Goal: Task Accomplishment & Management: Manage account settings

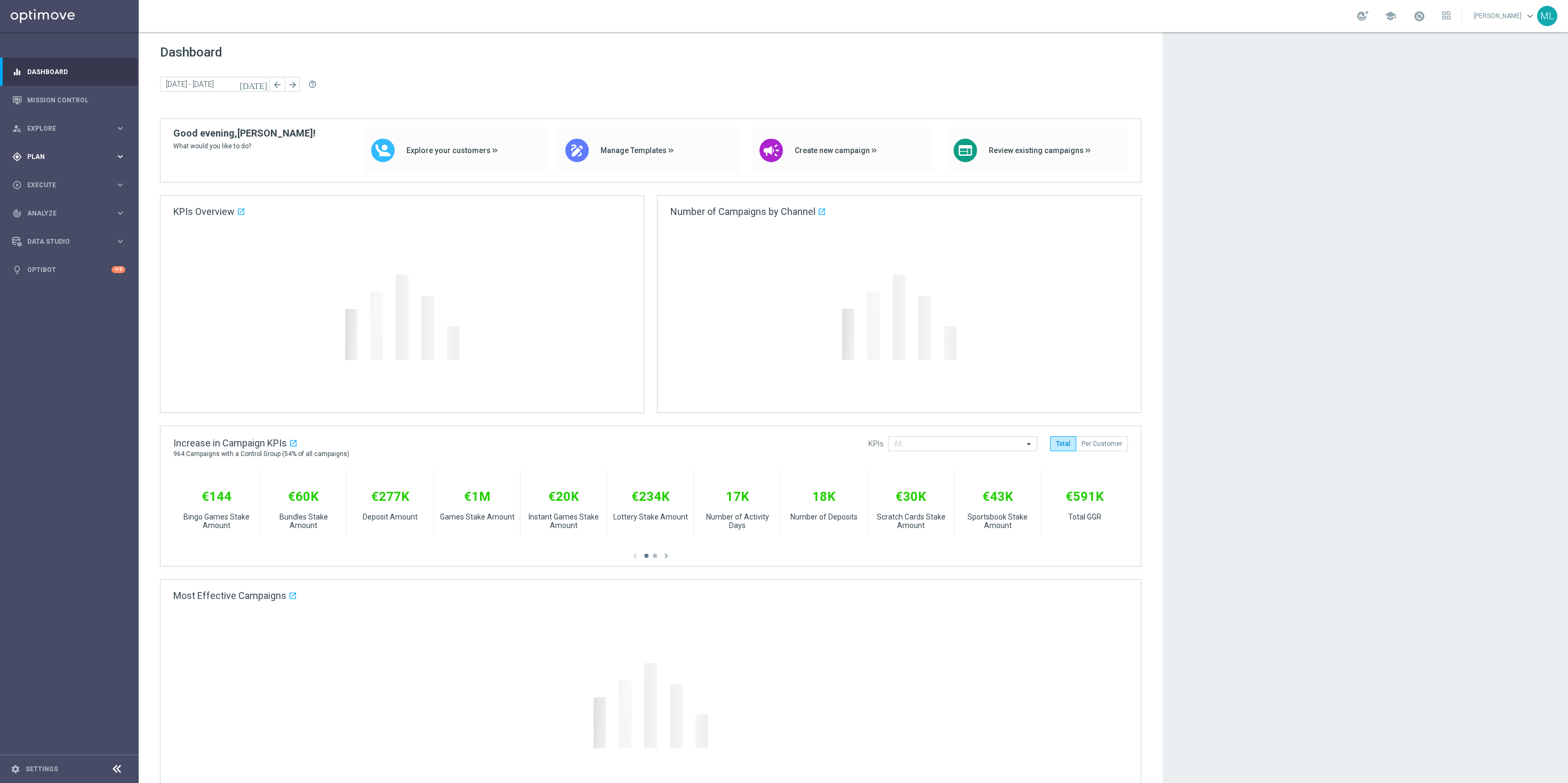
click at [120, 157] on icon "keyboard_arrow_right" at bounding box center [120, 156] width 10 height 10
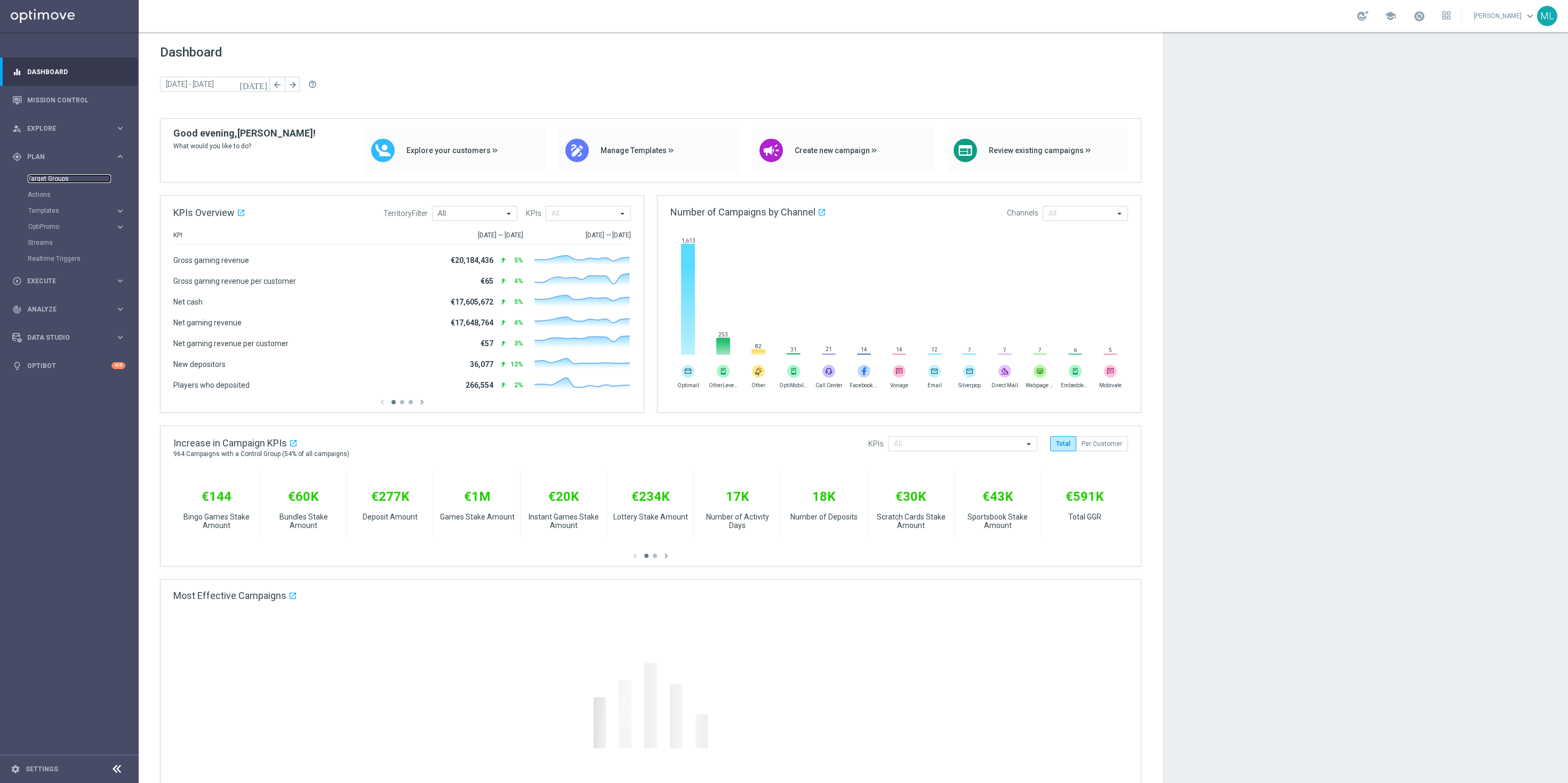
click at [62, 176] on link "Target Groups" at bounding box center [70, 179] width 83 height 8
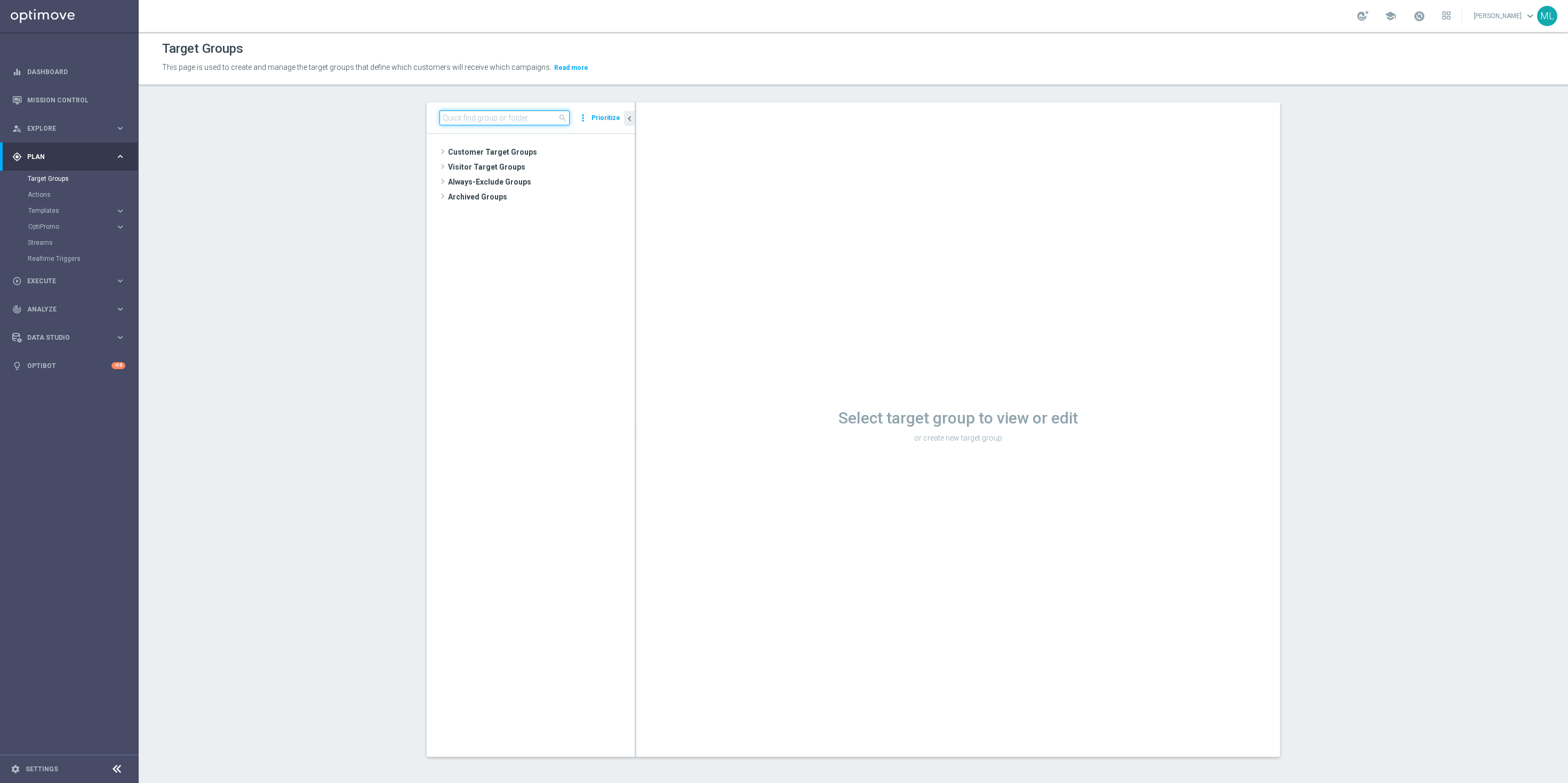
click at [472, 117] on input at bounding box center [505, 118] width 130 height 15
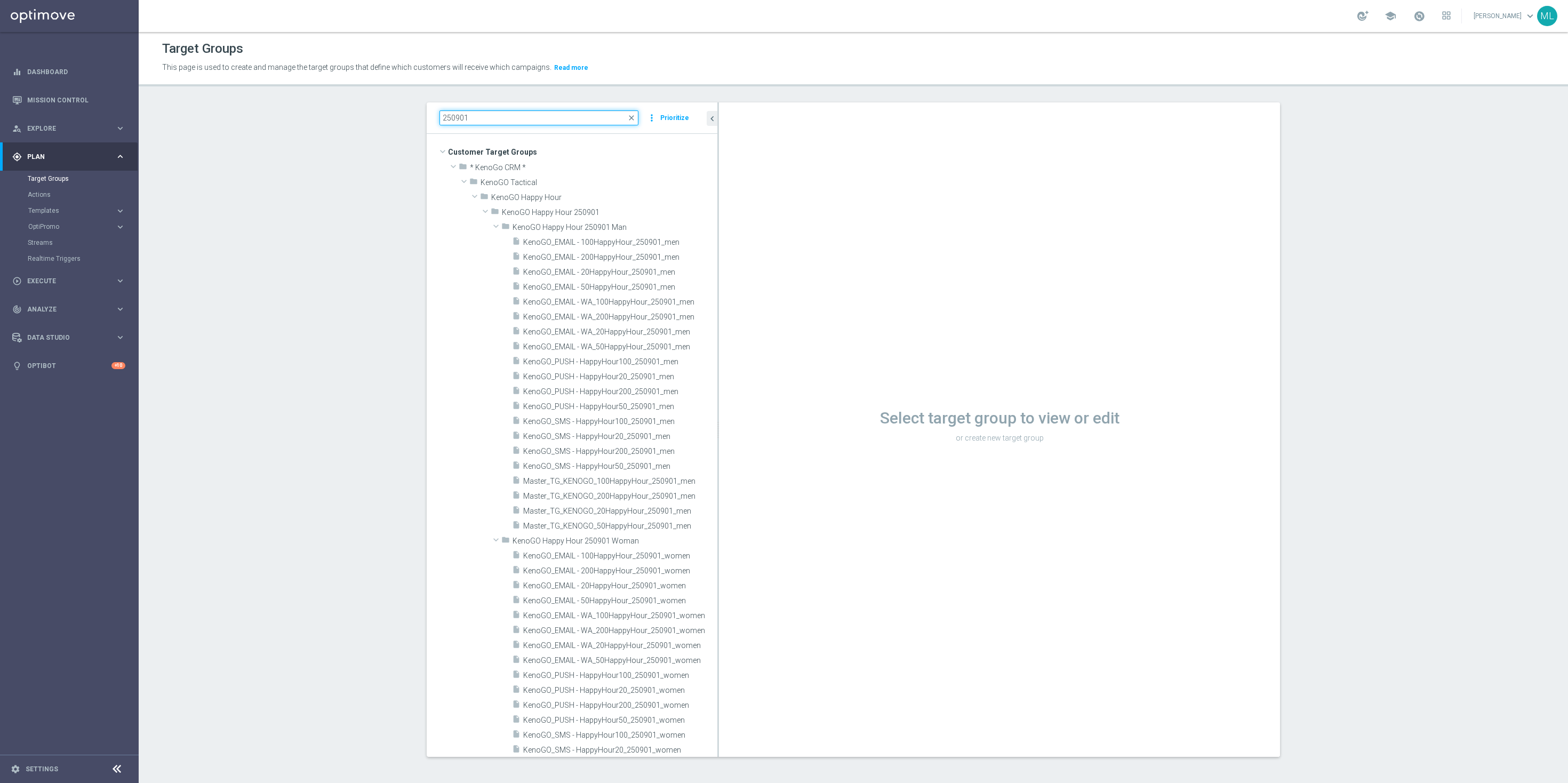
drag, startPoint x: 635, startPoint y: 169, endPoint x: 828, endPoint y: 169, distance: 193.0
click at [827, 169] on as-split "250901 close more_vert Prioritize Customer Target Groups library_add create_new…" at bounding box center [853, 429] width 853 height 654
type input "250901"
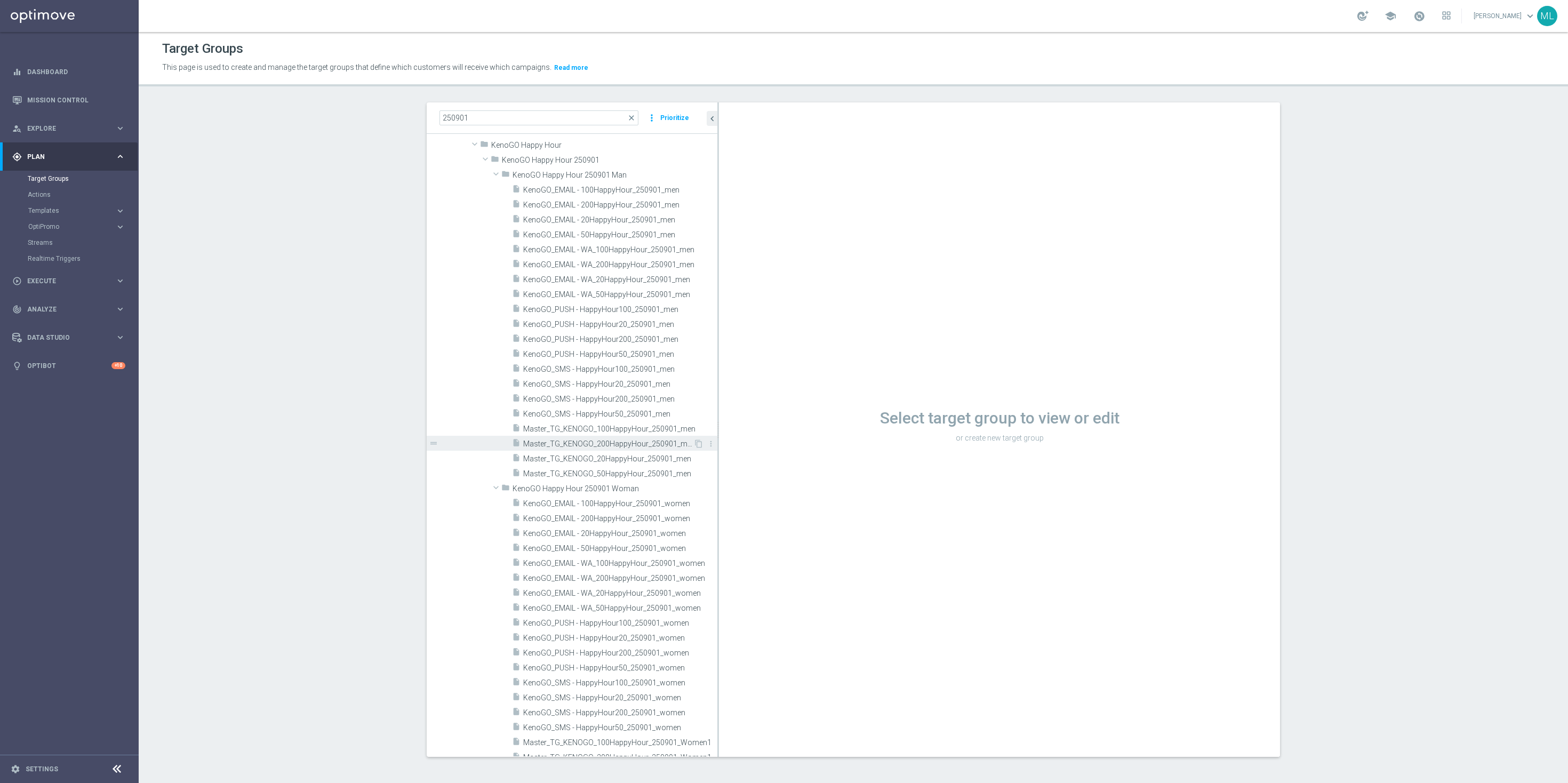
click at [636, 445] on span "Master_TG_KENOGO_200HappyHour_250901_men" at bounding box center [608, 444] width 170 height 9
click at [623, 444] on span "Master_TG_KENOGO_200HappyHour_250901_men" at bounding box center [608, 444] width 170 height 9
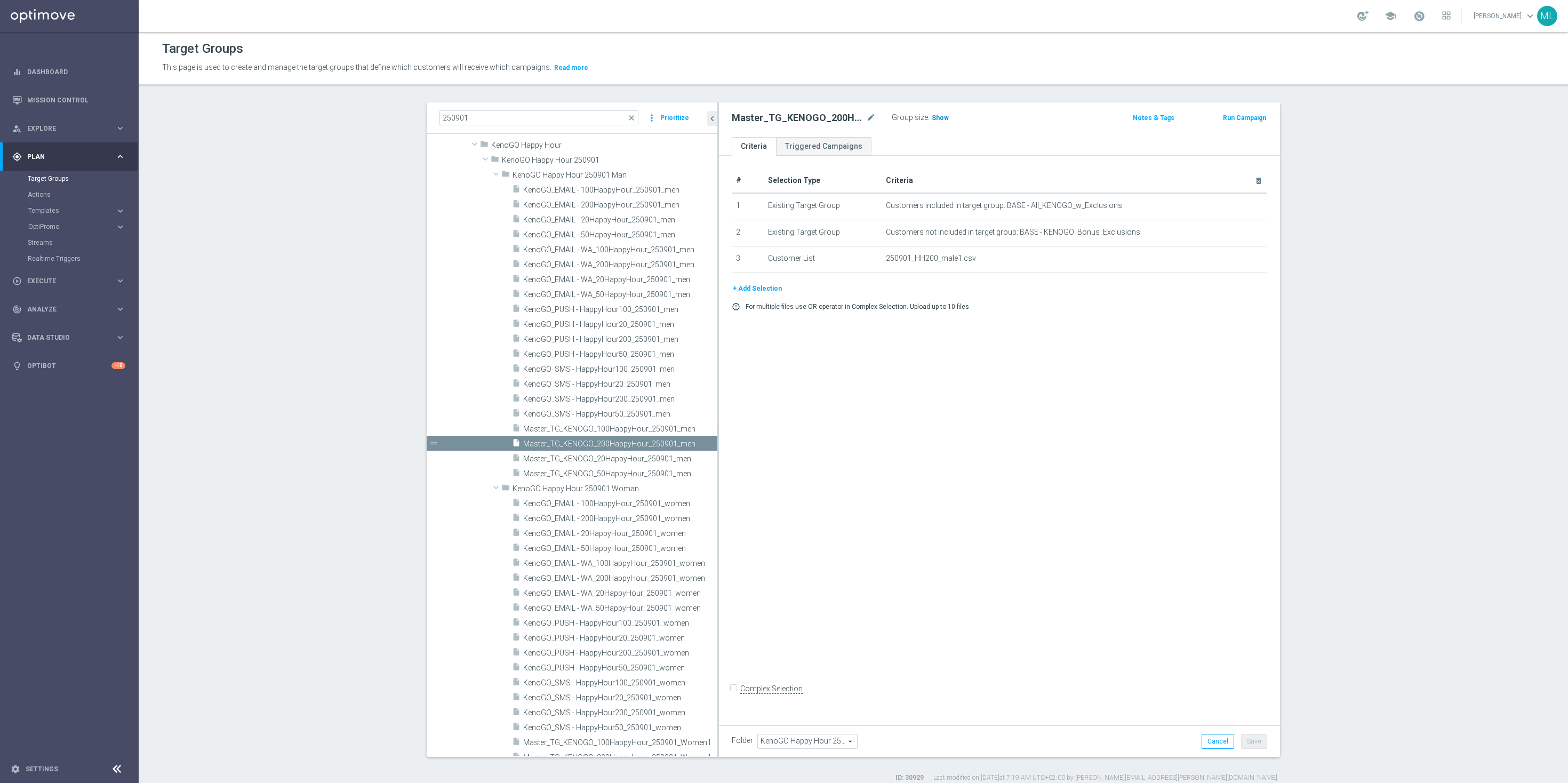
click at [936, 118] on span "Show" at bounding box center [940, 118] width 17 height 8
click at [936, 118] on span "222" at bounding box center [939, 119] width 14 height 10
click at [654, 430] on span "Master_TG_KENOGO_100HappyHour_250901_men" at bounding box center [608, 429] width 170 height 9
click at [935, 122] on h3 "Show" at bounding box center [939, 118] width 19 height 12
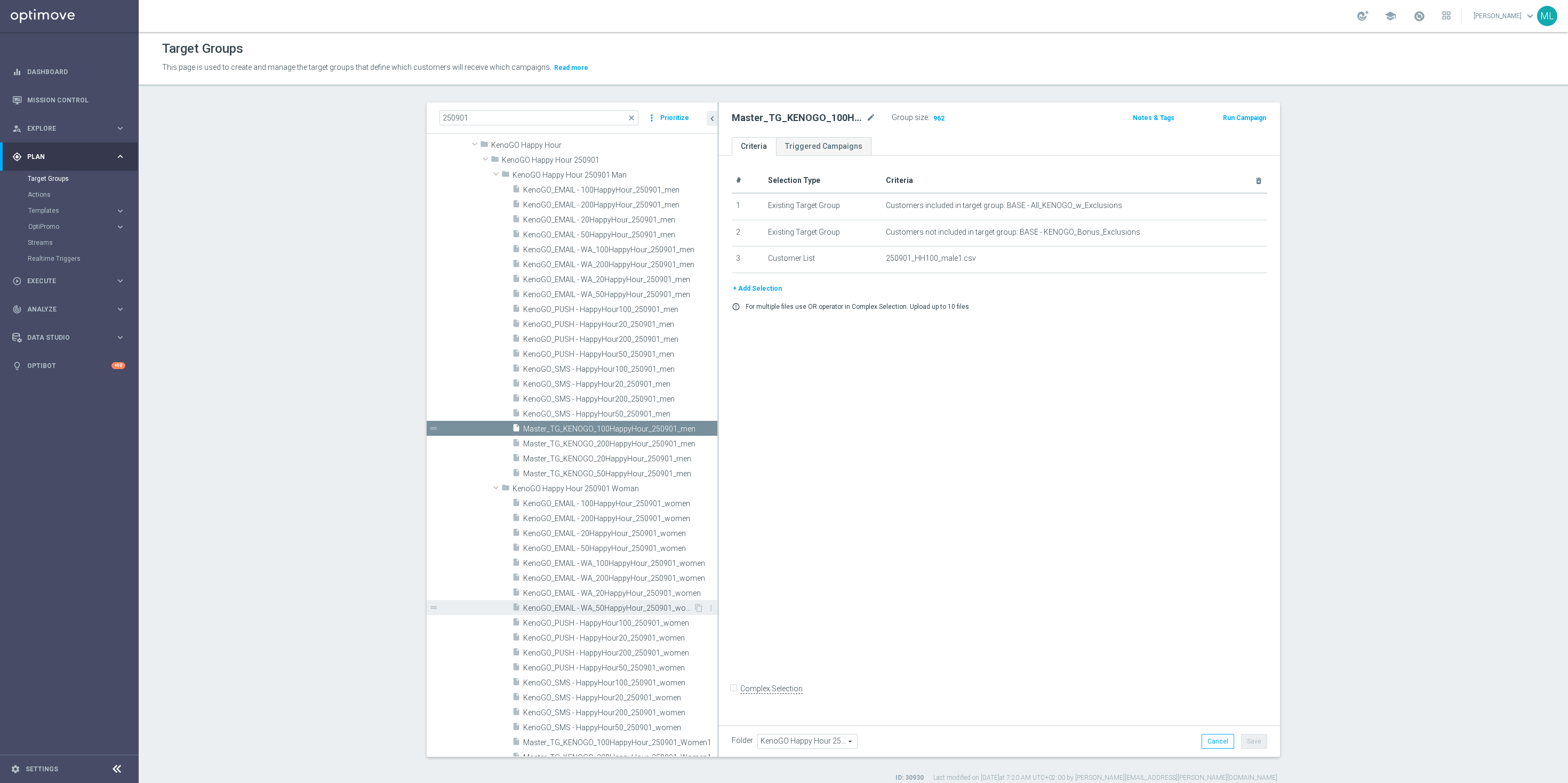
scroll to position [92, 0]
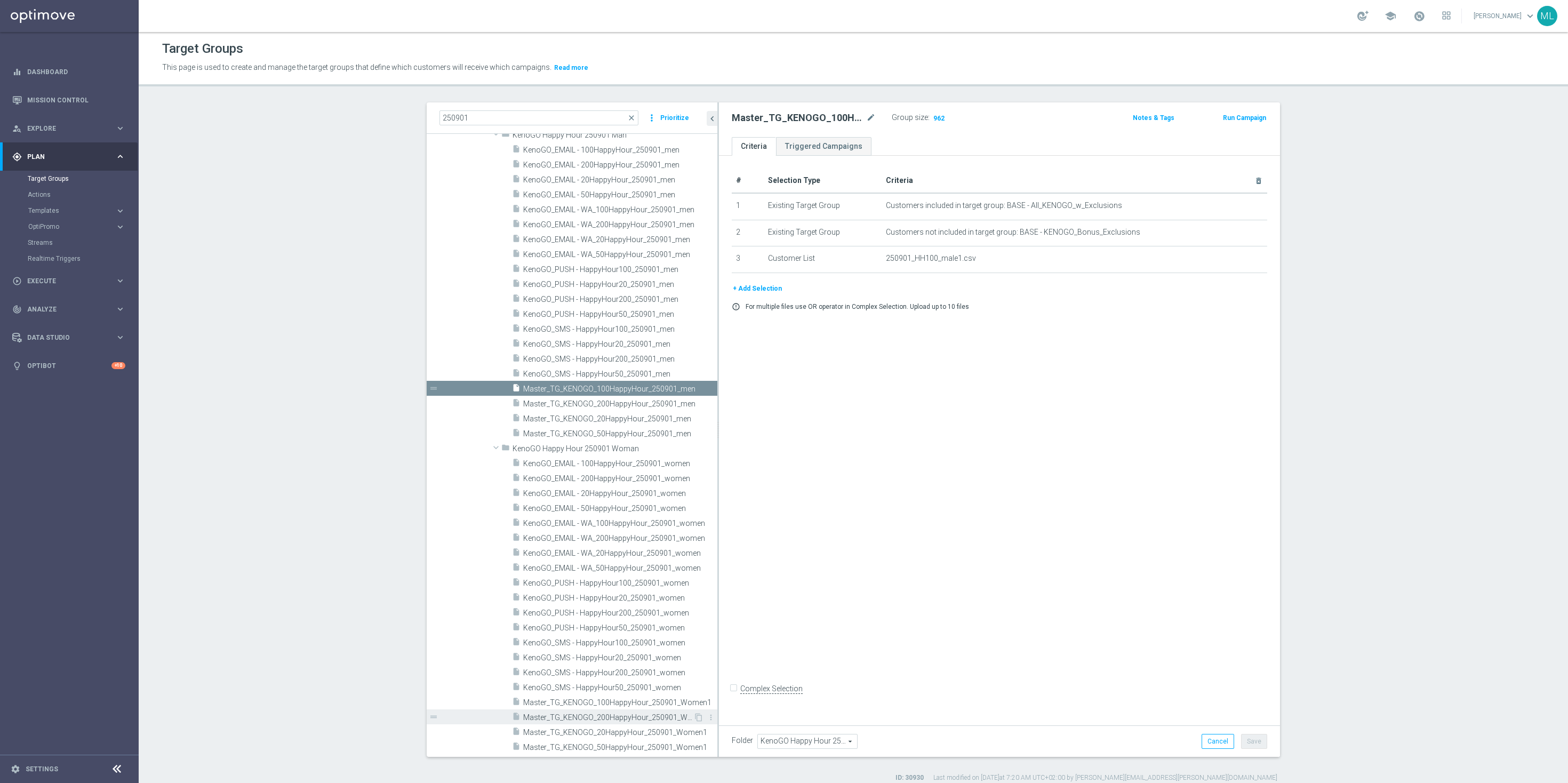
click at [645, 716] on span "Master_TG_KENOGO_200HappyHour_250901_Women1" at bounding box center [608, 718] width 170 height 9
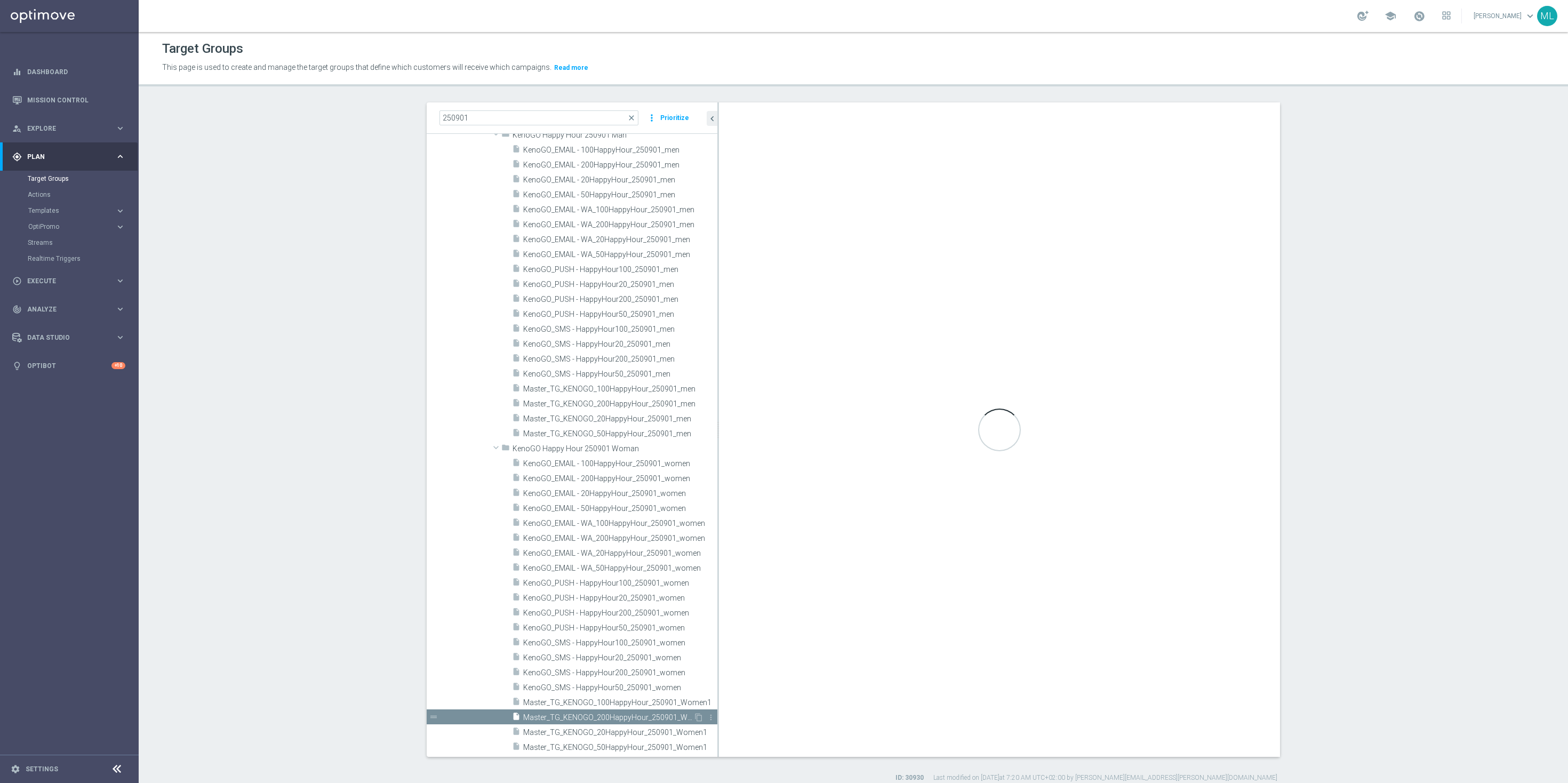
type input "KenoGO Happy Hour 250901 Woman"
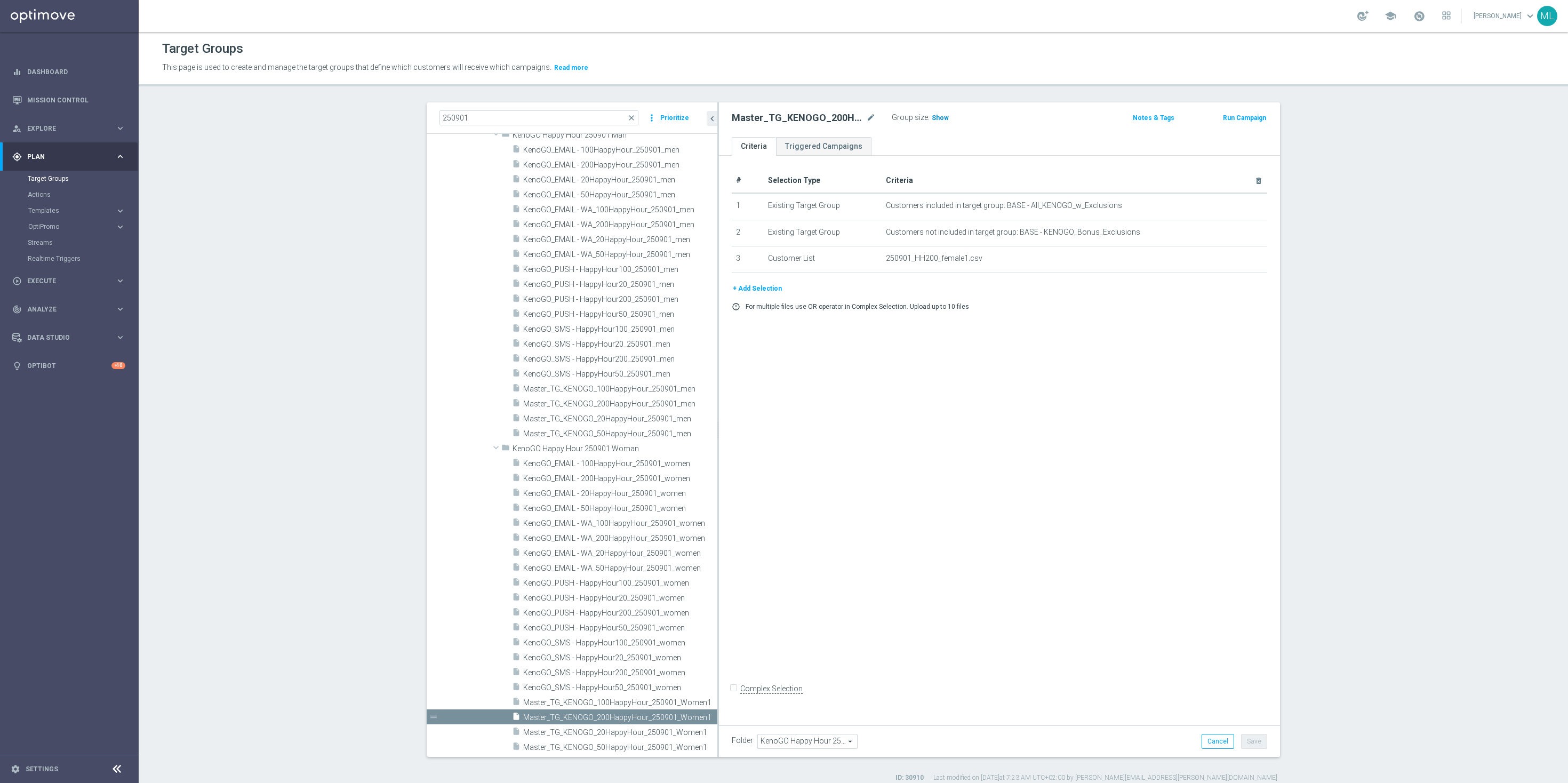
click at [936, 119] on span "Show" at bounding box center [940, 118] width 17 height 8
click at [936, 117] on span "241" at bounding box center [939, 119] width 14 height 10
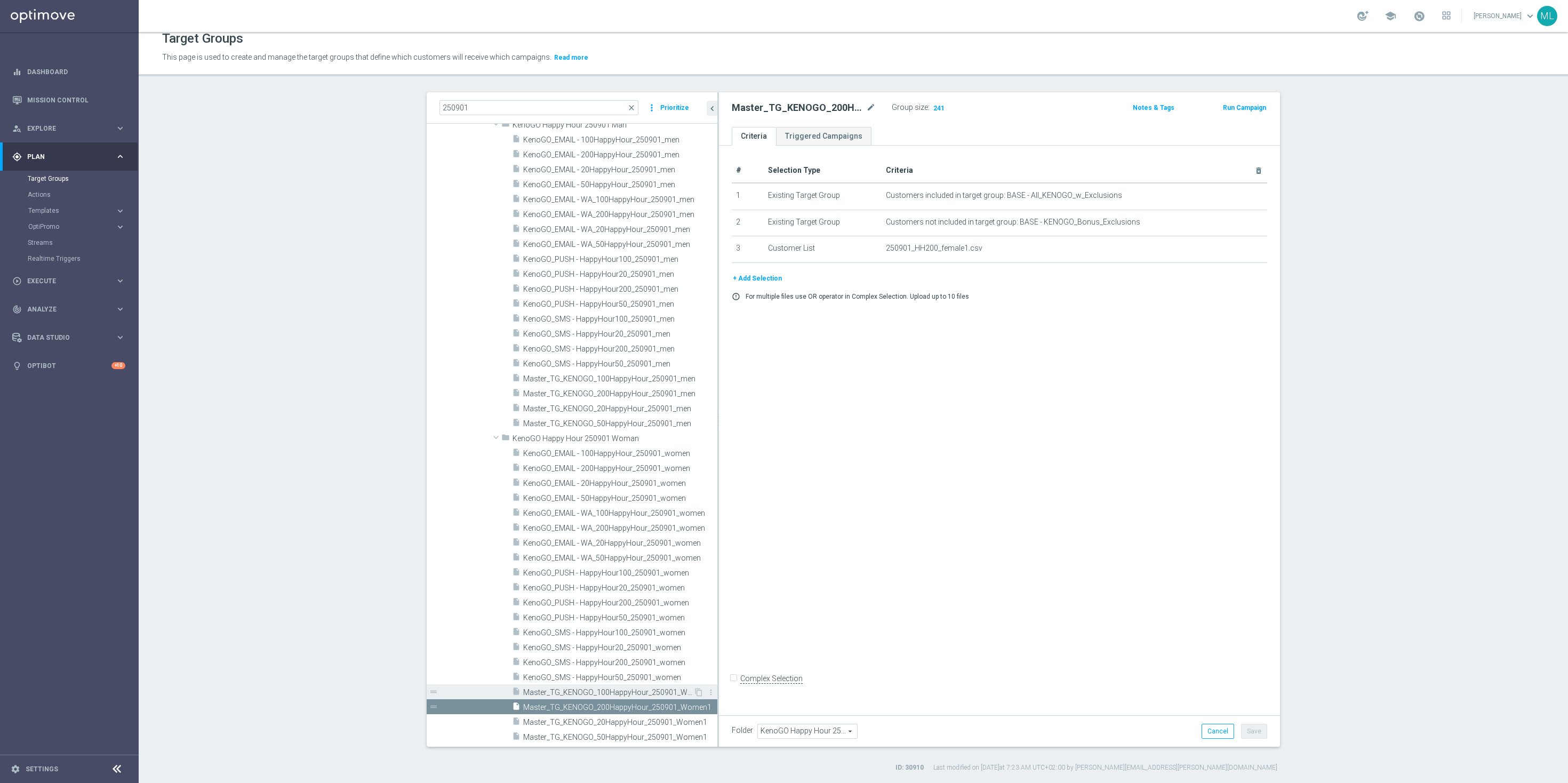
click at [631, 691] on span "Master_TG_KENOGO_100HappyHour_250901_Women1" at bounding box center [608, 692] width 170 height 9
click at [933, 111] on span "Show" at bounding box center [940, 107] width 17 height 8
click at [933, 111] on span "913" at bounding box center [939, 108] width 14 height 10
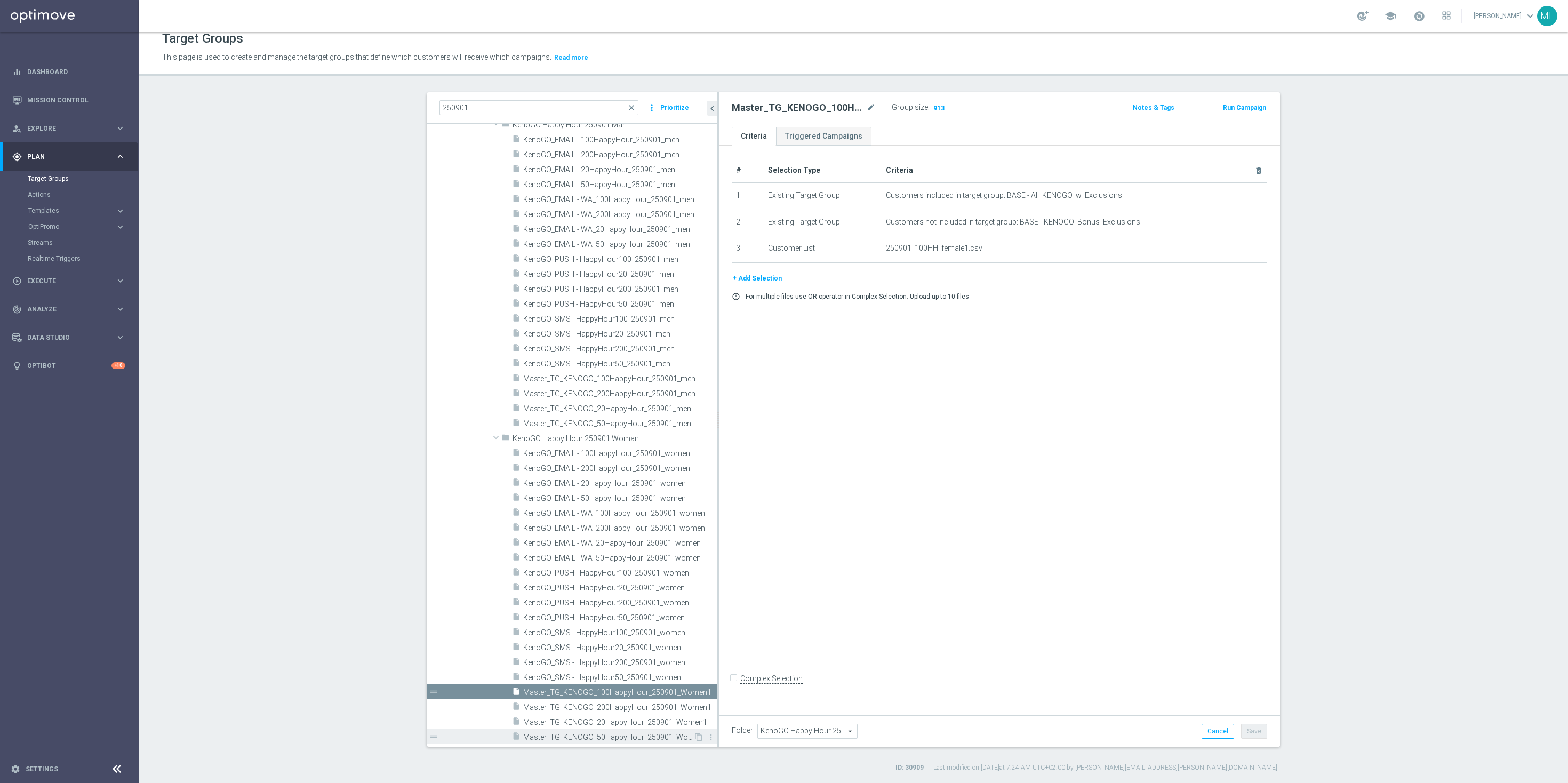
click at [637, 733] on span "Master_TG_KENOGO_50HappyHour_250901_Women1" at bounding box center [608, 738] width 170 height 9
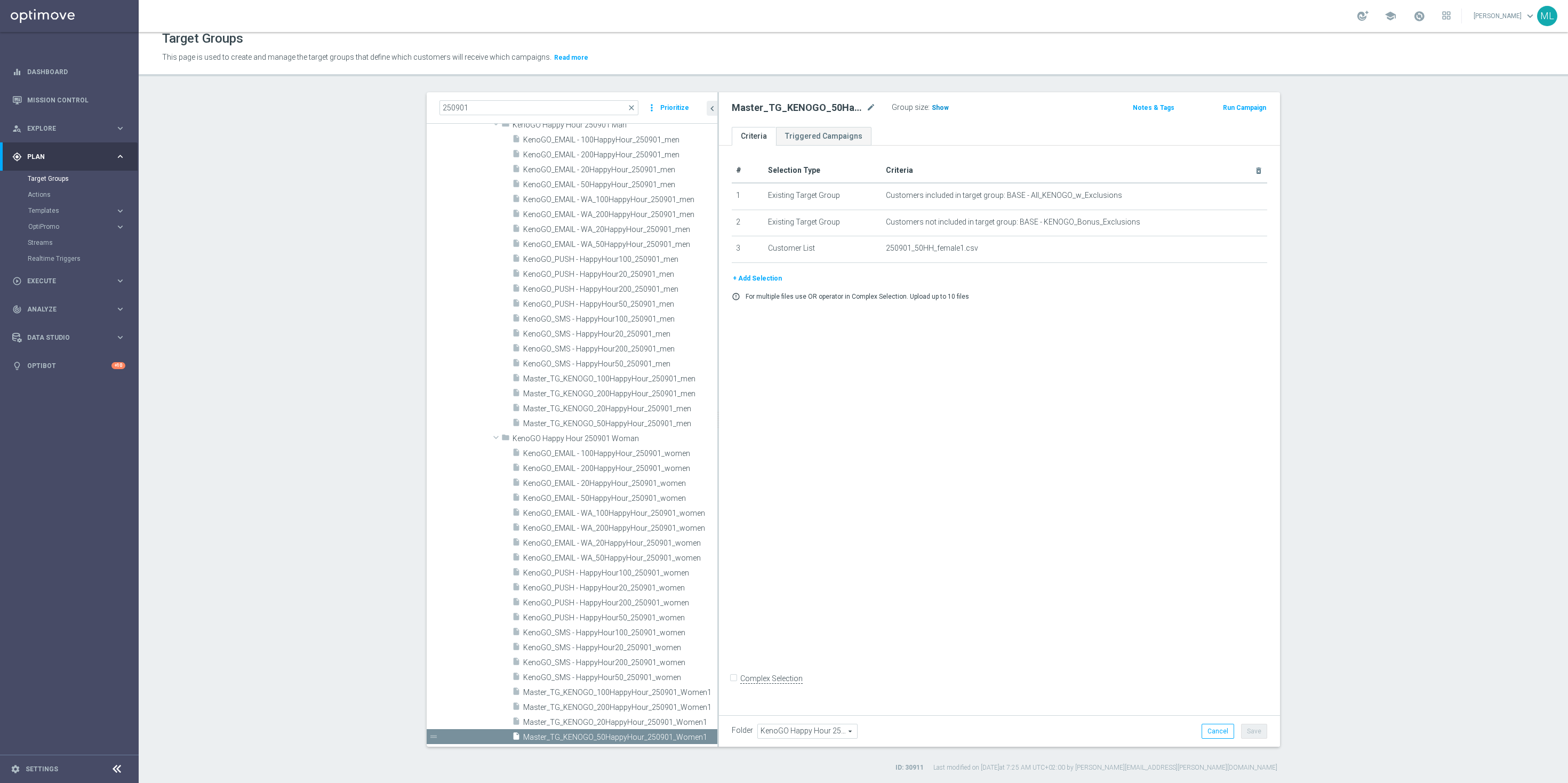
click at [937, 110] on span "Show" at bounding box center [940, 107] width 17 height 8
click at [940, 107] on span "2,561" at bounding box center [941, 108] width 19 height 10
click at [637, 719] on span "Master_TG_KENOGO_20HappyHour_250901_Women1" at bounding box center [608, 722] width 170 height 9
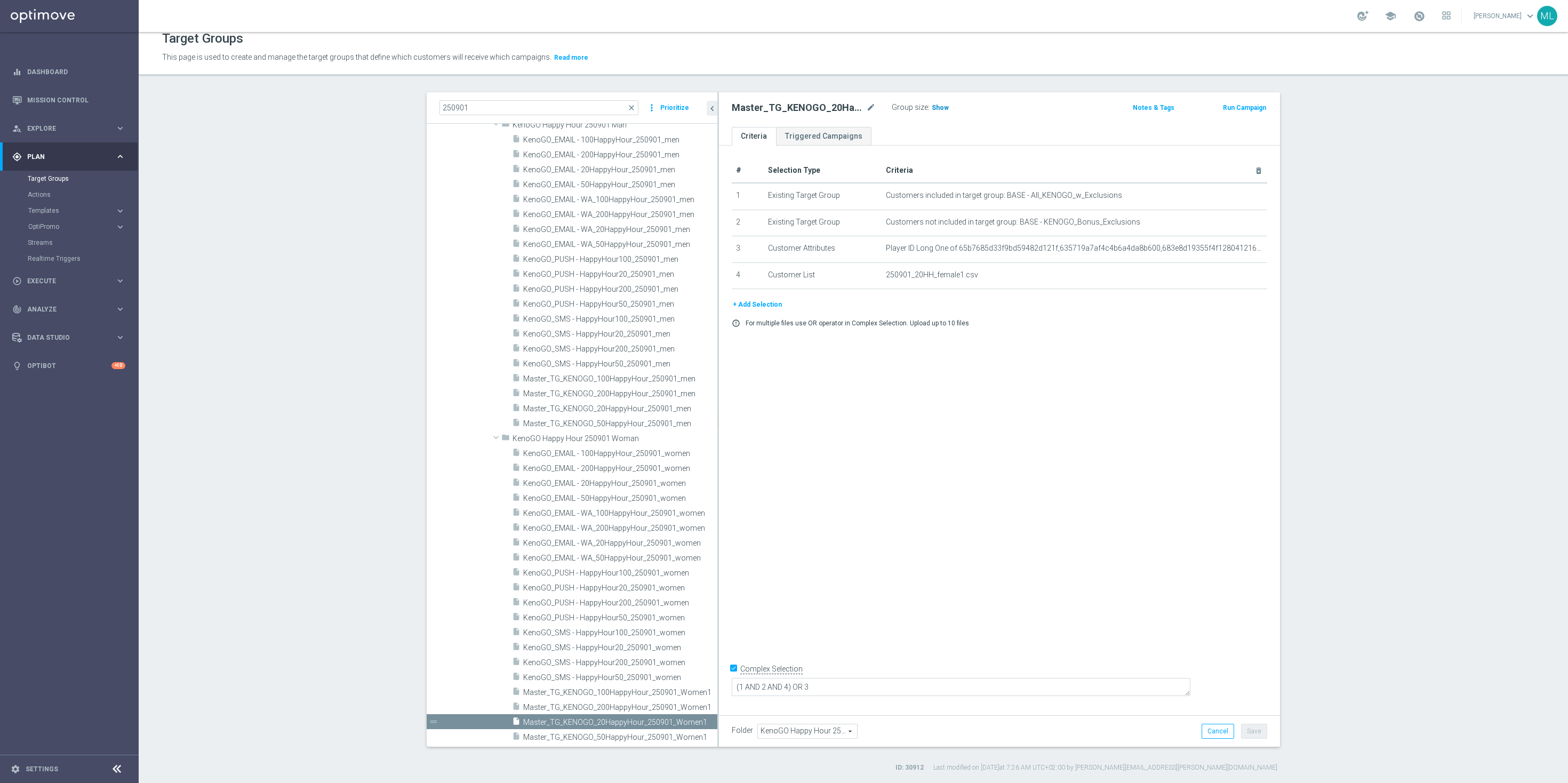
click at [936, 107] on span "Show" at bounding box center [940, 107] width 17 height 8
click at [941, 109] on span "2,508" at bounding box center [941, 108] width 19 height 10
click at [632, 392] on span "Master_TG_KENOGO_200HappyHour_250901_men" at bounding box center [608, 394] width 170 height 9
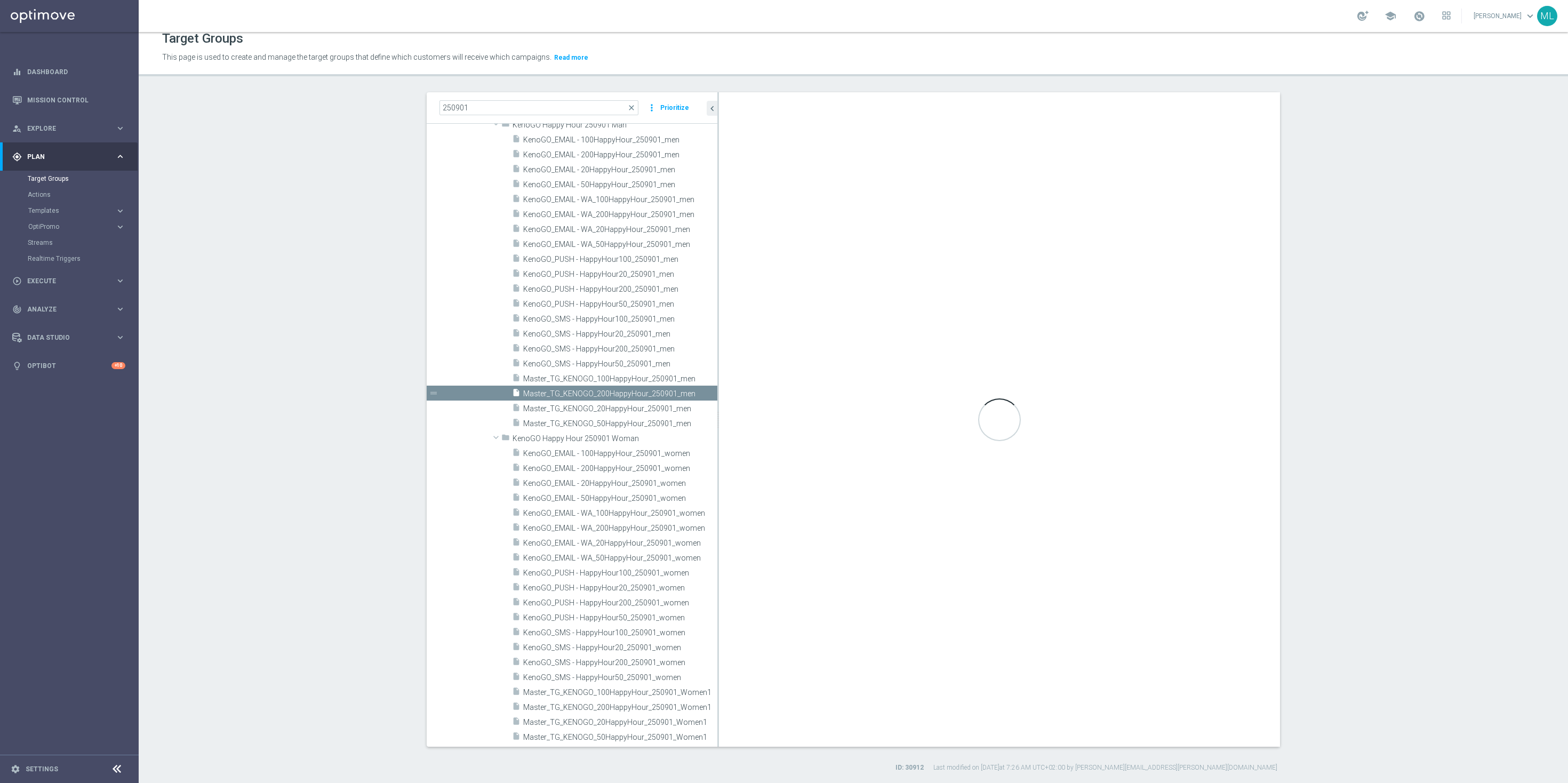
checkbox input "false"
type input "KenoGO Happy Hour 250901 Man"
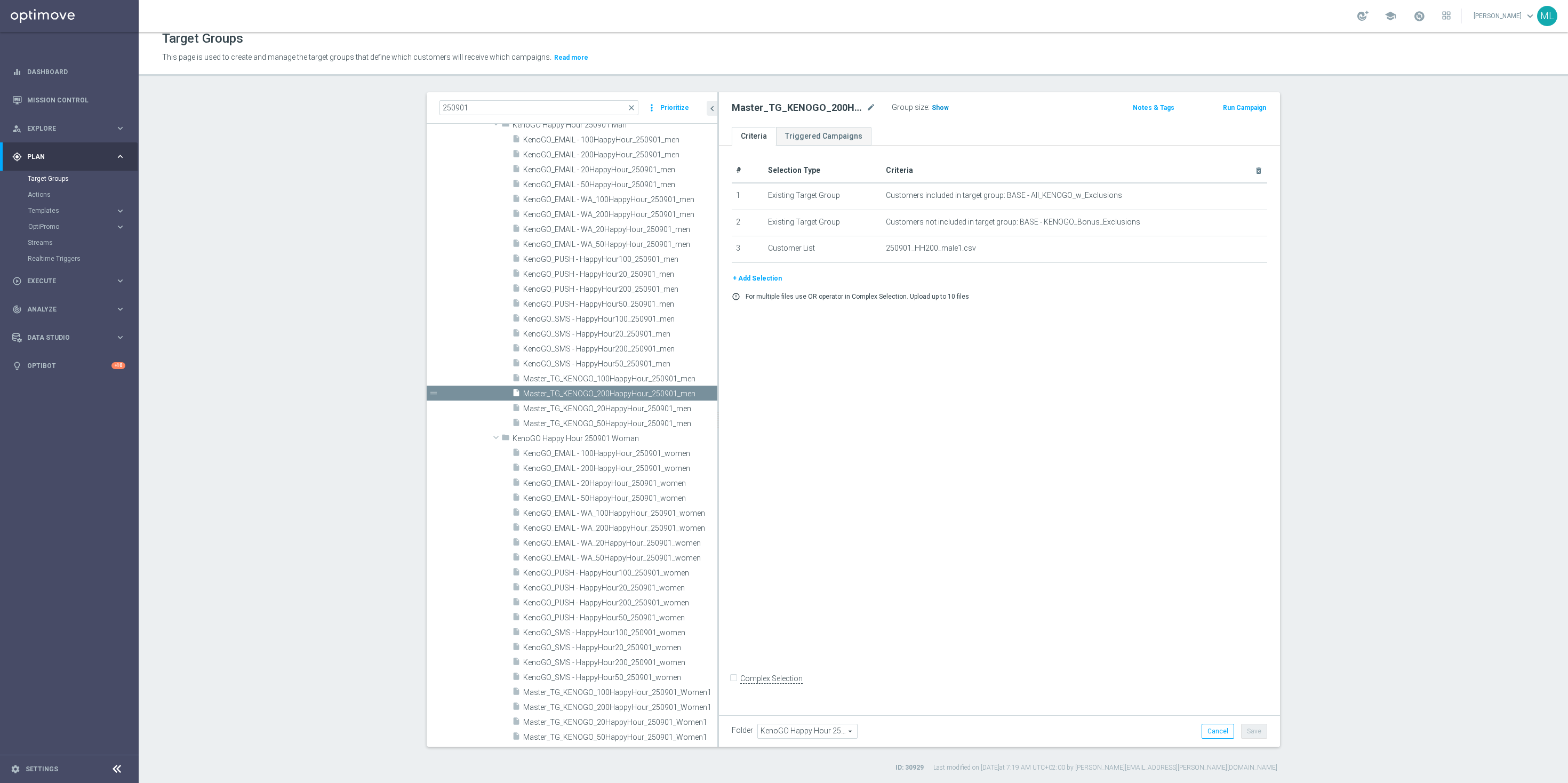
click at [933, 110] on span "Show" at bounding box center [940, 107] width 17 height 8
click at [939, 107] on span "222" at bounding box center [939, 108] width 14 height 10
click at [617, 373] on div "insert_drive_file Master_TG_KENOGO_100HappyHour_250901_men" at bounding box center [603, 378] width 182 height 15
click at [936, 104] on span "Show" at bounding box center [940, 107] width 17 height 8
click at [939, 109] on span "962" at bounding box center [939, 108] width 14 height 10
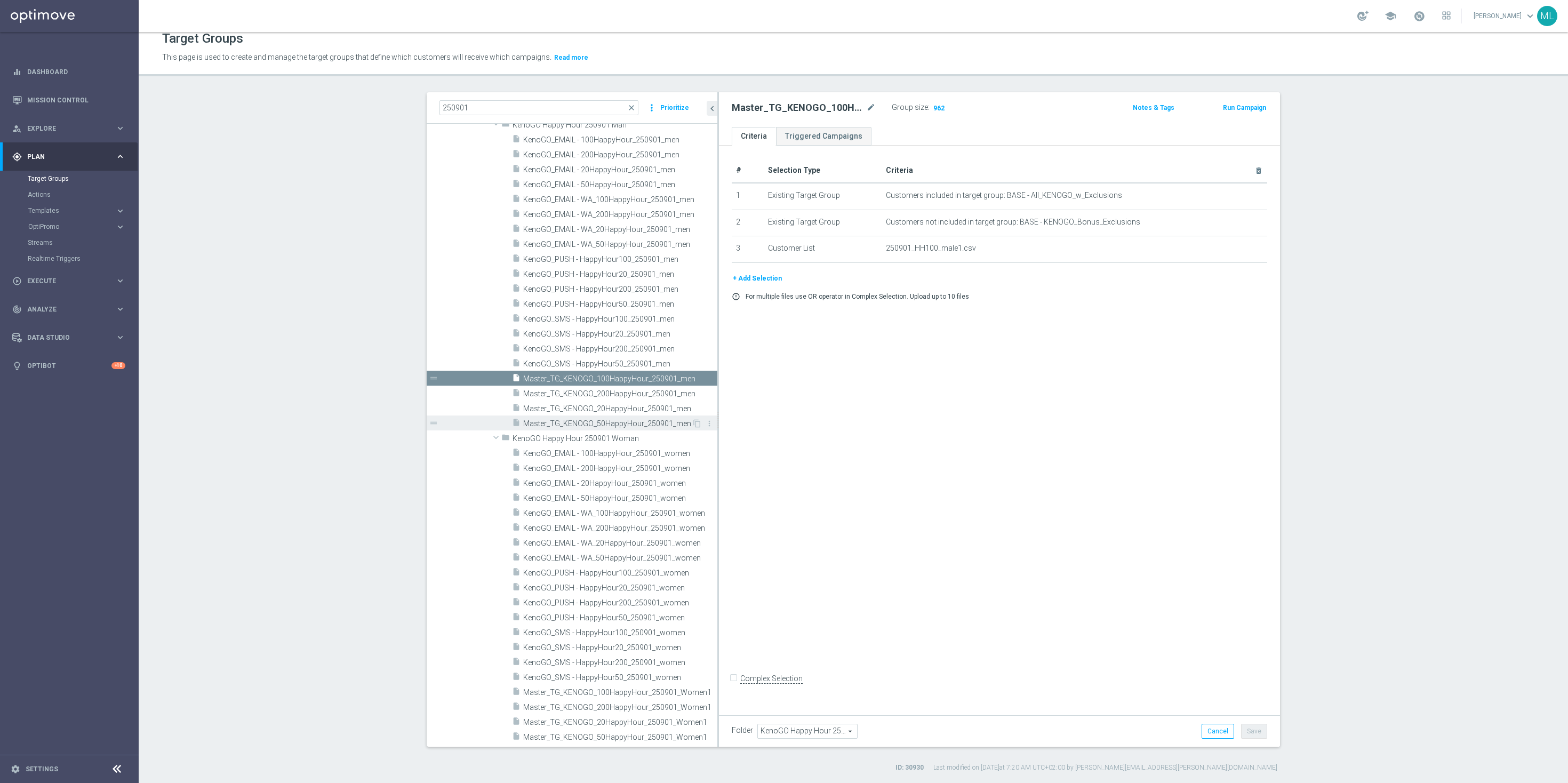
click at [650, 426] on span "Master_TG_KENOGO_50HappyHour_250901_men" at bounding box center [607, 424] width 169 height 9
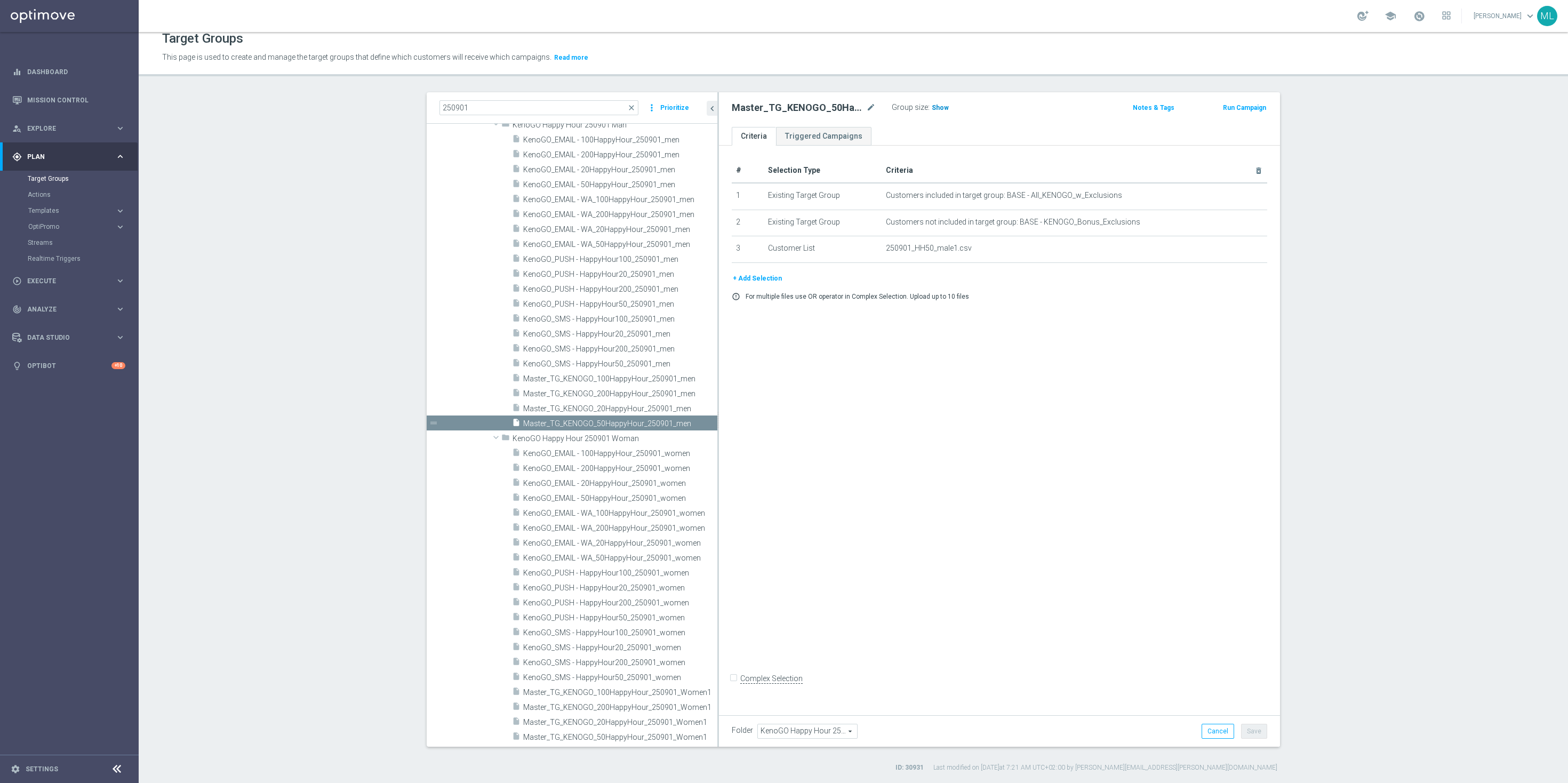
click at [936, 106] on span "Show" at bounding box center [940, 107] width 17 height 8
click at [941, 106] on span "3,111" at bounding box center [941, 108] width 19 height 10
click at [622, 378] on span "Master_TG_KENOGO_100HappyHour_250901_men" at bounding box center [608, 379] width 170 height 9
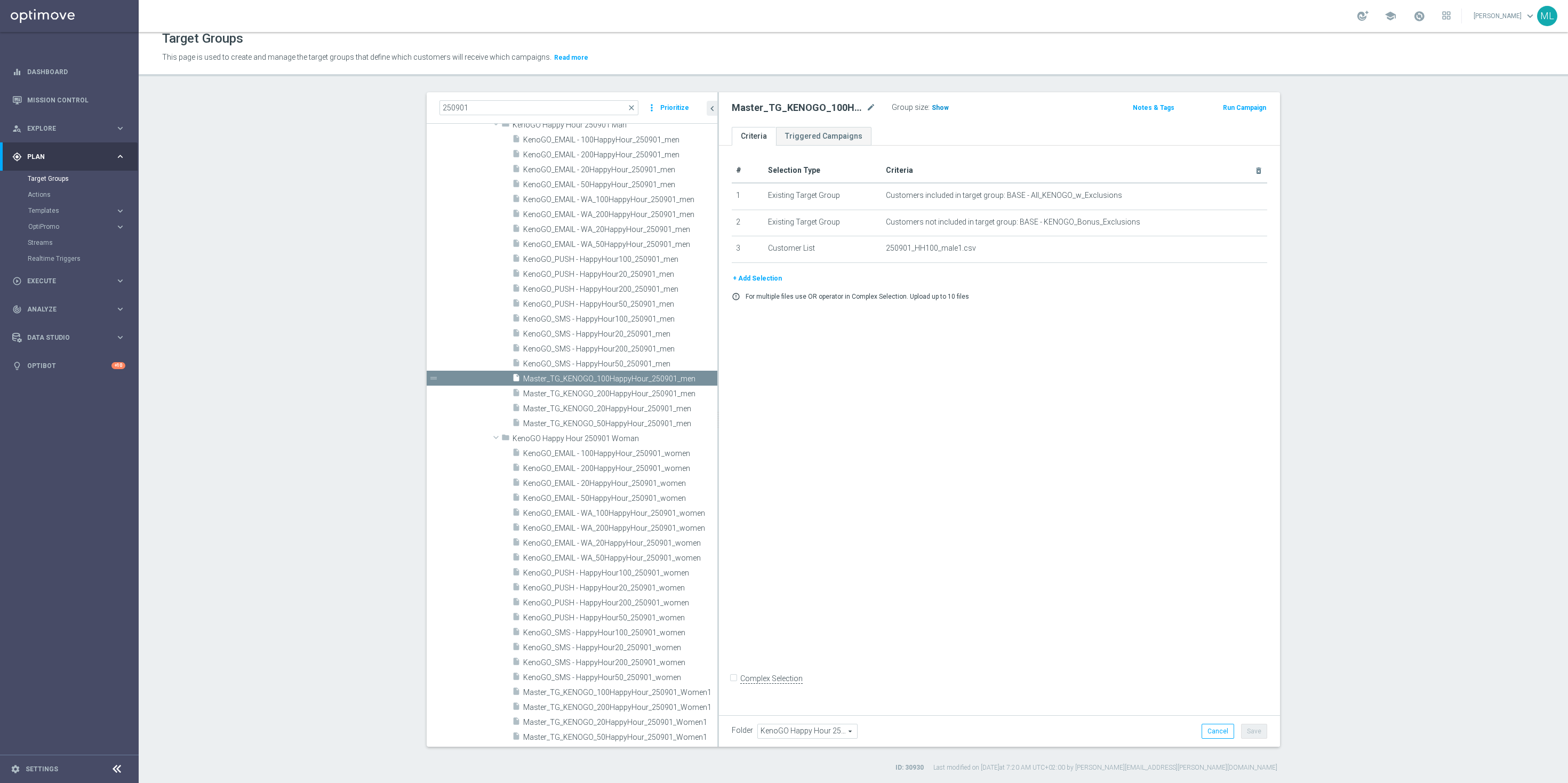
click at [933, 106] on span "Show" at bounding box center [940, 107] width 17 height 8
click at [939, 107] on span "962" at bounding box center [939, 108] width 14 height 10
click at [616, 410] on span "Master_TG_KENOGO_20HappyHour_250901_men" at bounding box center [607, 409] width 169 height 9
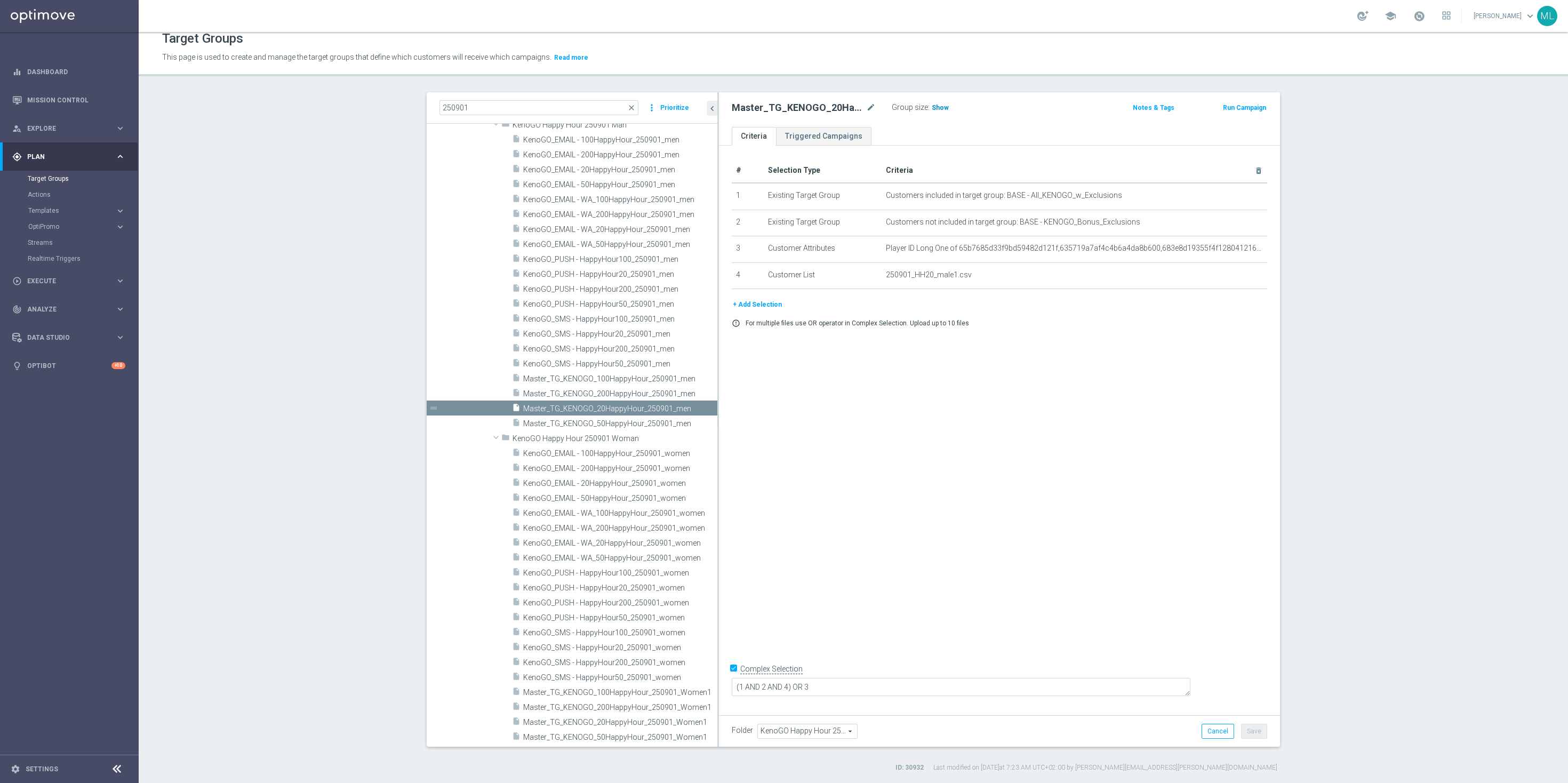
click at [932, 104] on span "Show" at bounding box center [940, 107] width 17 height 8
click at [942, 104] on span "2,906" at bounding box center [941, 108] width 19 height 10
click at [625, 384] on div "insert_drive_file Master_TG_KENOGO_100HappyHour_250901_men" at bounding box center [603, 378] width 182 height 15
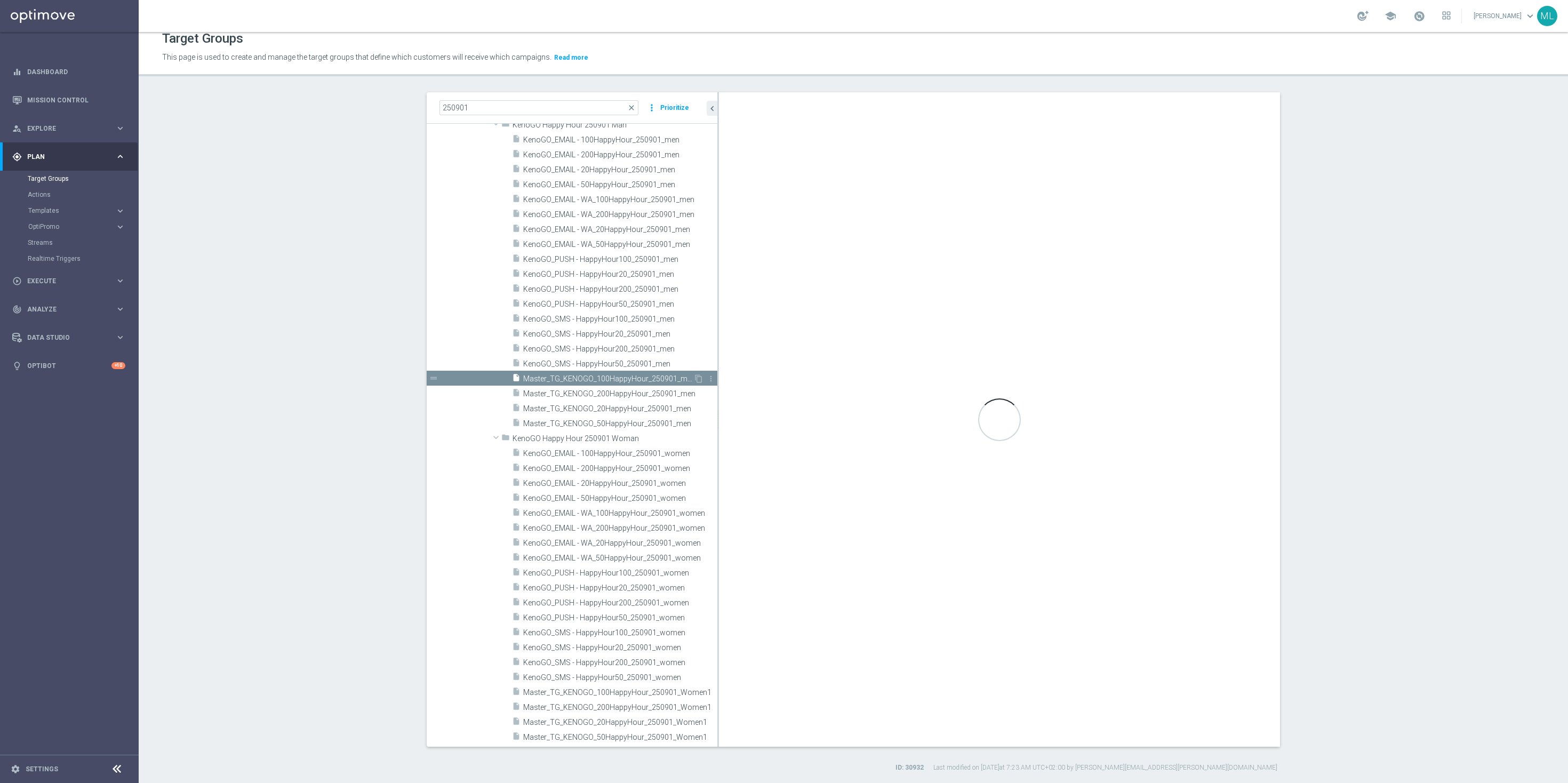
checkbox input "false"
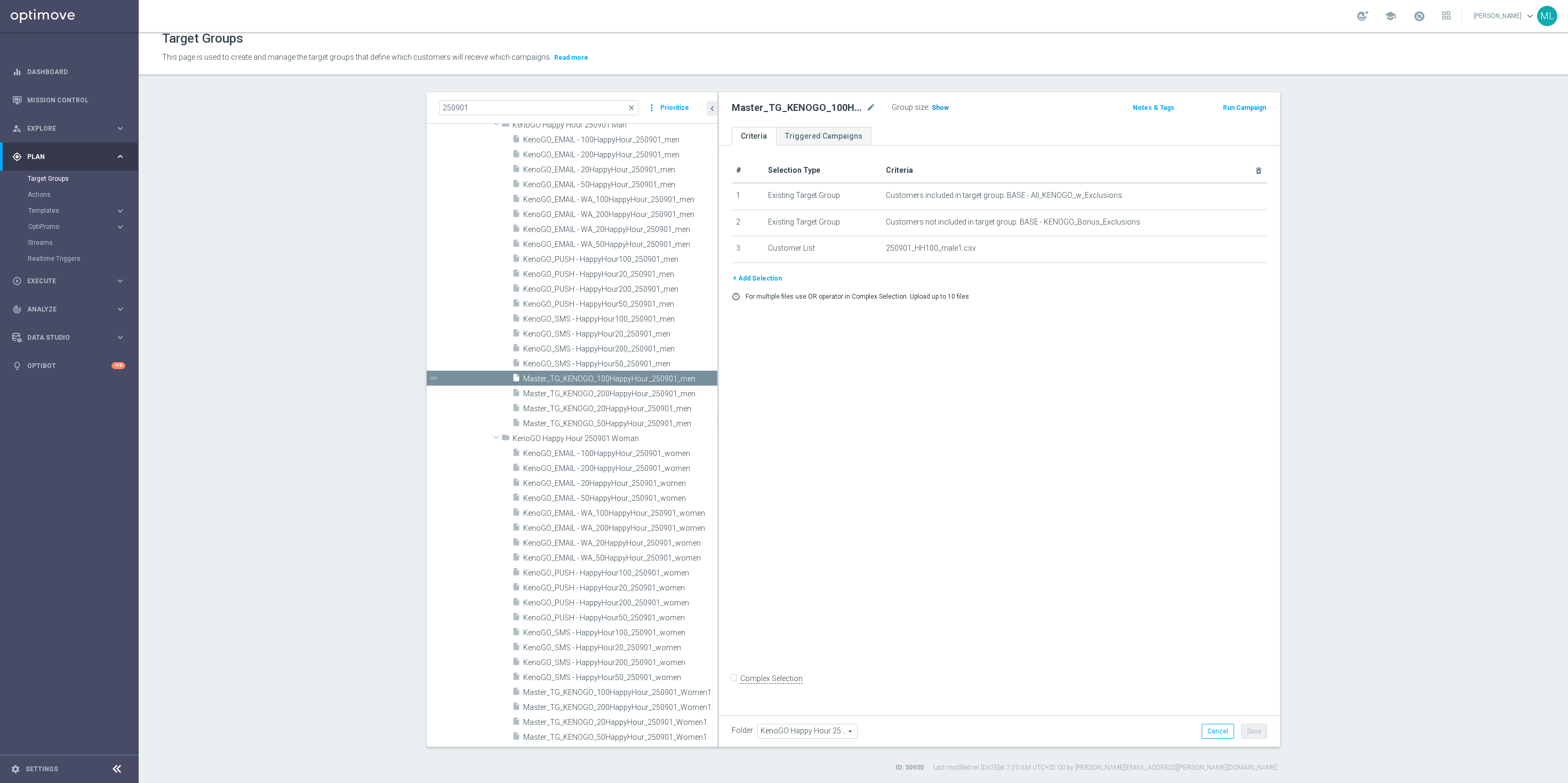
click at [934, 107] on span "Show" at bounding box center [940, 107] width 17 height 8
click at [939, 108] on span "962" at bounding box center [939, 108] width 14 height 10
click at [654, 422] on span "Master_TG_KENOGO_50HappyHour_250901_men" at bounding box center [607, 424] width 169 height 9
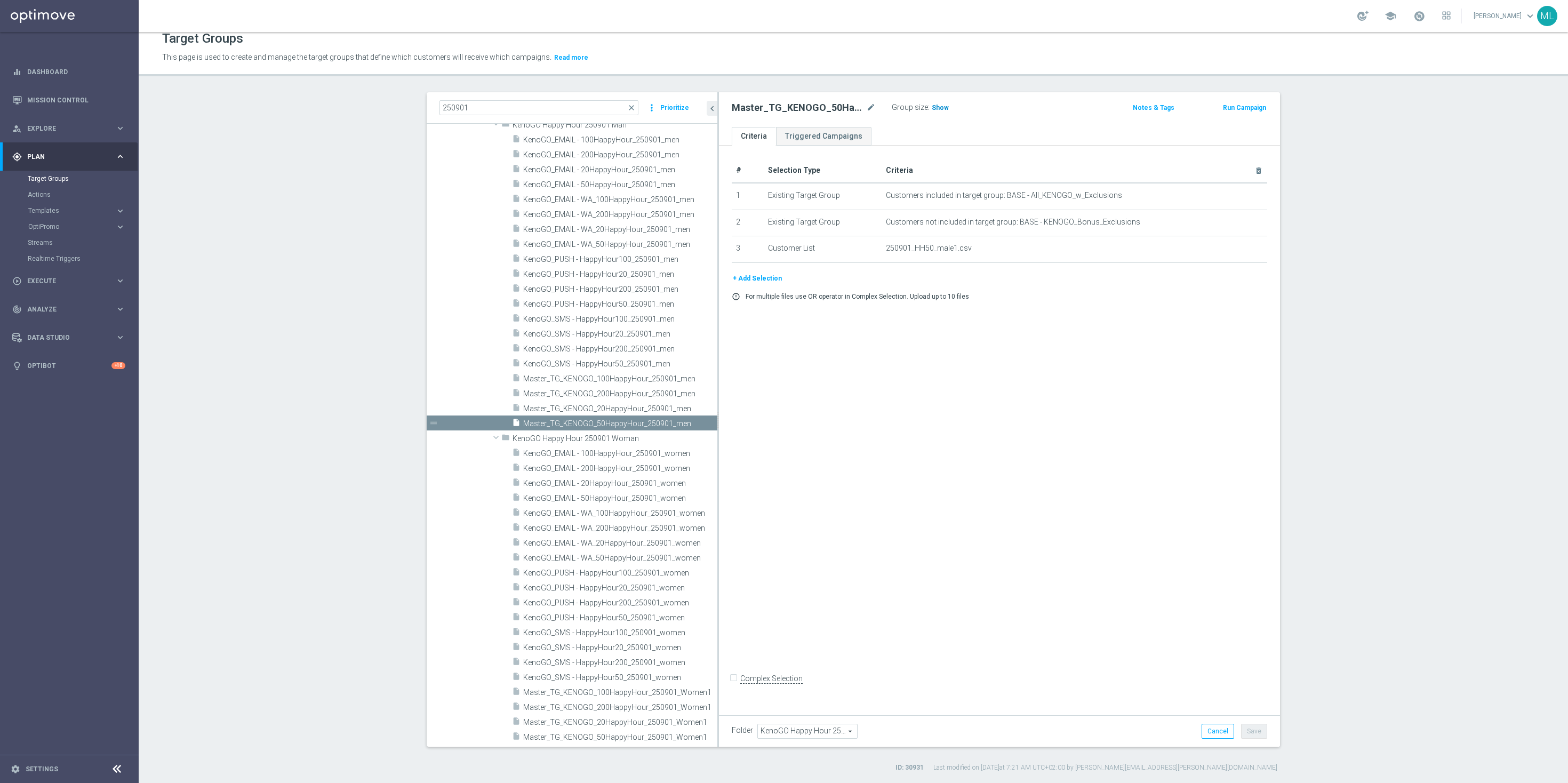
click at [936, 111] on span "Show" at bounding box center [940, 107] width 17 height 8
click at [941, 108] on span "3,111" at bounding box center [941, 108] width 19 height 10
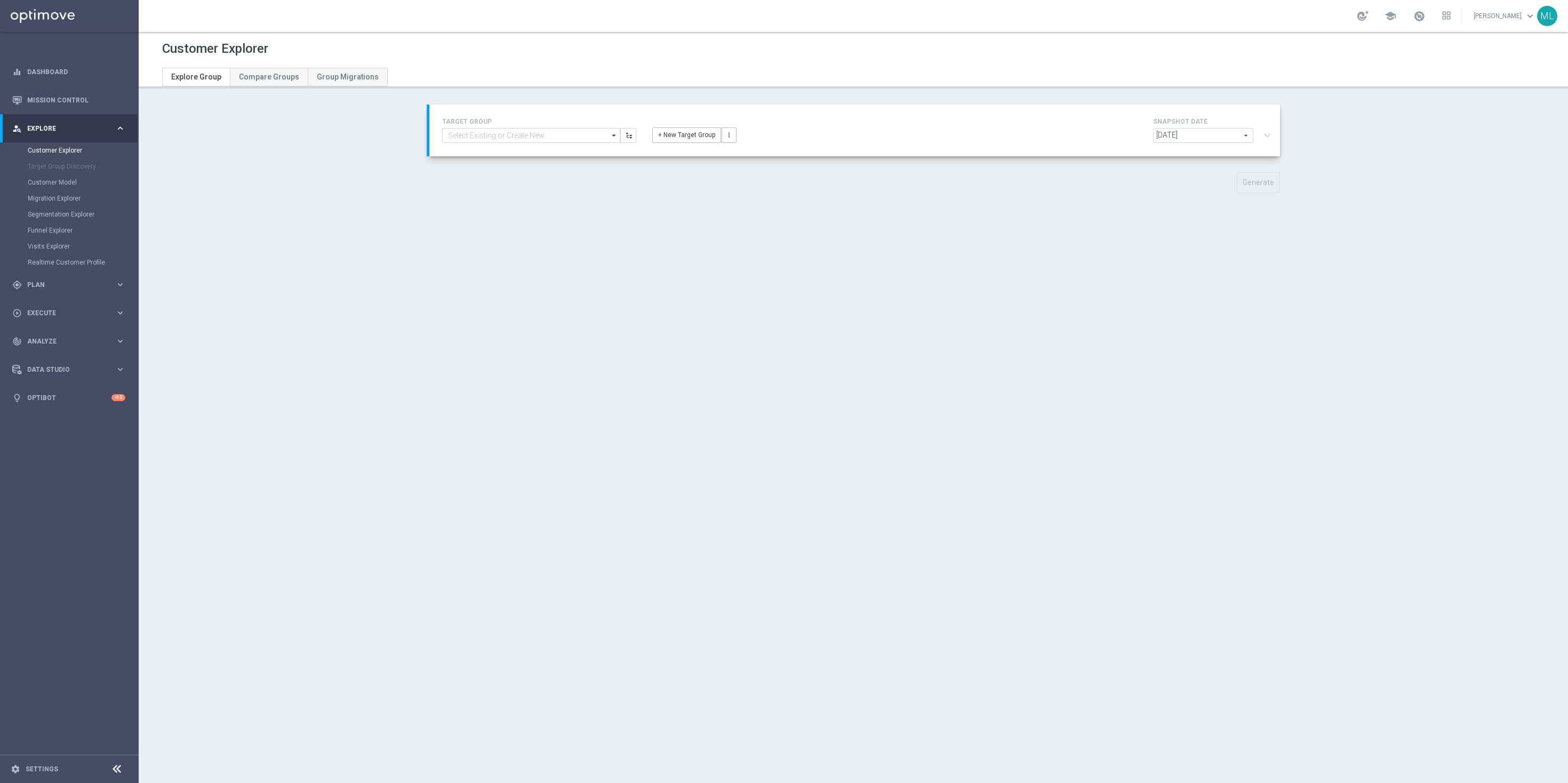
type input "Master_TG_KENOGO_200HappyHour_250901_men"
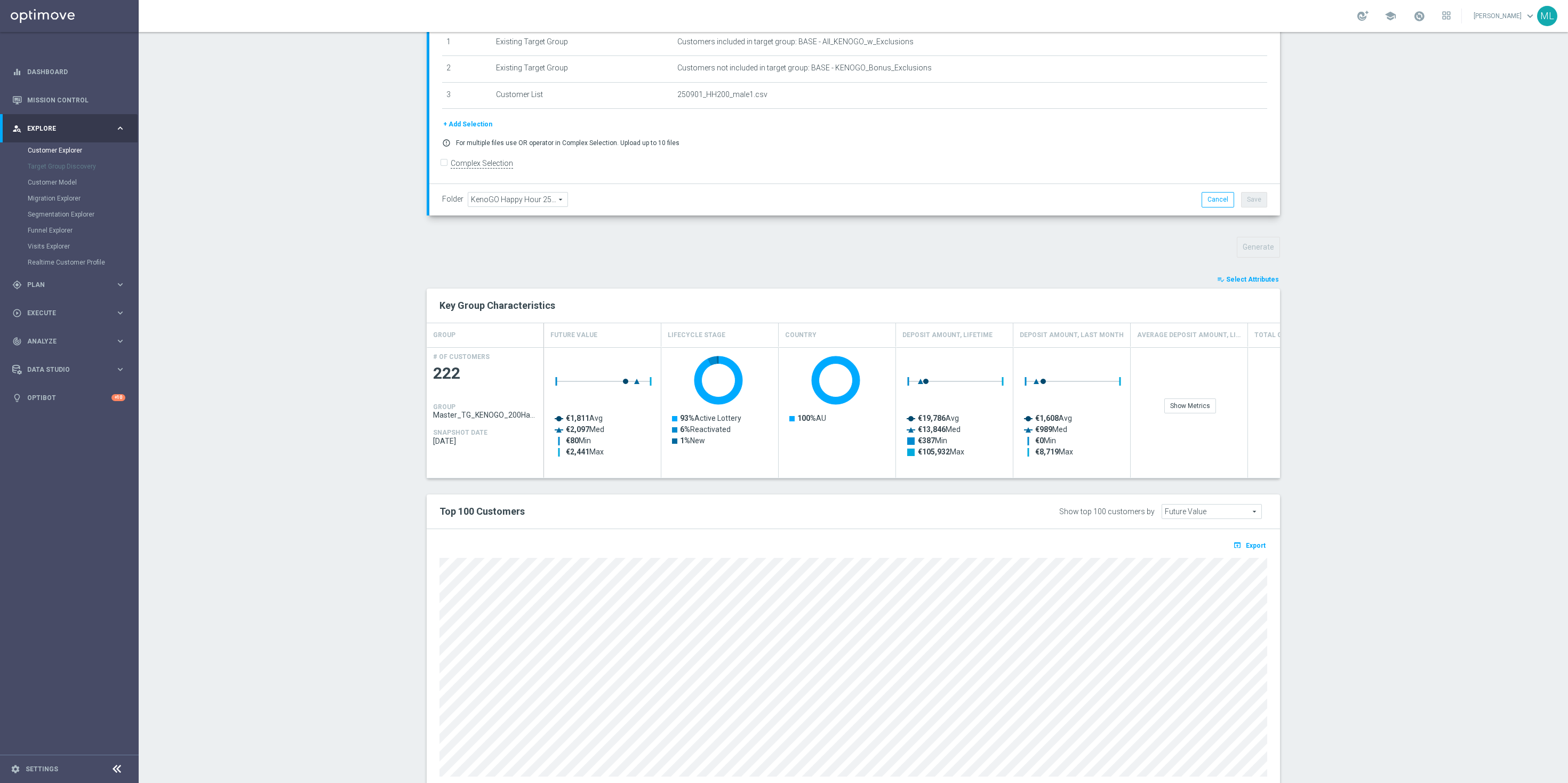
scroll to position [214, 0]
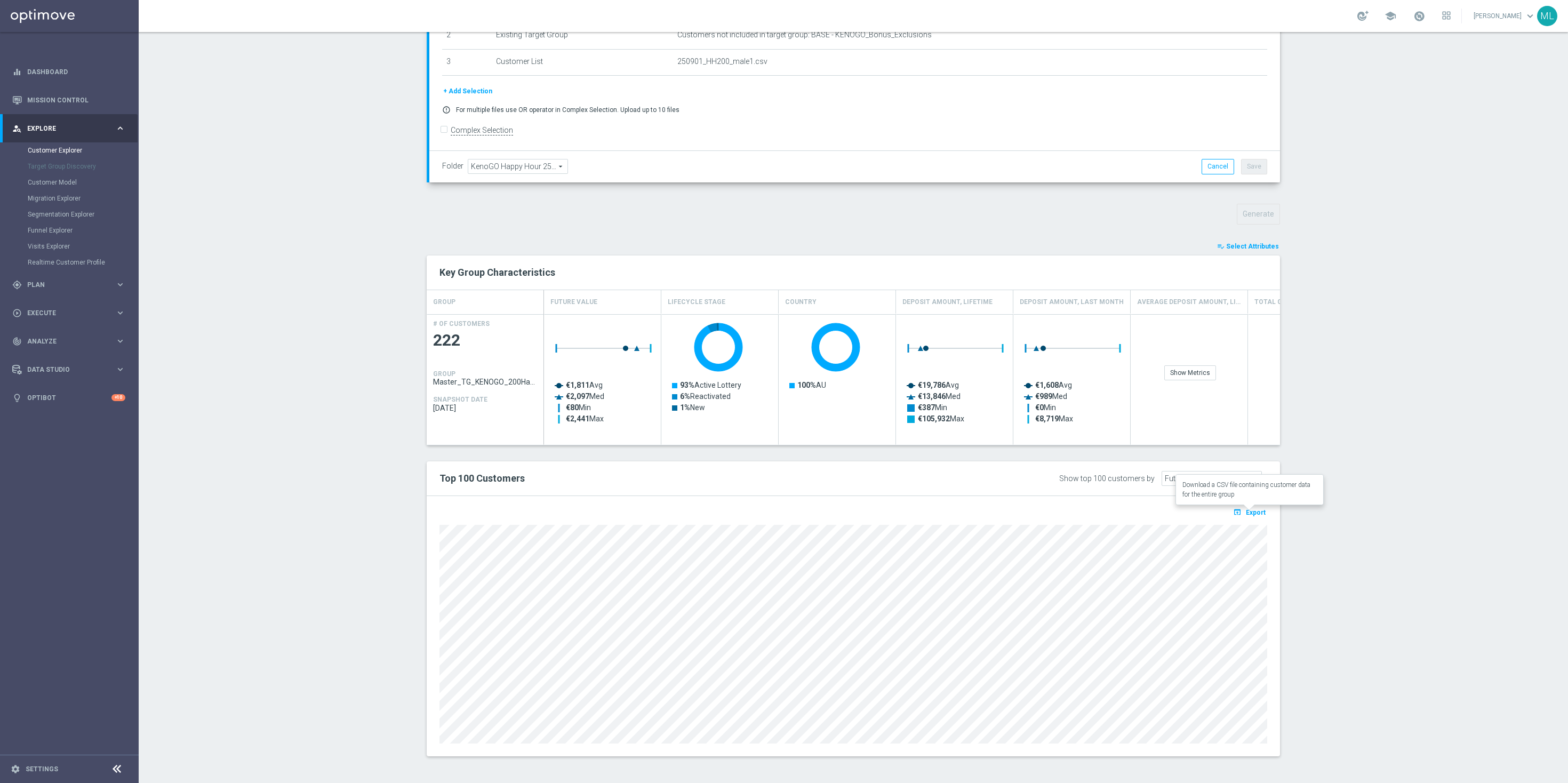
click at [1247, 514] on span "Export" at bounding box center [1256, 513] width 20 height 8
click at [1357, 14] on div at bounding box center [1362, 15] width 11 height 10
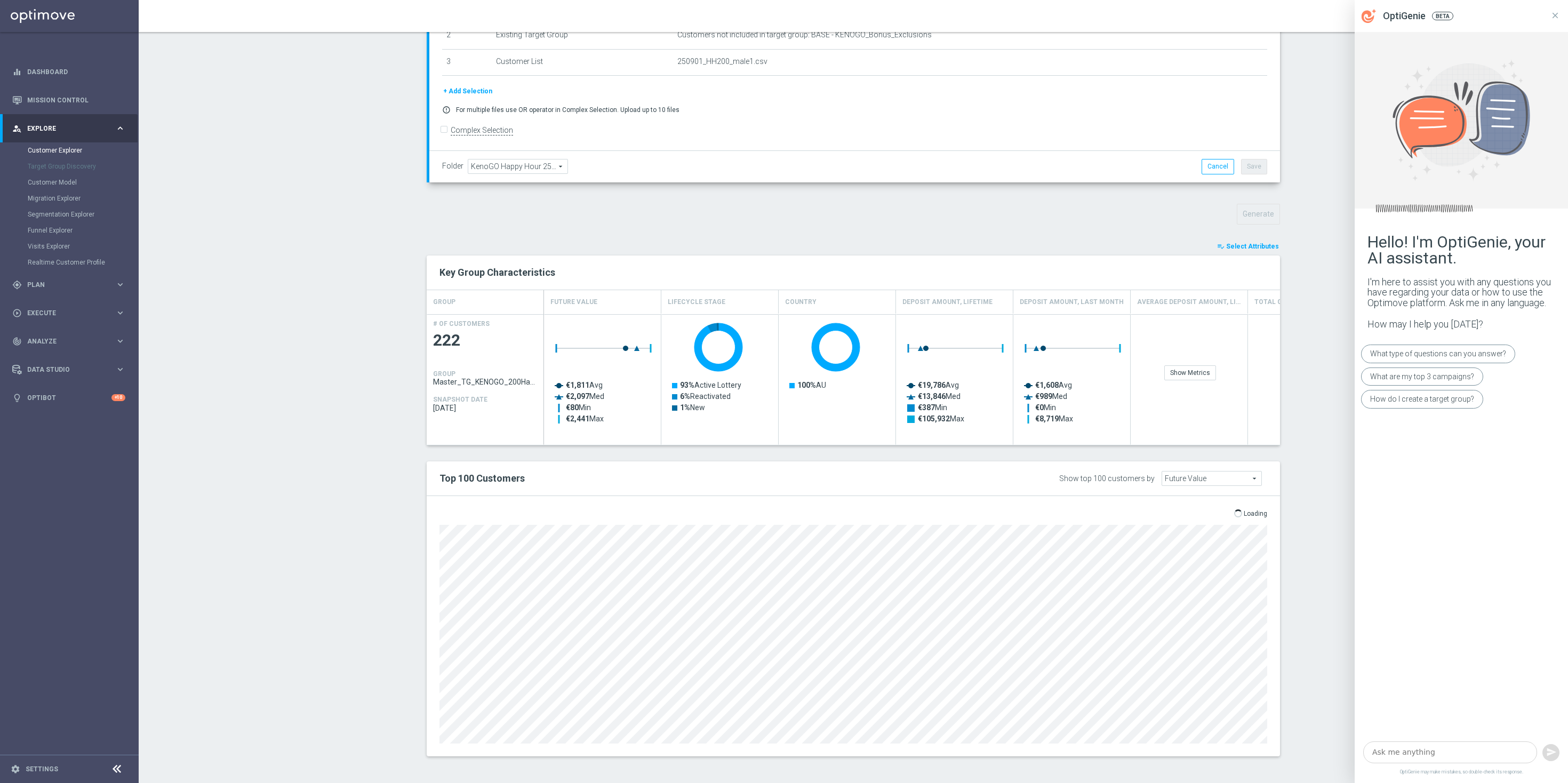
click at [1318, 100] on section "TARGET GROUP Master_TG_KENOGO_200HappyHour_250901_men Master_TG_KENOGO_200Happy…" at bounding box center [852, 331] width 1429 height 882
click at [1558, 15] on icon at bounding box center [1554, 15] width 10 height 10
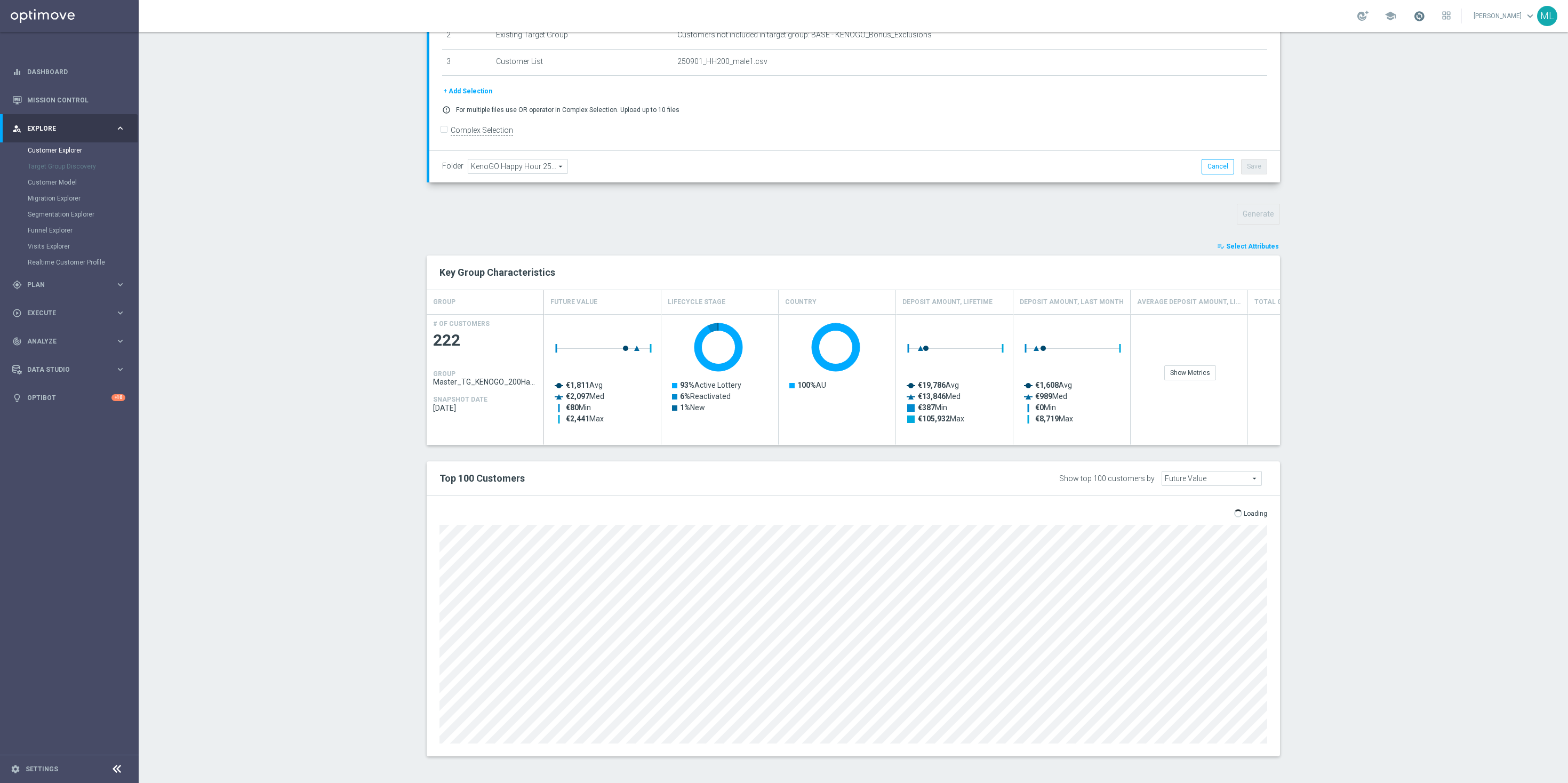
click at [1413, 17] on span at bounding box center [1419, 16] width 12 height 12
click at [1368, 188] on section "TARGET GROUP Master_TG_KENOGO_200HappyHour_250901_men Master_TG_KENOGO_200Happy…" at bounding box center [852, 331] width 1429 height 882
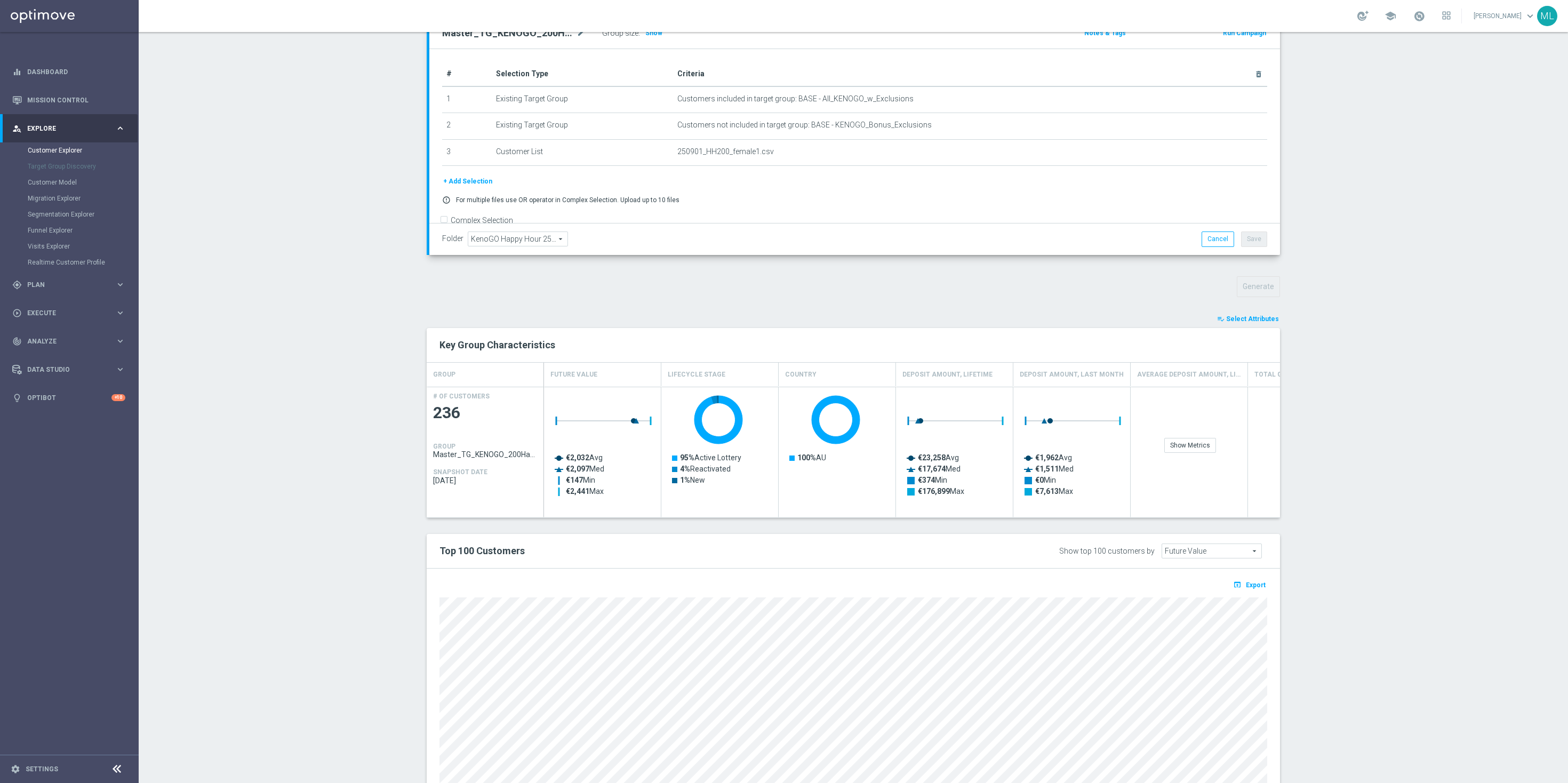
scroll to position [214, 0]
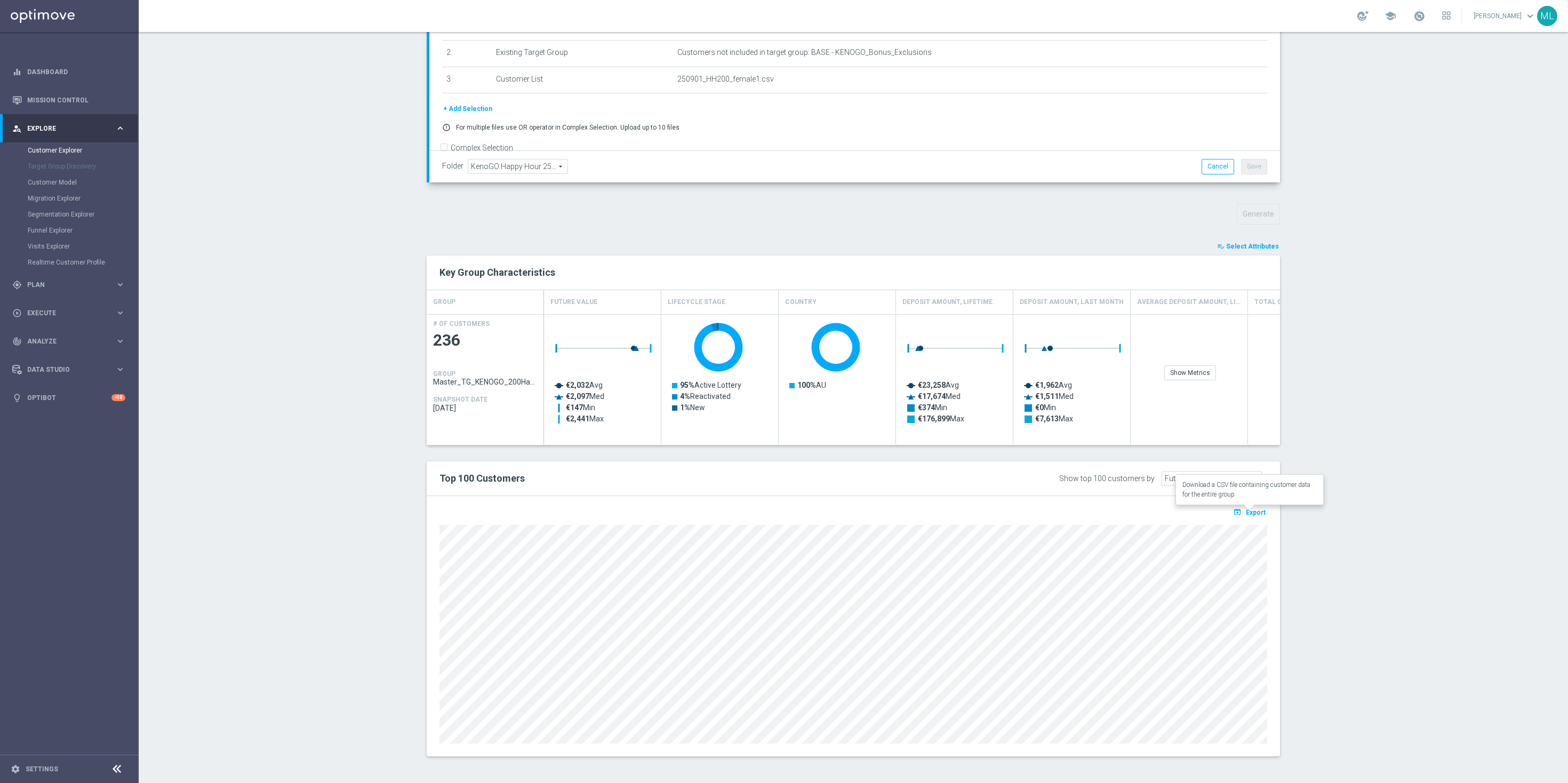
click at [1256, 513] on span "Export" at bounding box center [1256, 513] width 20 height 8
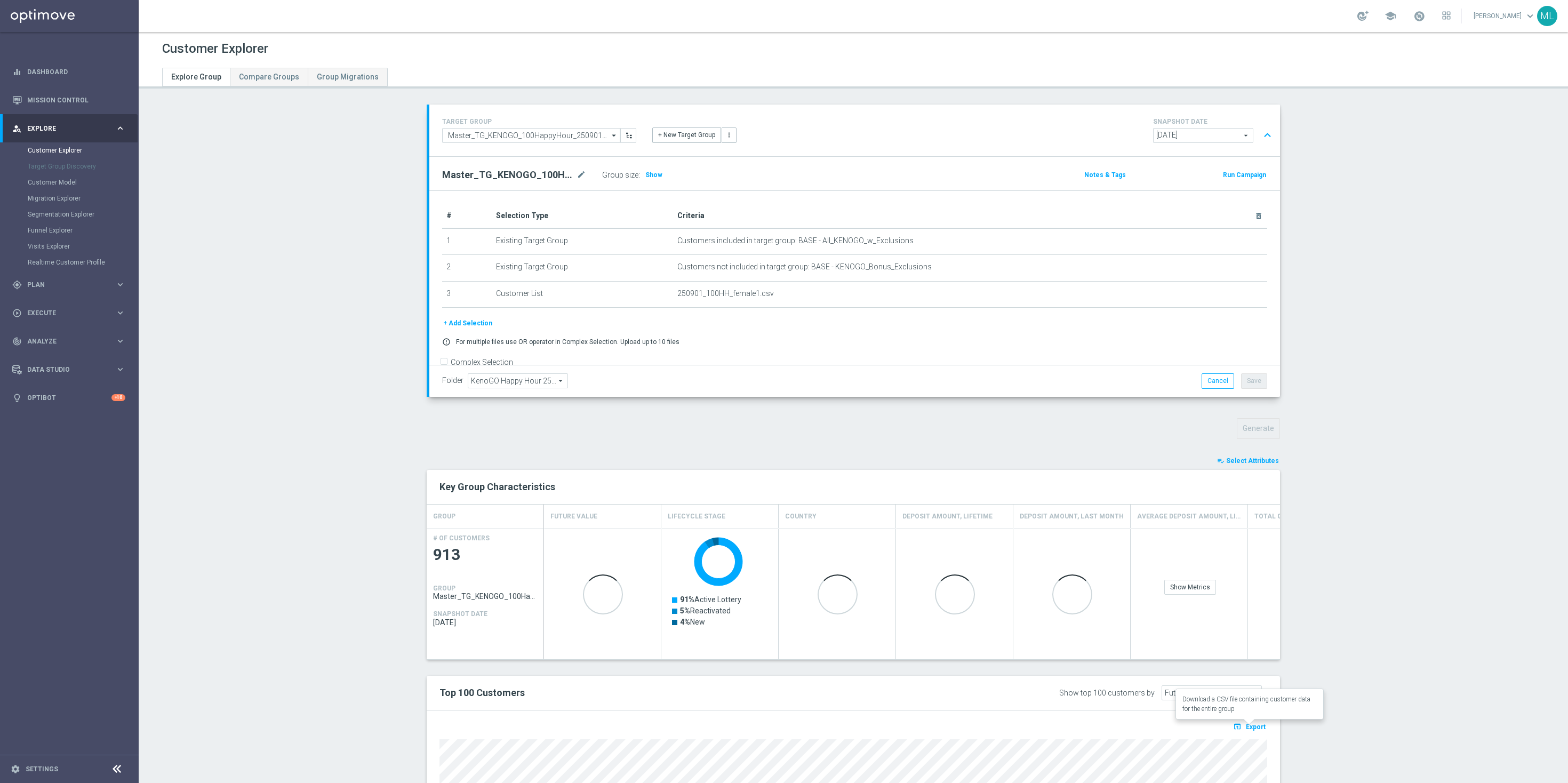
click at [1245, 724] on button "open_in_browser Export" at bounding box center [1249, 726] width 36 height 14
click at [1253, 726] on span "Export" at bounding box center [1256, 727] width 20 height 8
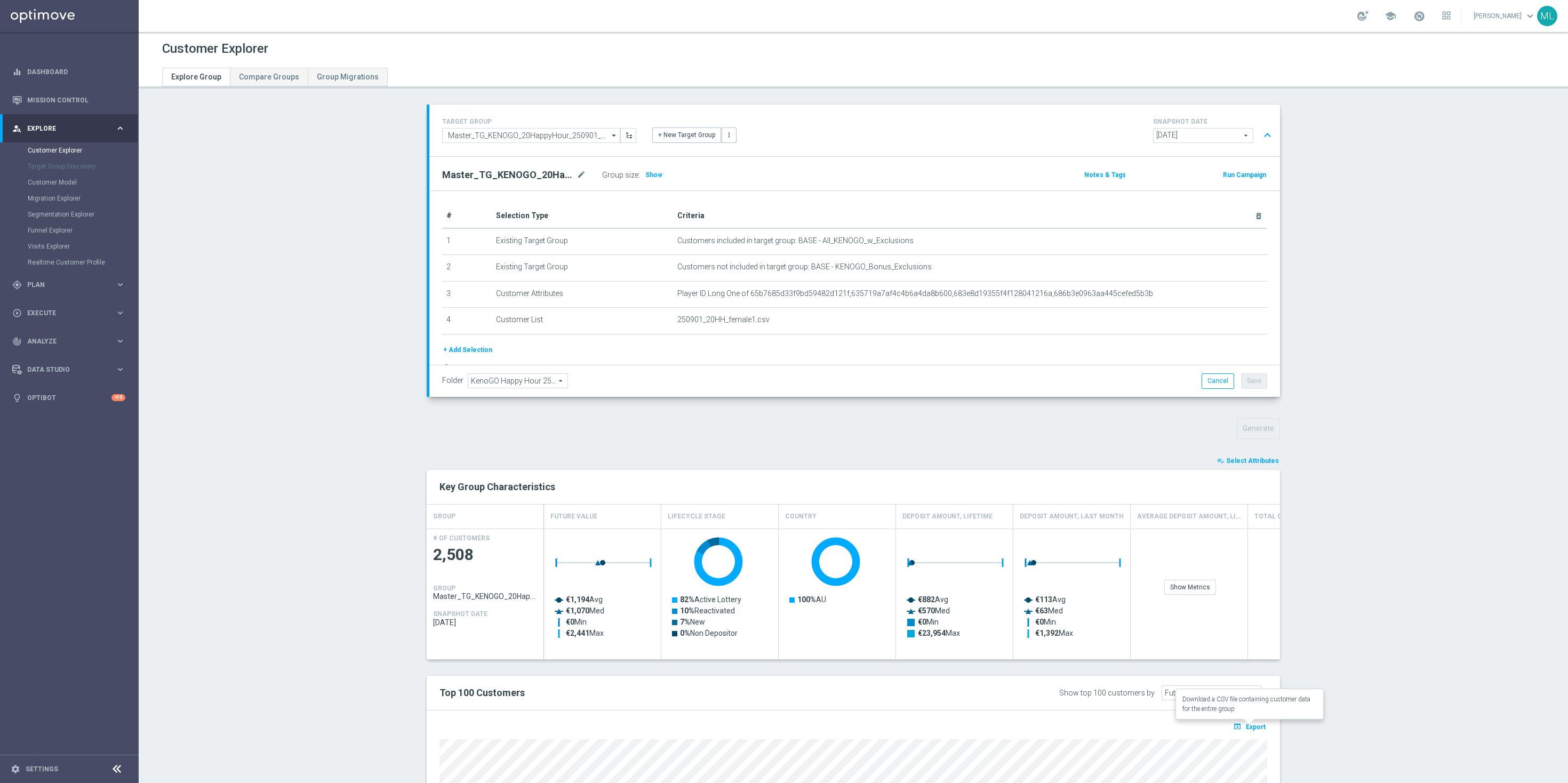
click at [1250, 721] on button "open_in_browser Export" at bounding box center [1249, 726] width 36 height 14
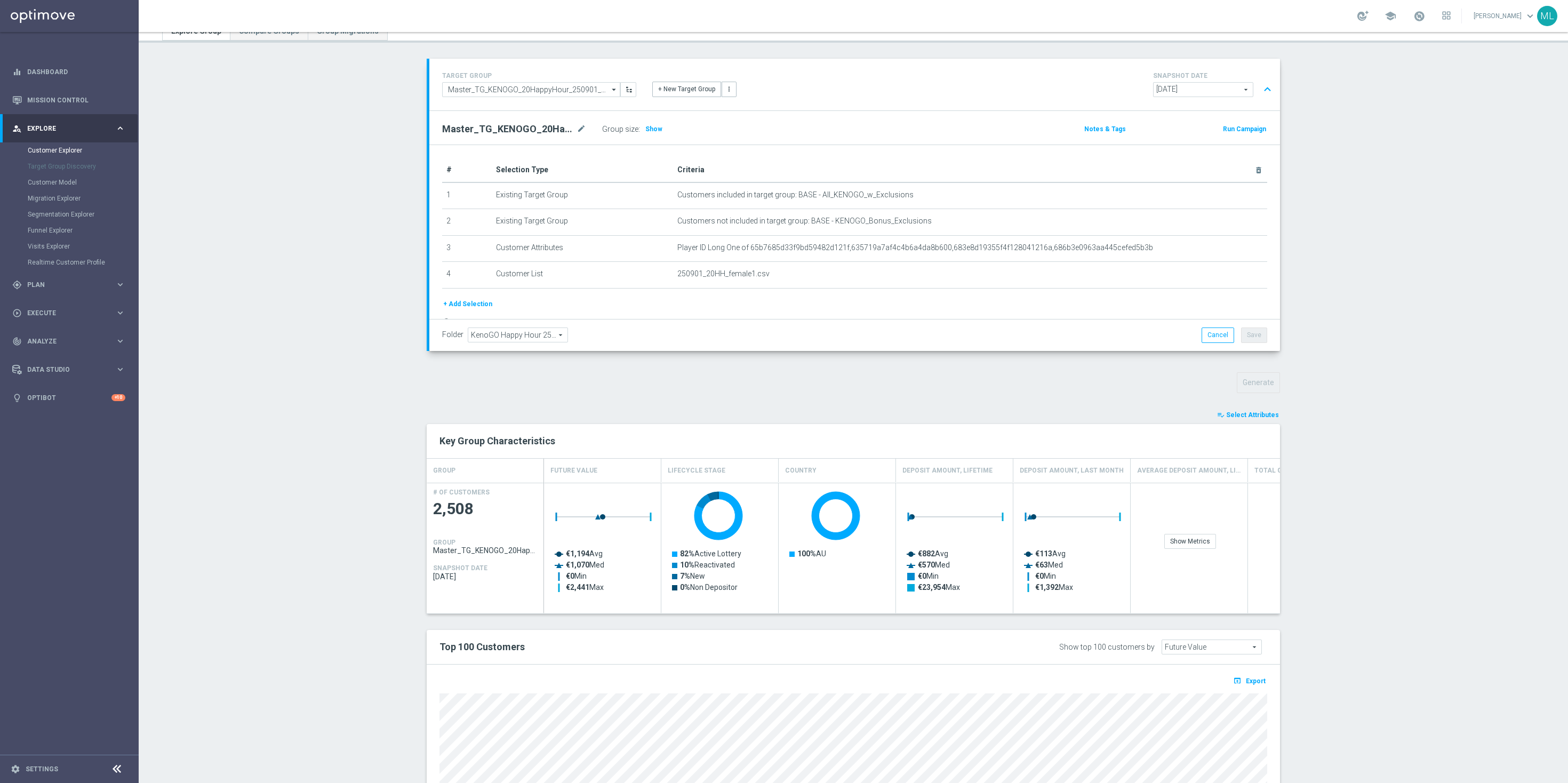
scroll to position [48, 0]
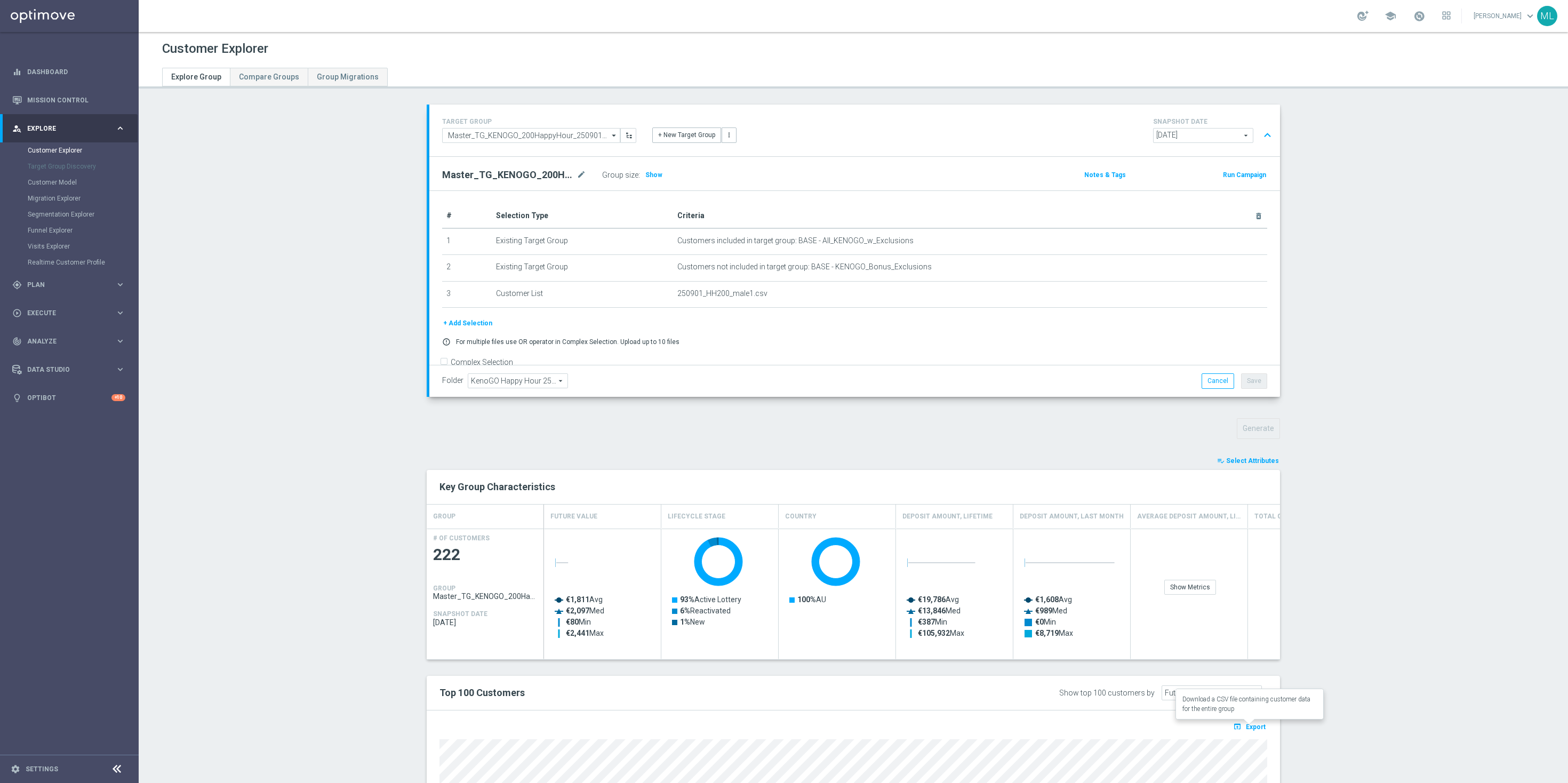
click at [1243, 723] on icon "open_in_browser" at bounding box center [1238, 726] width 11 height 8
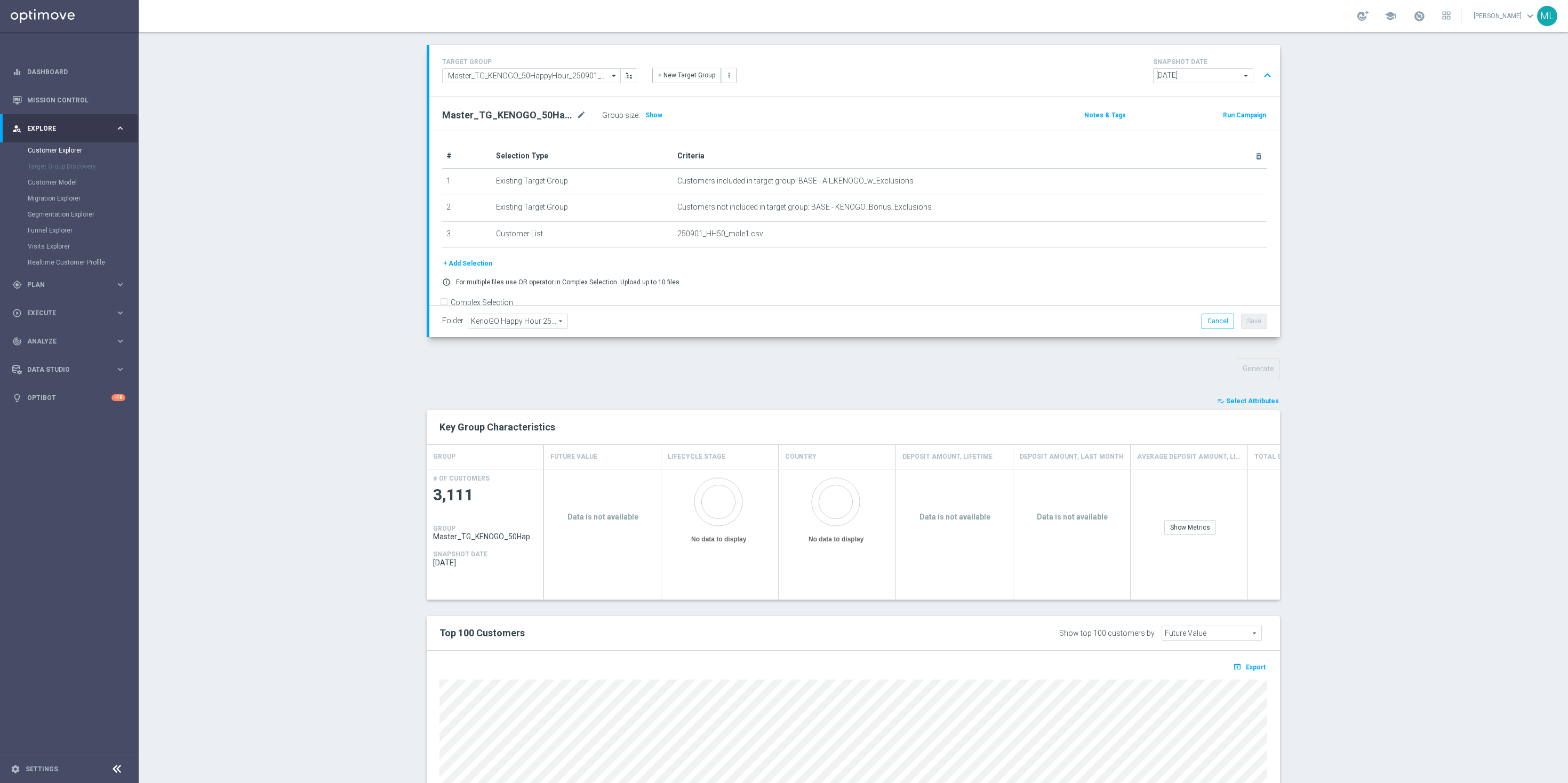
scroll to position [61, 0]
click at [1245, 662] on button "open_in_browser Export" at bounding box center [1249, 666] width 36 height 14
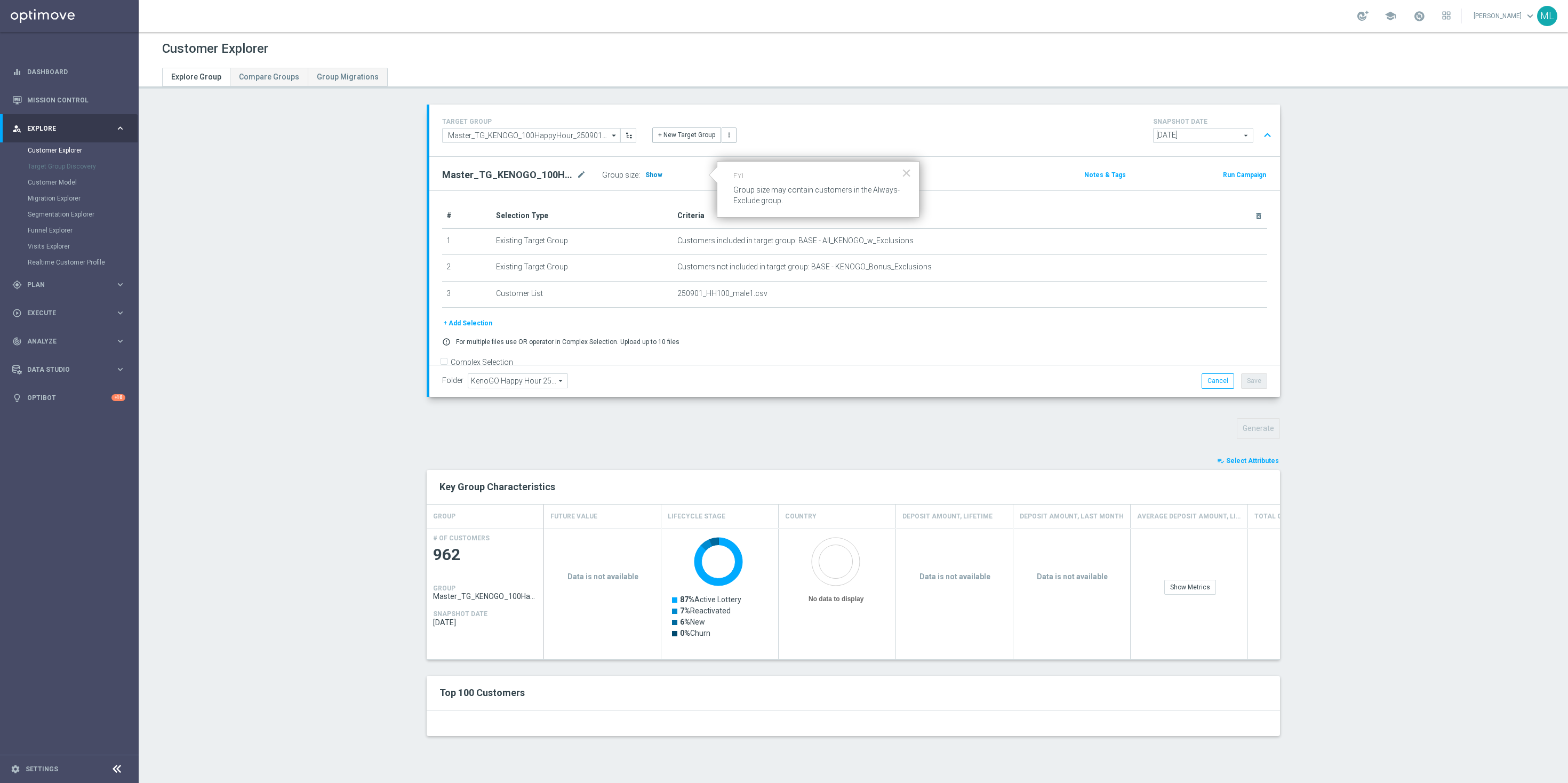
click at [648, 175] on span "Show" at bounding box center [654, 175] width 17 height 8
click at [816, 421] on div "Generate" at bounding box center [852, 428] width 869 height 20
click at [773, 113] on div "TARGET GROUP Master_TG_KENOGO_100HappyHour_250901_men Master_TG_KENOGO_100Happy…" at bounding box center [855, 130] width 850 height 51
click at [654, 408] on div "TARGET GROUP Master_TG_KENOGO_100HappyHour_250901_men Master_TG_KENOGO_100Happy…" at bounding box center [853, 428] width 896 height 648
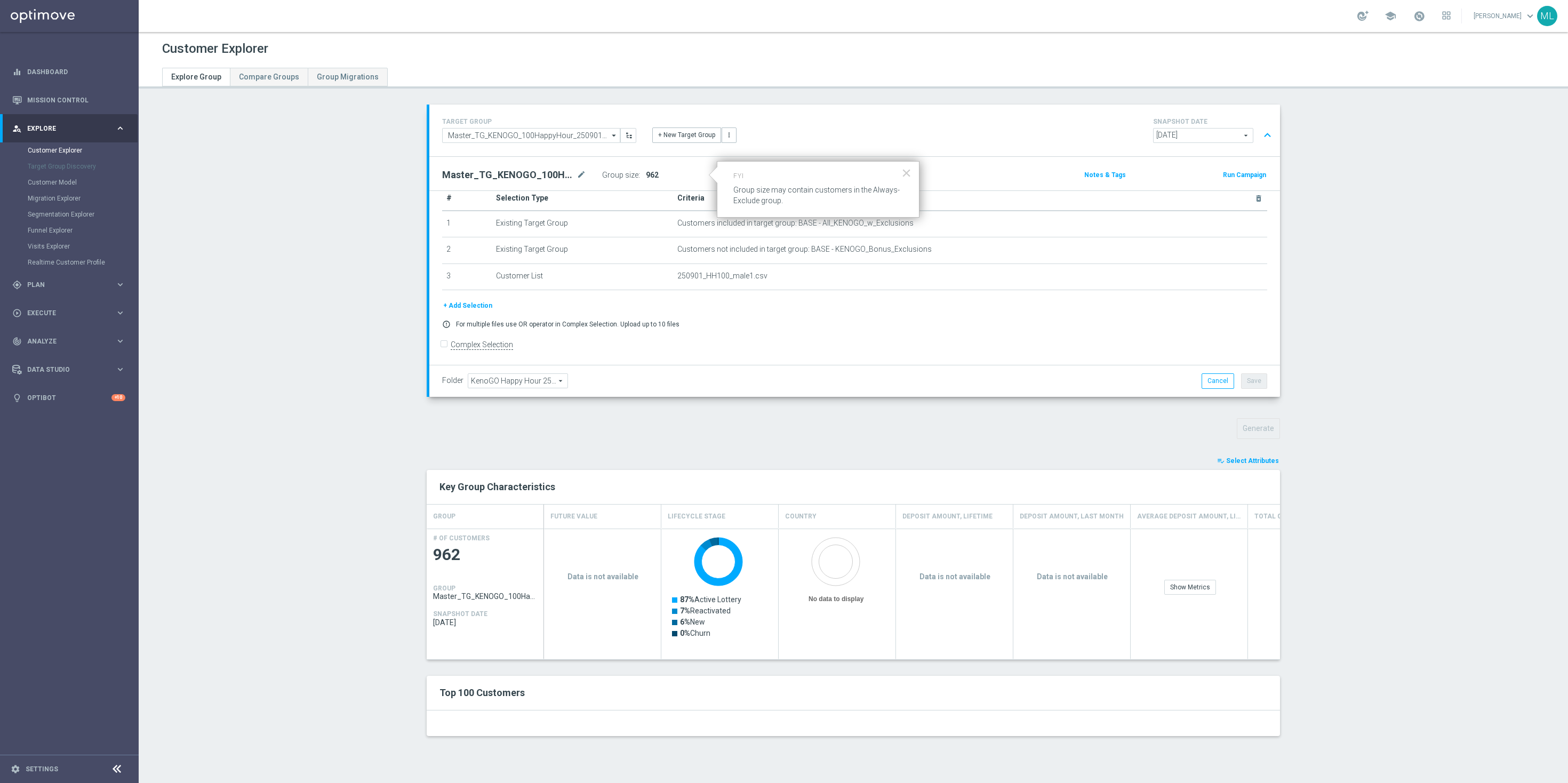
click at [677, 405] on div "TARGET GROUP Master_TG_KENOGO_100HappyHour_250901_men Master_TG_KENOGO_100Happy…" at bounding box center [853, 428] width 896 height 648
click at [451, 556] on span "962" at bounding box center [485, 555] width 104 height 20
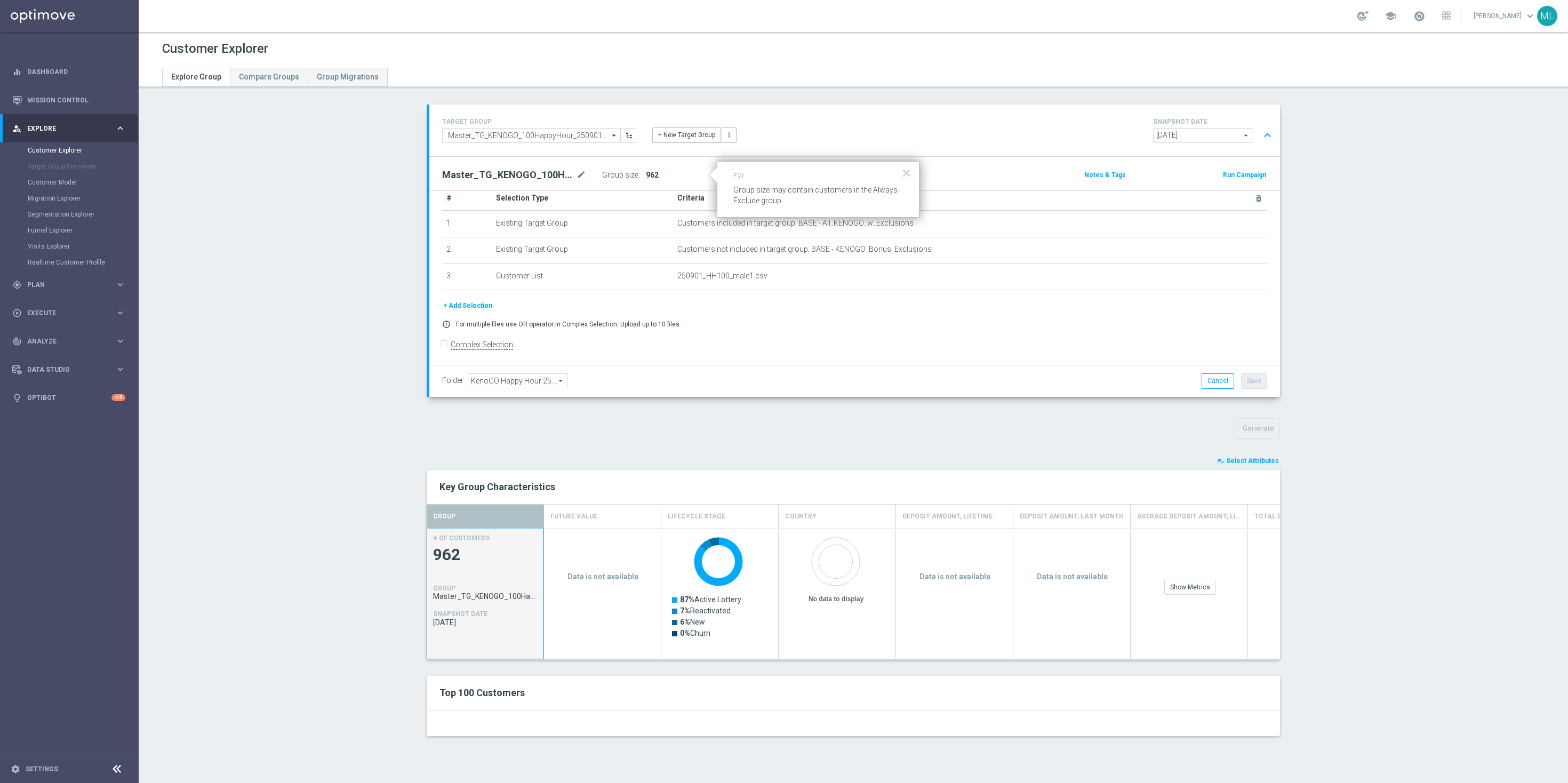
click at [498, 684] on div "Top 100 Customers" at bounding box center [677, 693] width 492 height 18
click at [600, 693] on h2 "Top 100 Customers" at bounding box center [678, 692] width 477 height 13
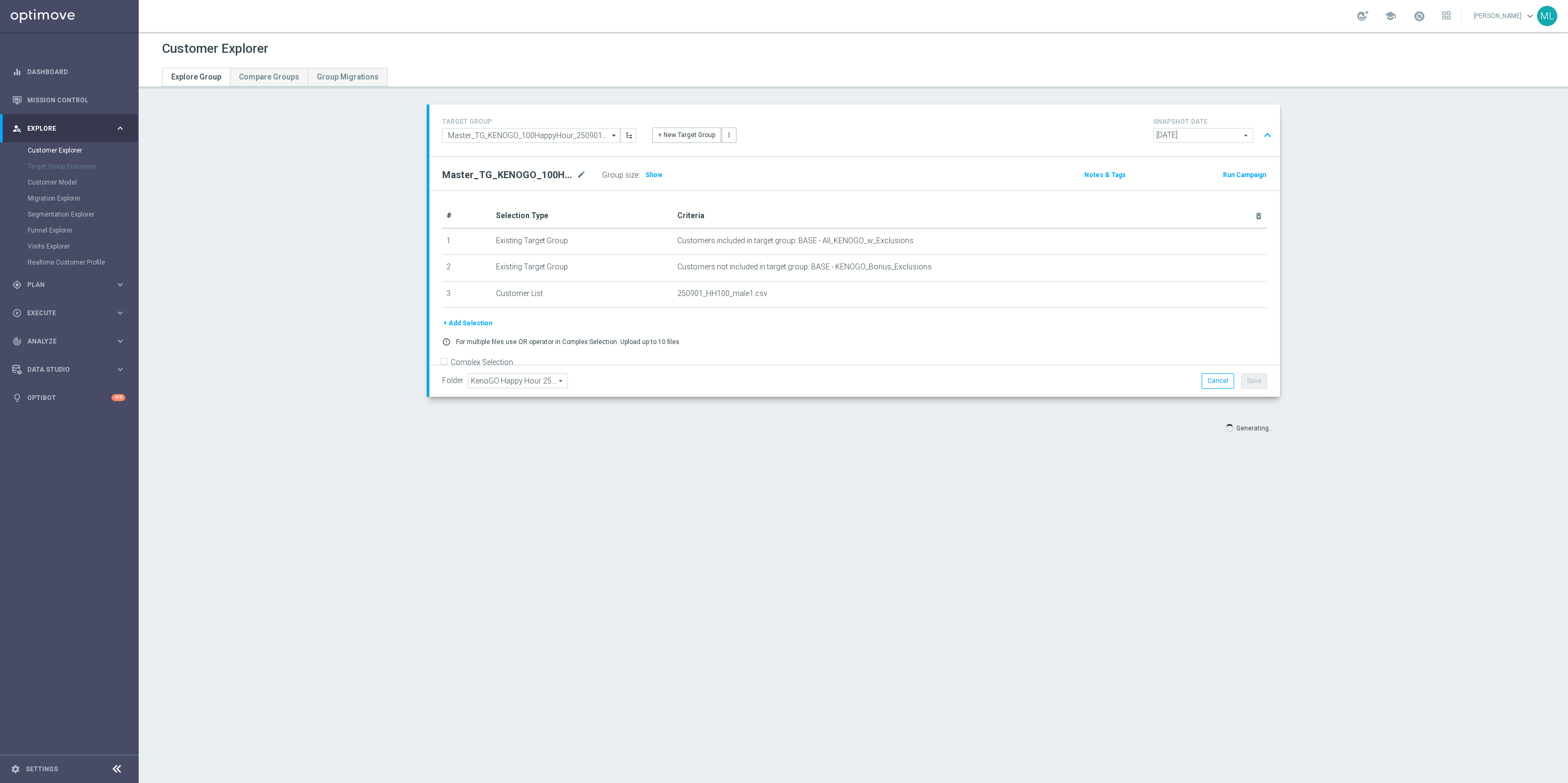
scroll to position [17, 0]
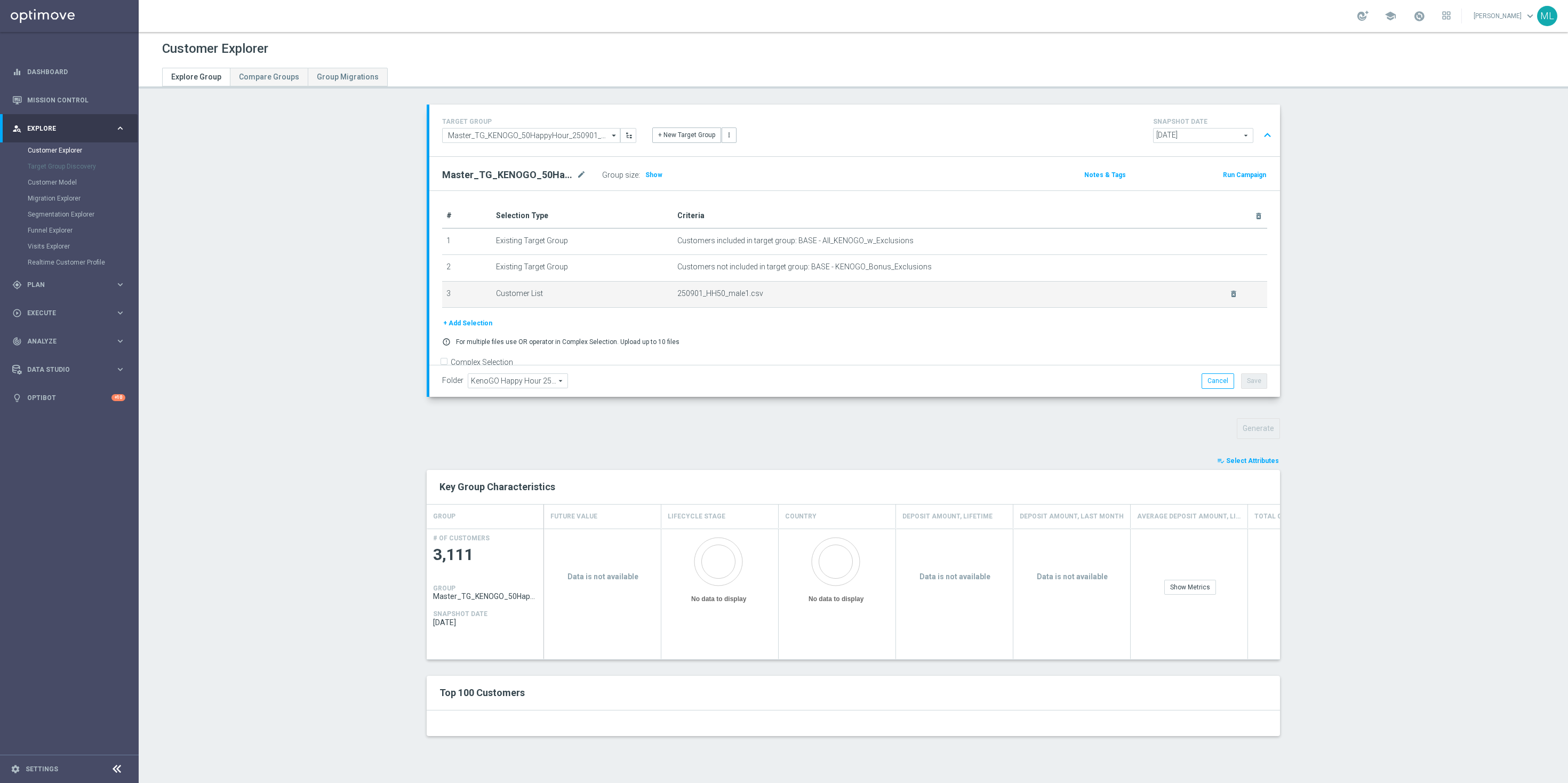
scroll to position [17, 0]
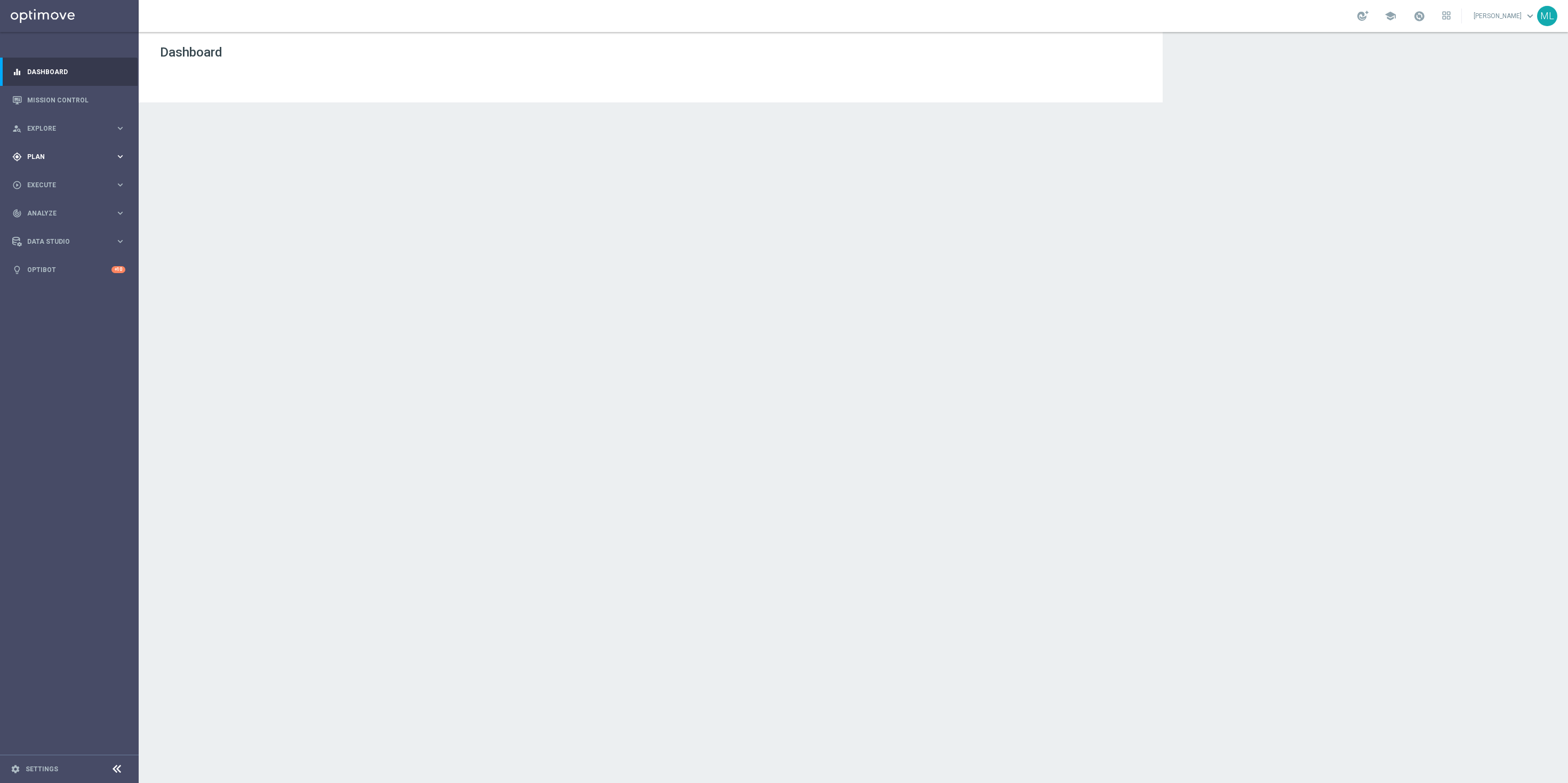
click at [122, 155] on icon "keyboard_arrow_right" at bounding box center [120, 156] width 10 height 10
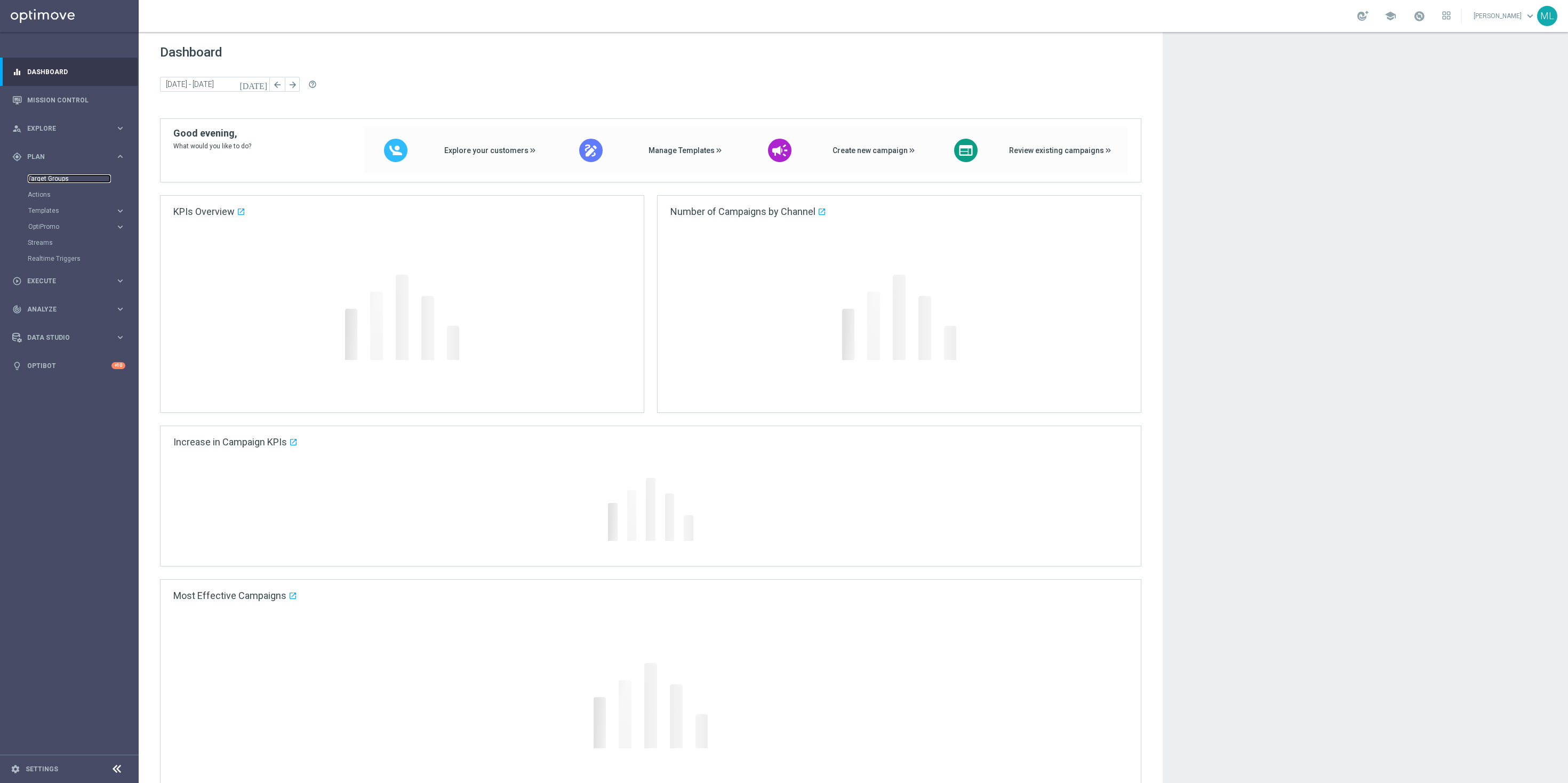
click at [67, 179] on link "Target Groups" at bounding box center [70, 179] width 83 height 8
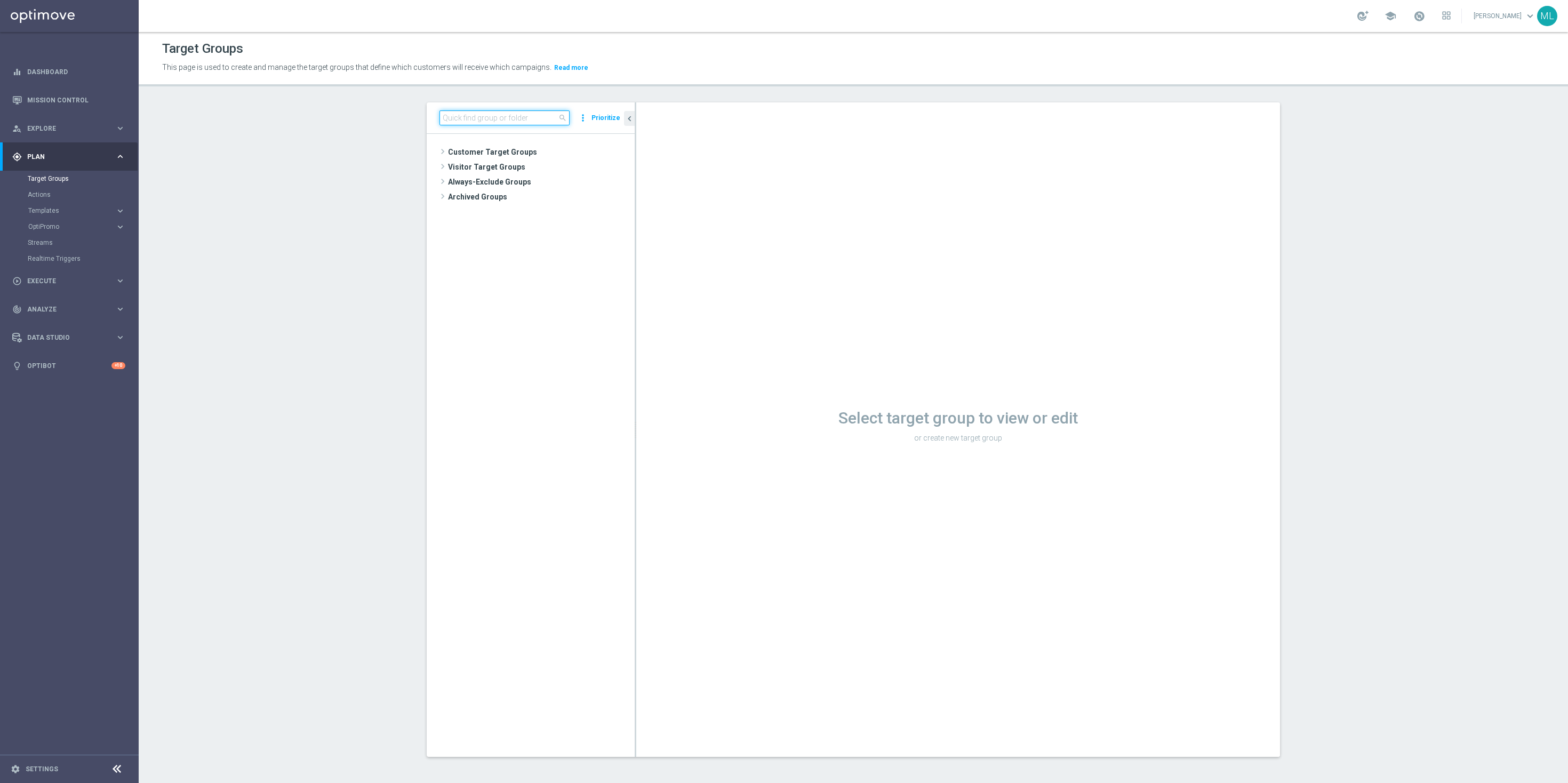
click at [467, 122] on input at bounding box center [505, 118] width 130 height 15
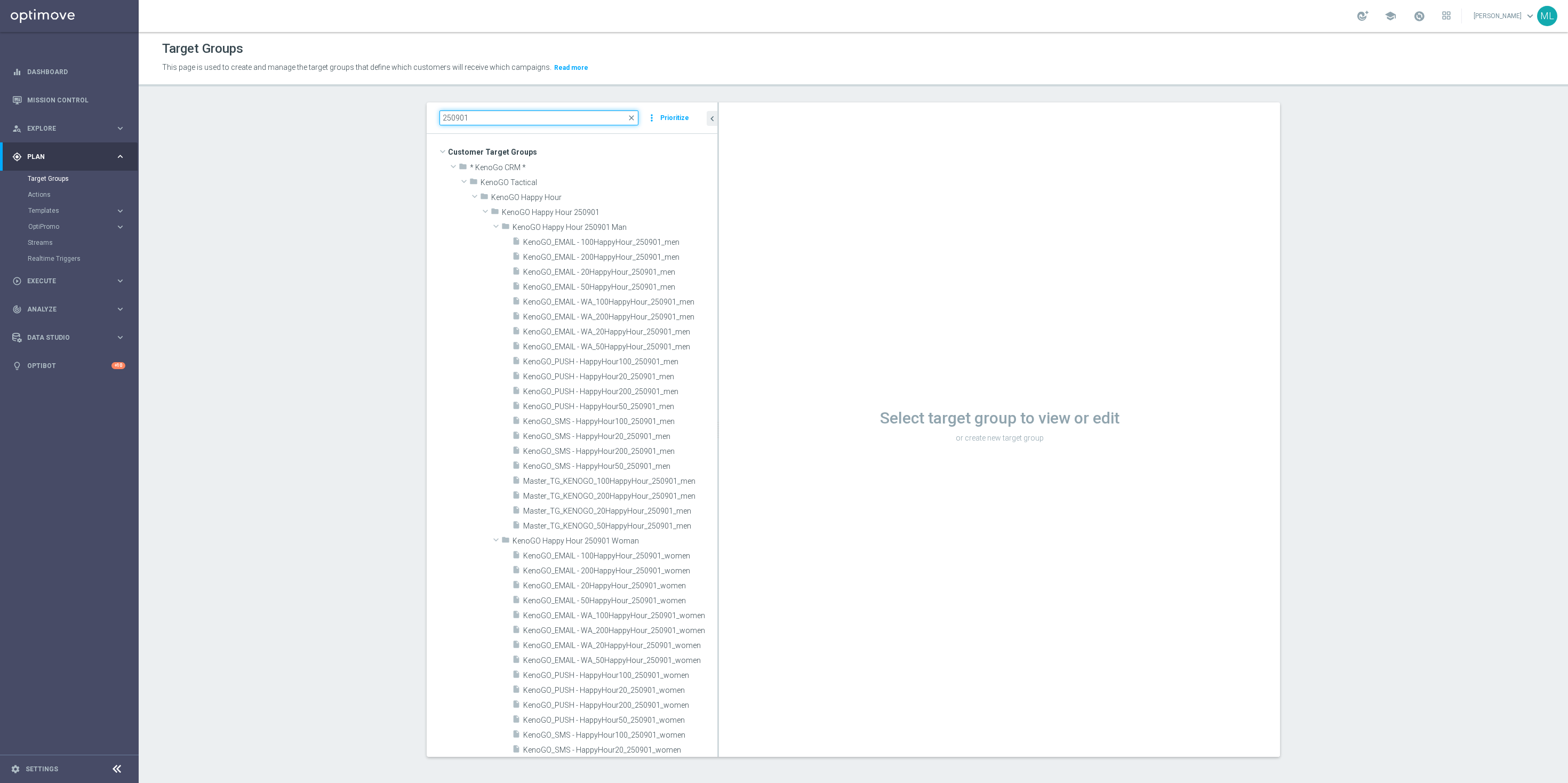
drag, startPoint x: 635, startPoint y: 516, endPoint x: 768, endPoint y: 517, distance: 133.0
click at [770, 517] on as-split "250901 close more_vert Prioritize Customer Target Groups library_add create_new…" at bounding box center [853, 429] width 853 height 654
type input "250901"
click at [634, 482] on span "Master_TG_KENOGO_100HappyHour_250901_men" at bounding box center [608, 481] width 170 height 9
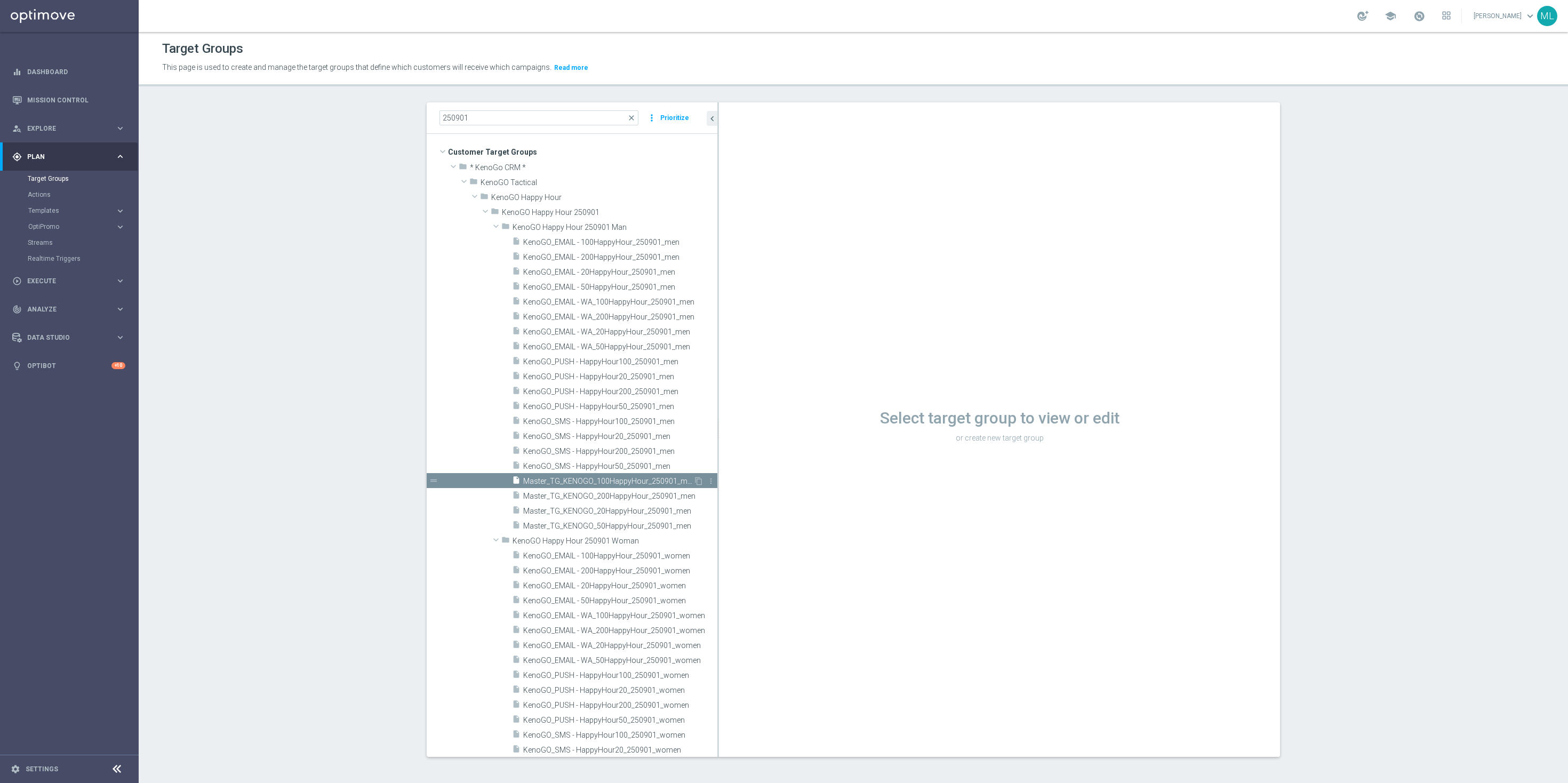
click at [634, 482] on span "Master_TG_KENOGO_100HappyHour_250901_men" at bounding box center [608, 481] width 170 height 9
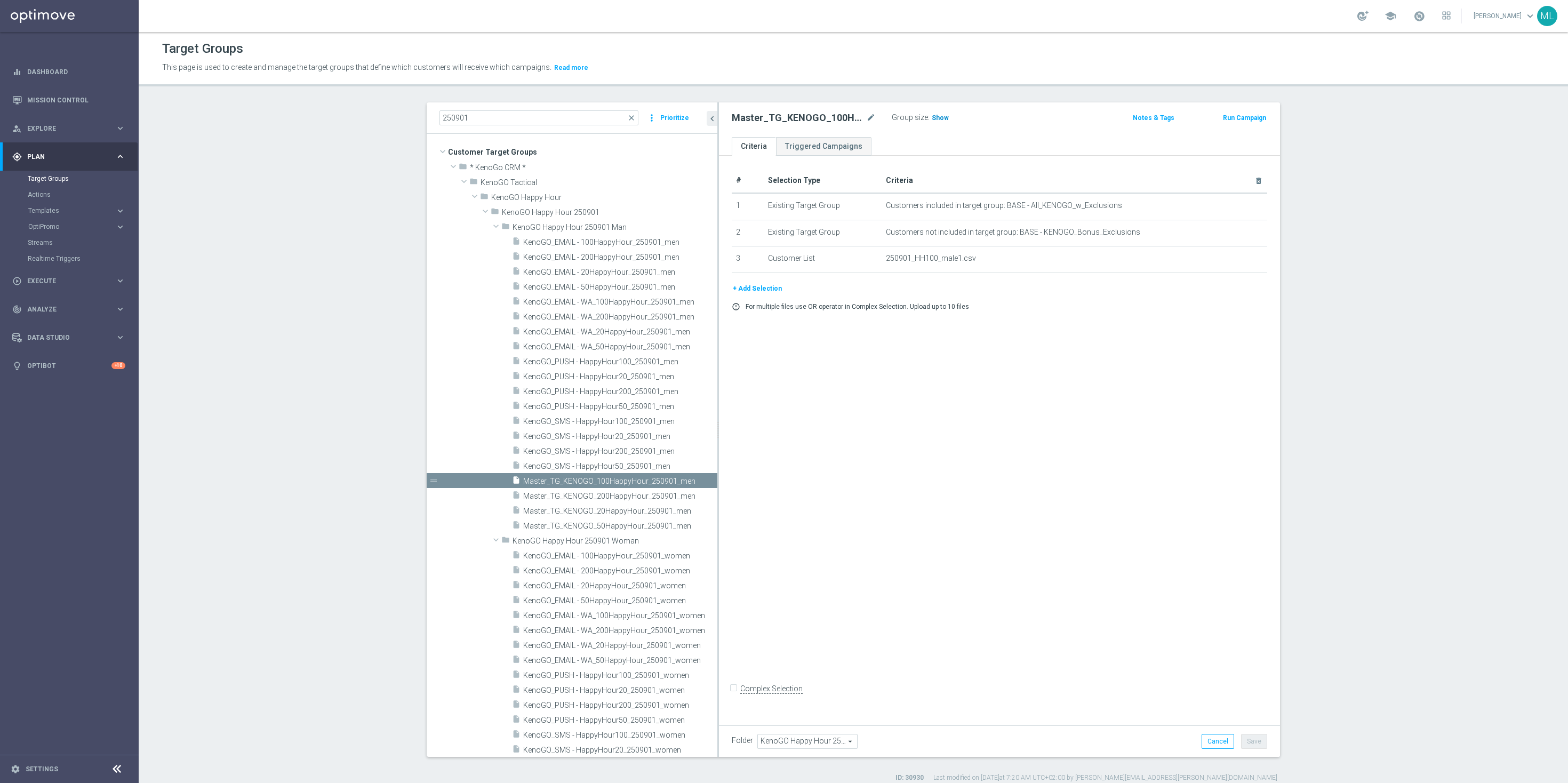
click at [937, 119] on span "Show" at bounding box center [940, 118] width 17 height 8
click at [938, 115] on span "962" at bounding box center [939, 119] width 14 height 10
click at [645, 523] on span "Master_TG_KENOGO_50HappyHour_250901_men" at bounding box center [607, 526] width 169 height 9
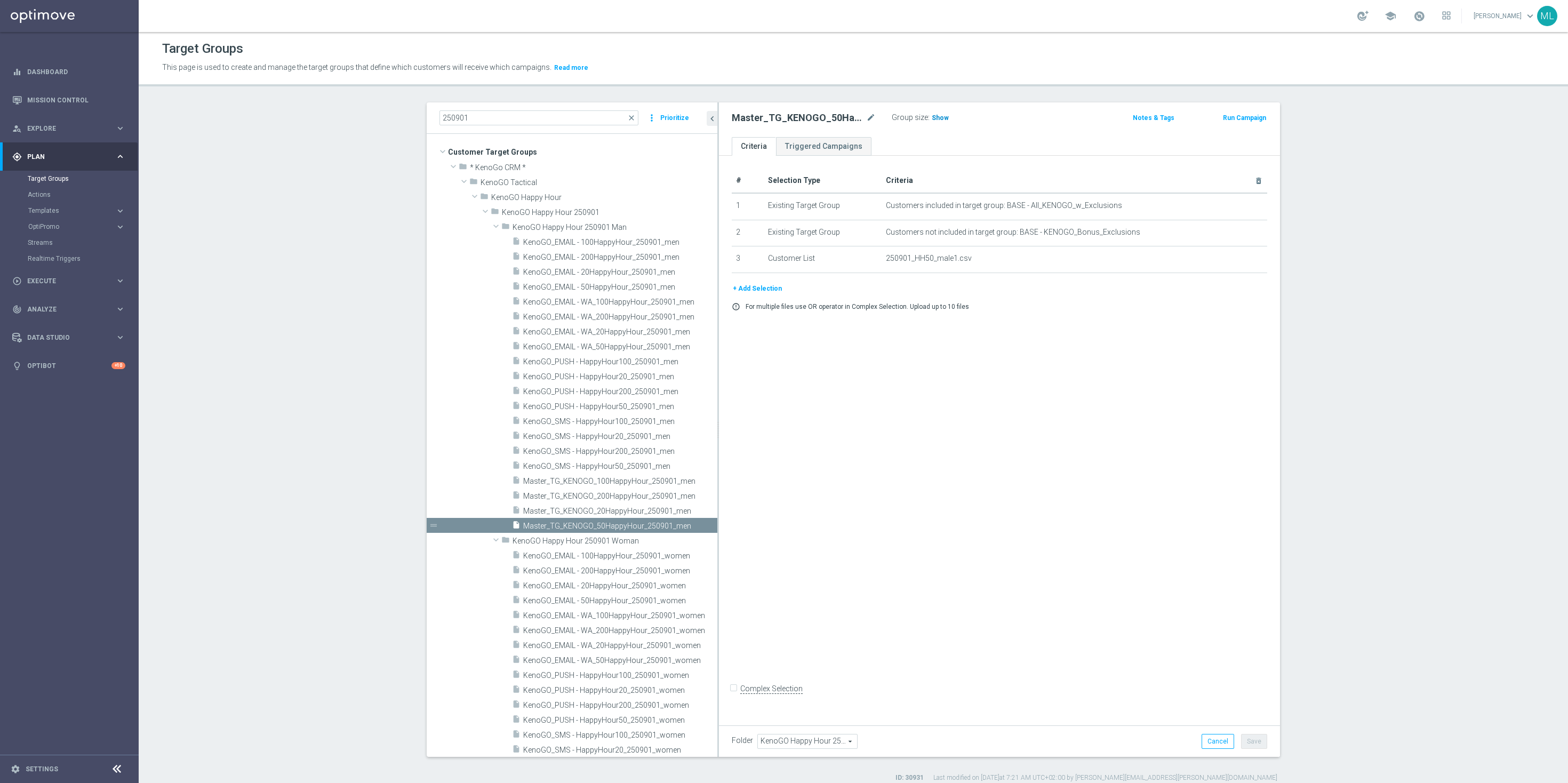
click at [933, 119] on span "Show" at bounding box center [940, 118] width 17 height 8
click at [941, 117] on span "3,104" at bounding box center [941, 119] width 19 height 10
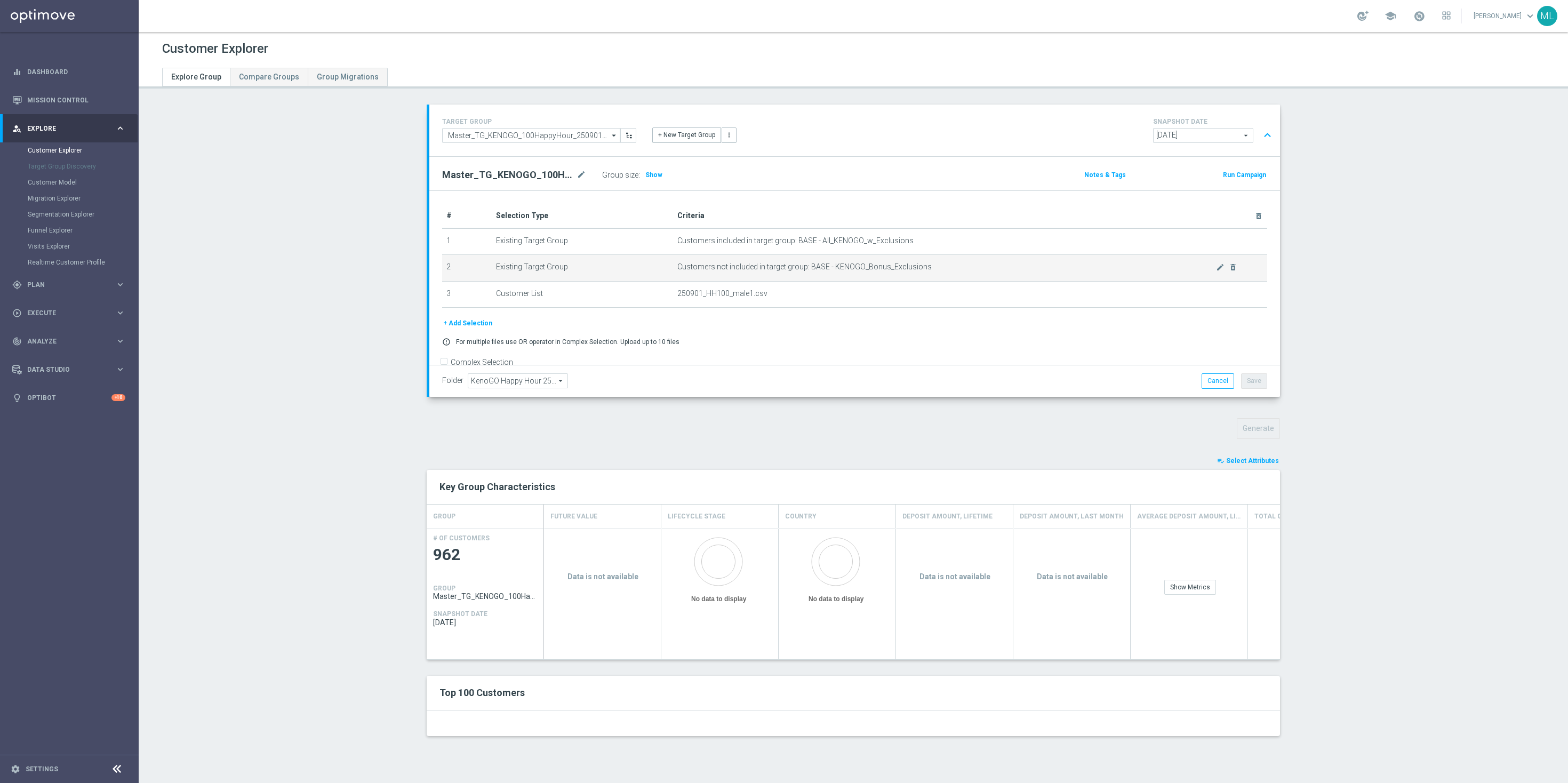
scroll to position [17, 0]
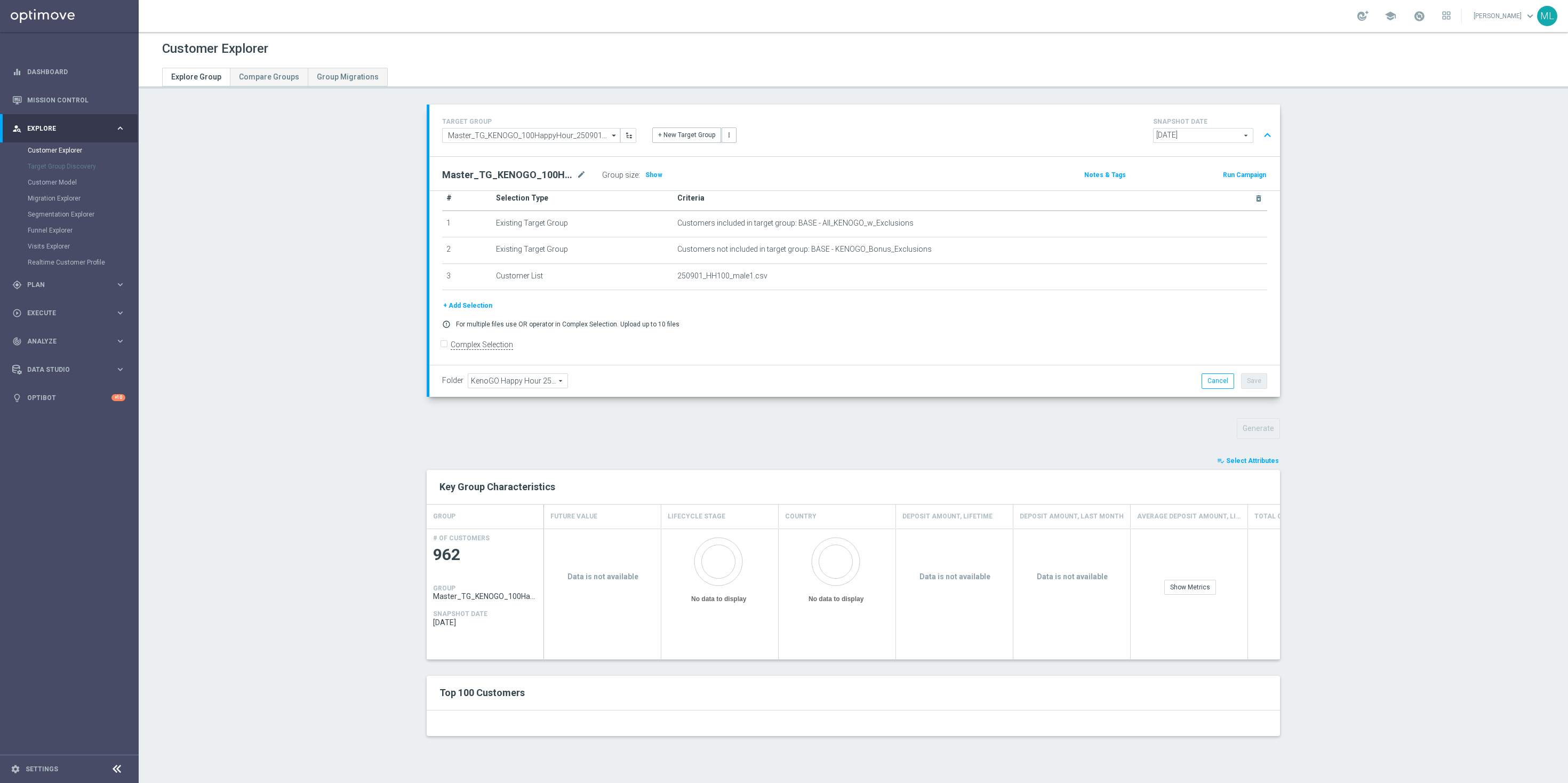
click at [758, 690] on h2 "Top 100 Customers" at bounding box center [678, 692] width 477 height 13
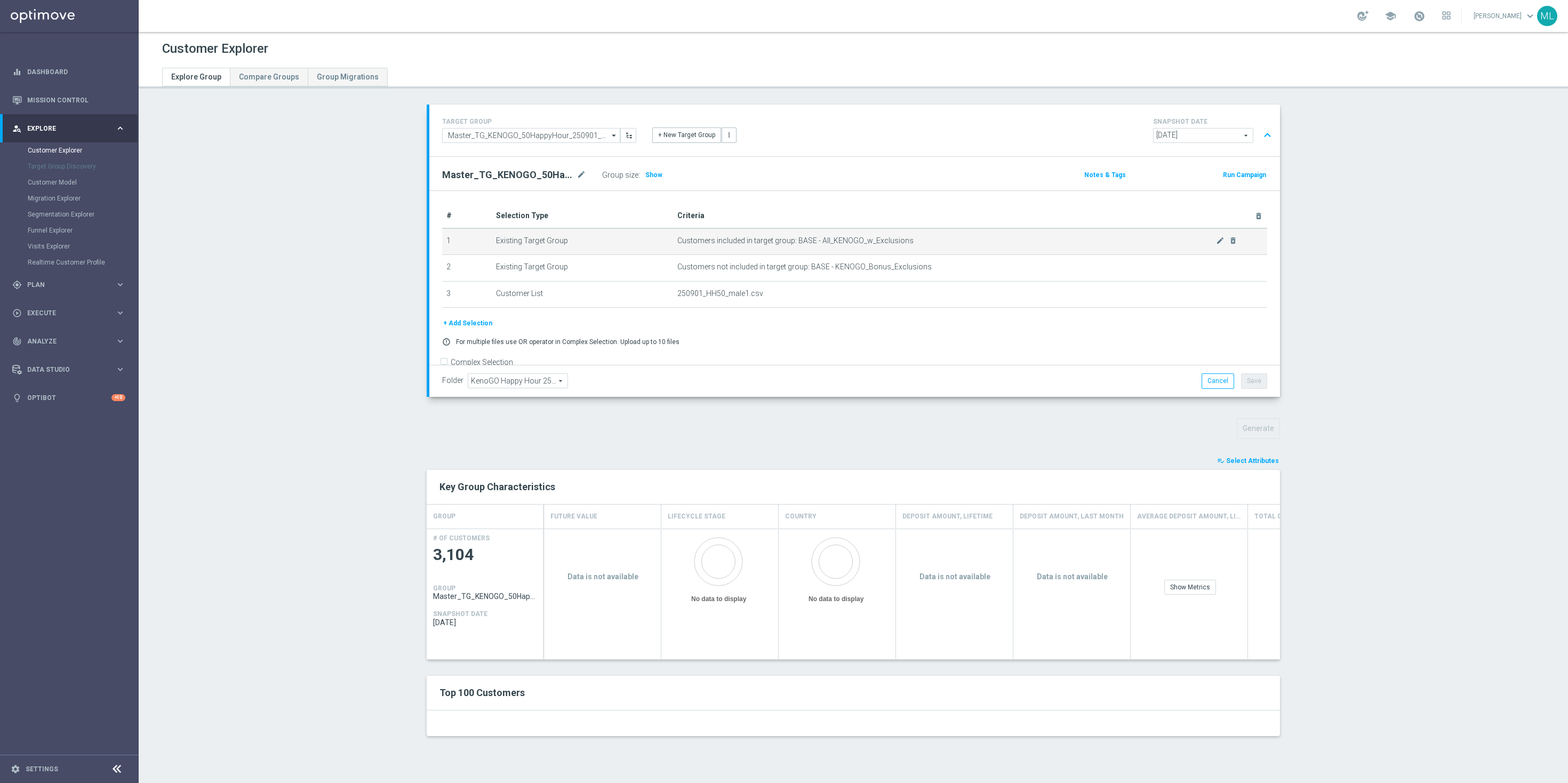
scroll to position [17, 0]
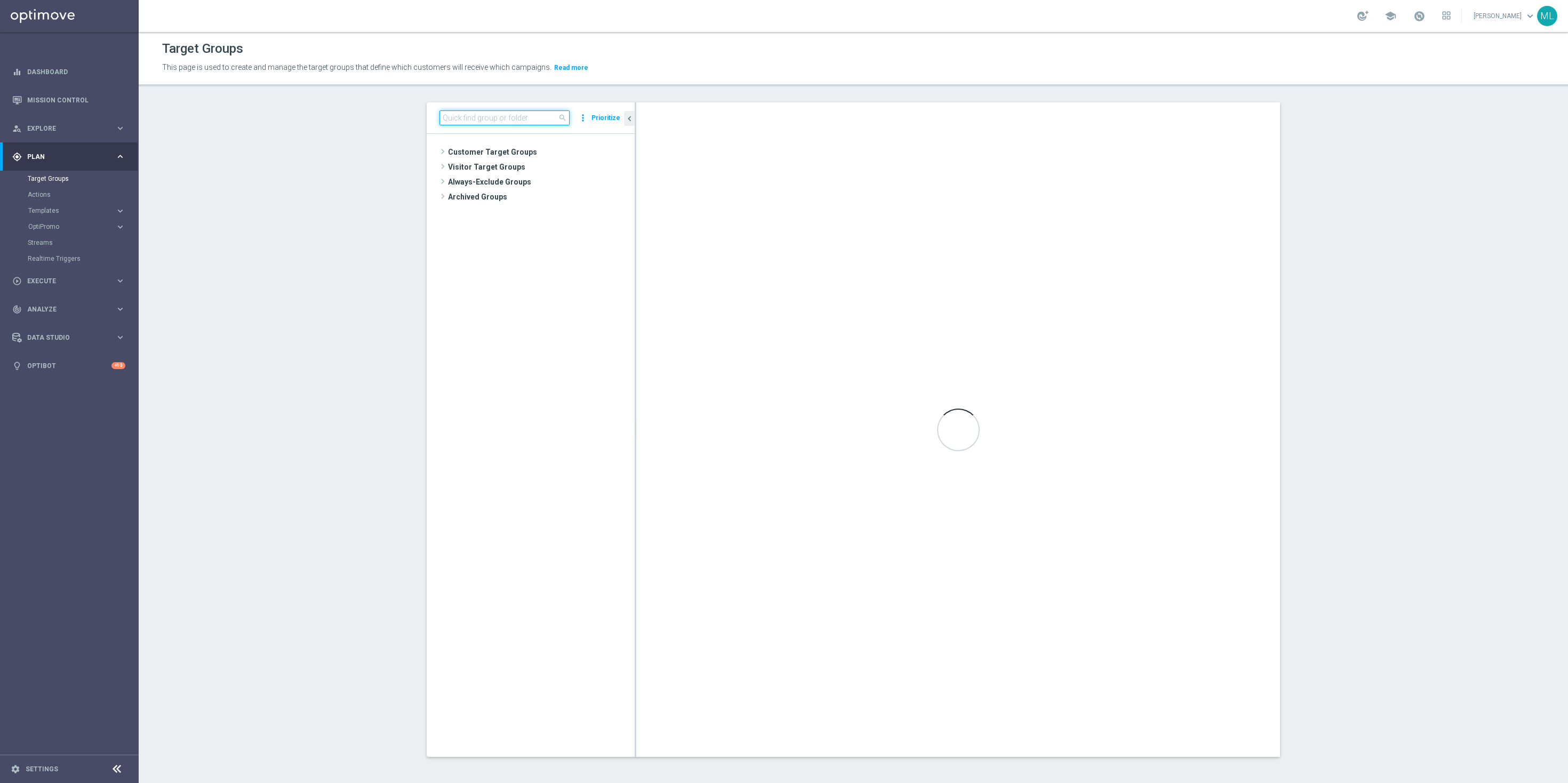
click at [491, 113] on input at bounding box center [505, 118] width 130 height 15
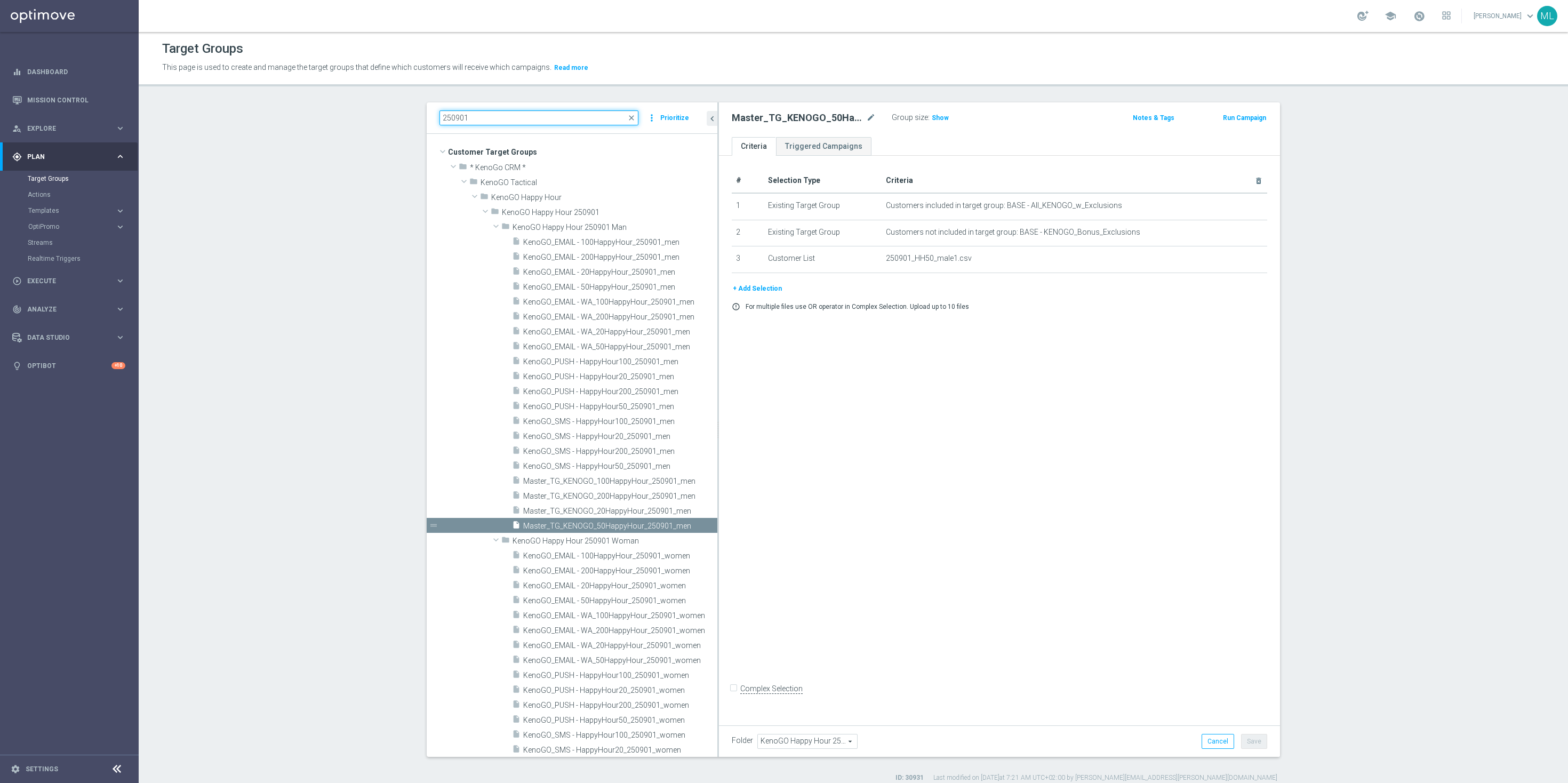
drag, startPoint x: 635, startPoint y: 165, endPoint x: 765, endPoint y: 176, distance: 130.5
click at [765, 176] on as-split "250901 close more_vert Prioritize Customer Target Groups library_add create_new…" at bounding box center [853, 429] width 853 height 654
type input "250901"
click at [619, 480] on span "Master_TG_KENOGO_100HappyHour_250901_men" at bounding box center [608, 481] width 170 height 9
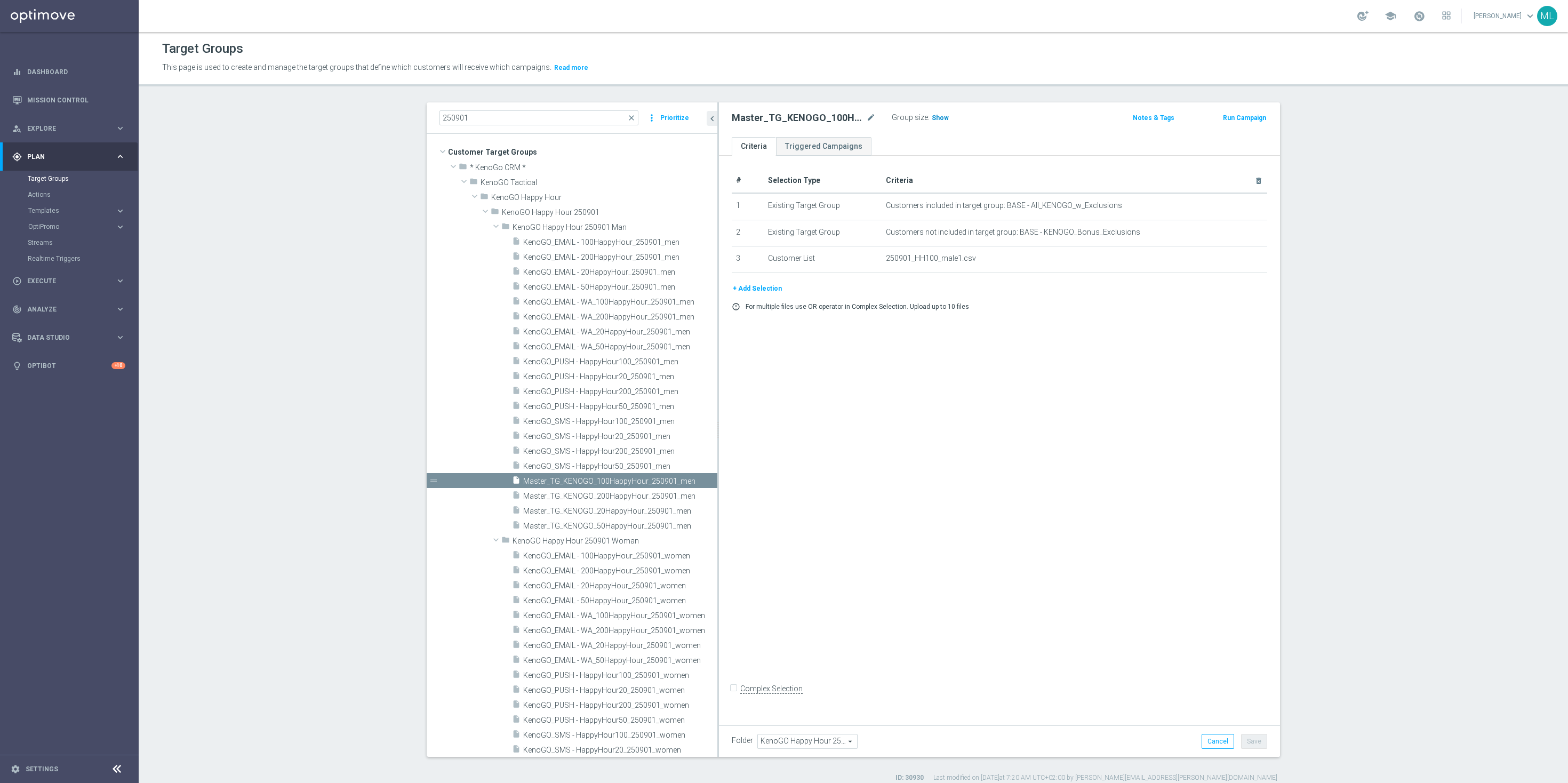
click at [939, 115] on span "Show" at bounding box center [940, 118] width 17 height 8
click at [940, 119] on span "962" at bounding box center [939, 119] width 14 height 10
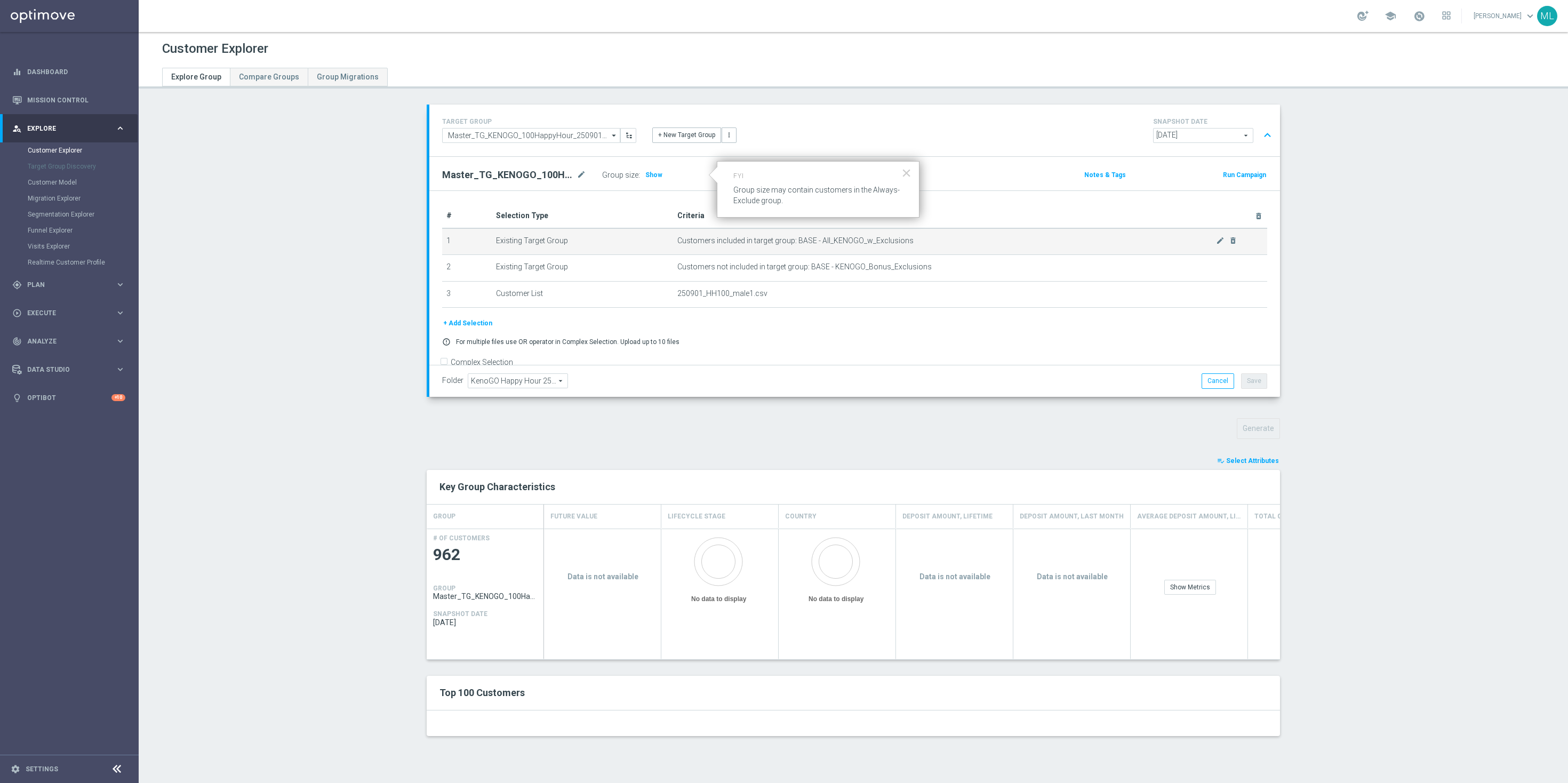
scroll to position [17, 0]
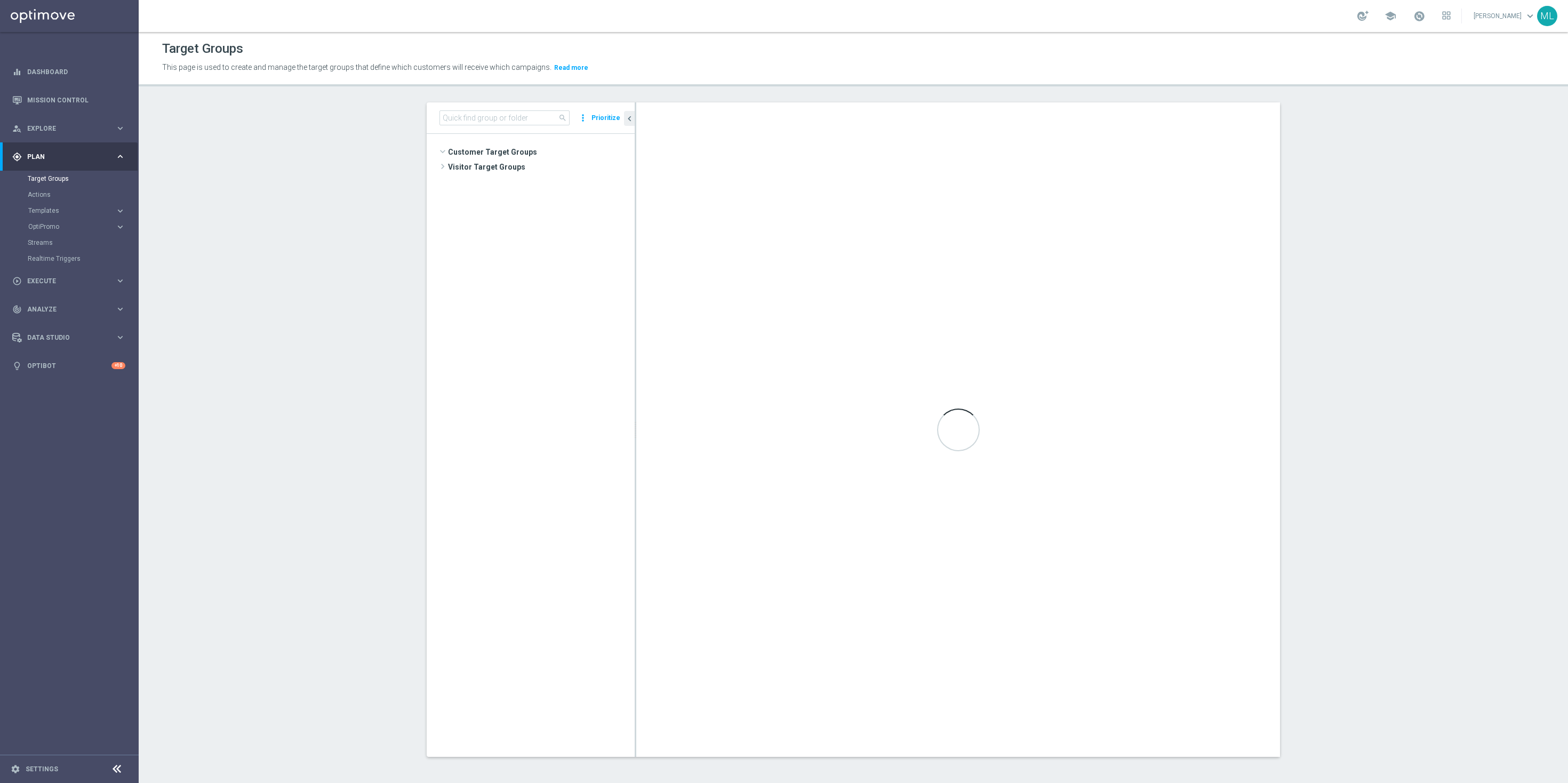
scroll to position [1104, 0]
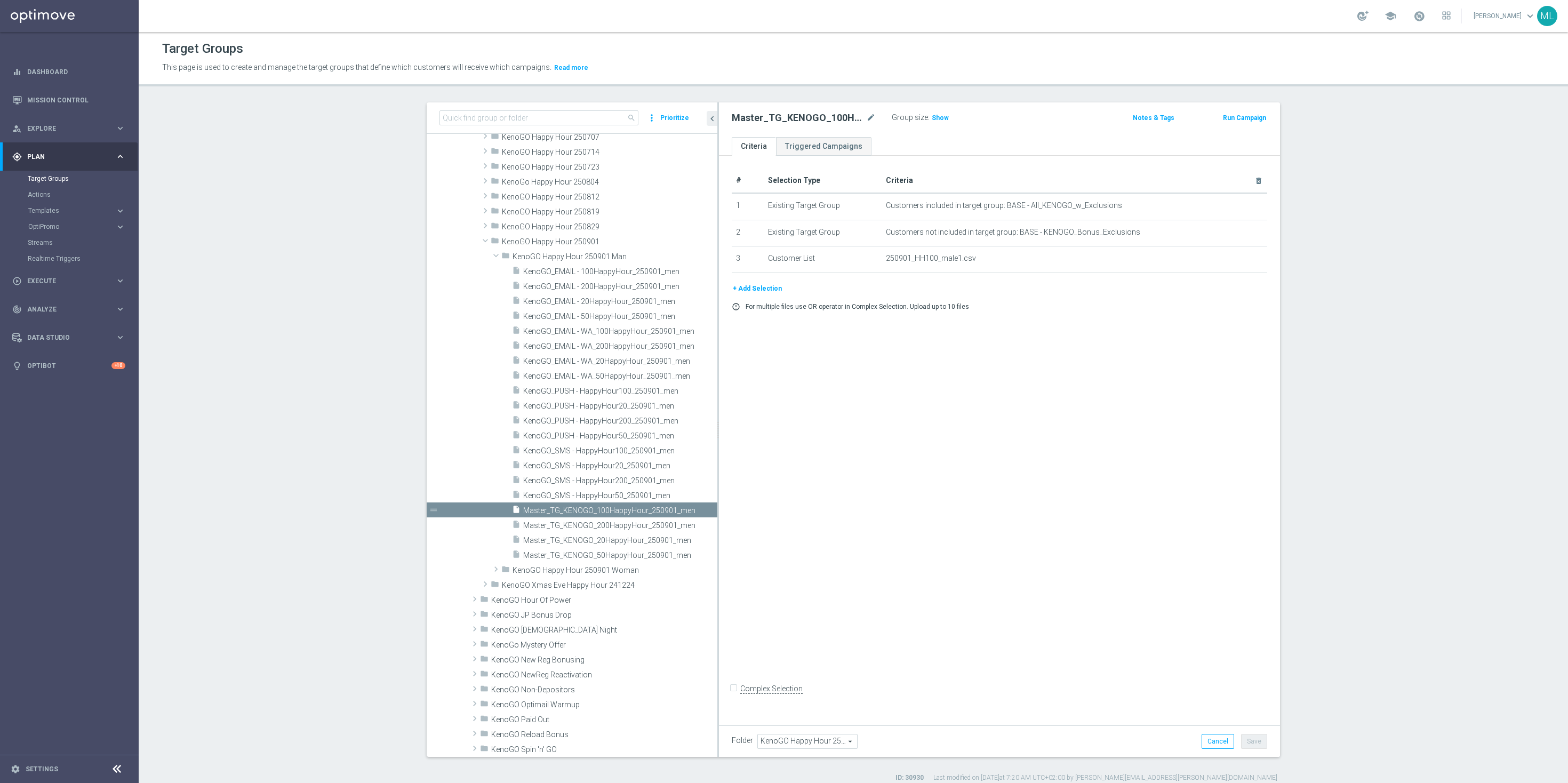
drag, startPoint x: 635, startPoint y: 456, endPoint x: 749, endPoint y: 458, distance: 114.0
click at [749, 458] on as-split "search more_vert Prioritize Customer Target Groups library_add create_new_folder" at bounding box center [853, 429] width 853 height 654
click at [940, 118] on span "Show" at bounding box center [940, 118] width 17 height 8
click at [939, 114] on span "962" at bounding box center [939, 119] width 14 height 10
click at [639, 554] on span "Master_TG_KENOGO_50HappyHour_250901_men" at bounding box center [607, 555] width 169 height 9
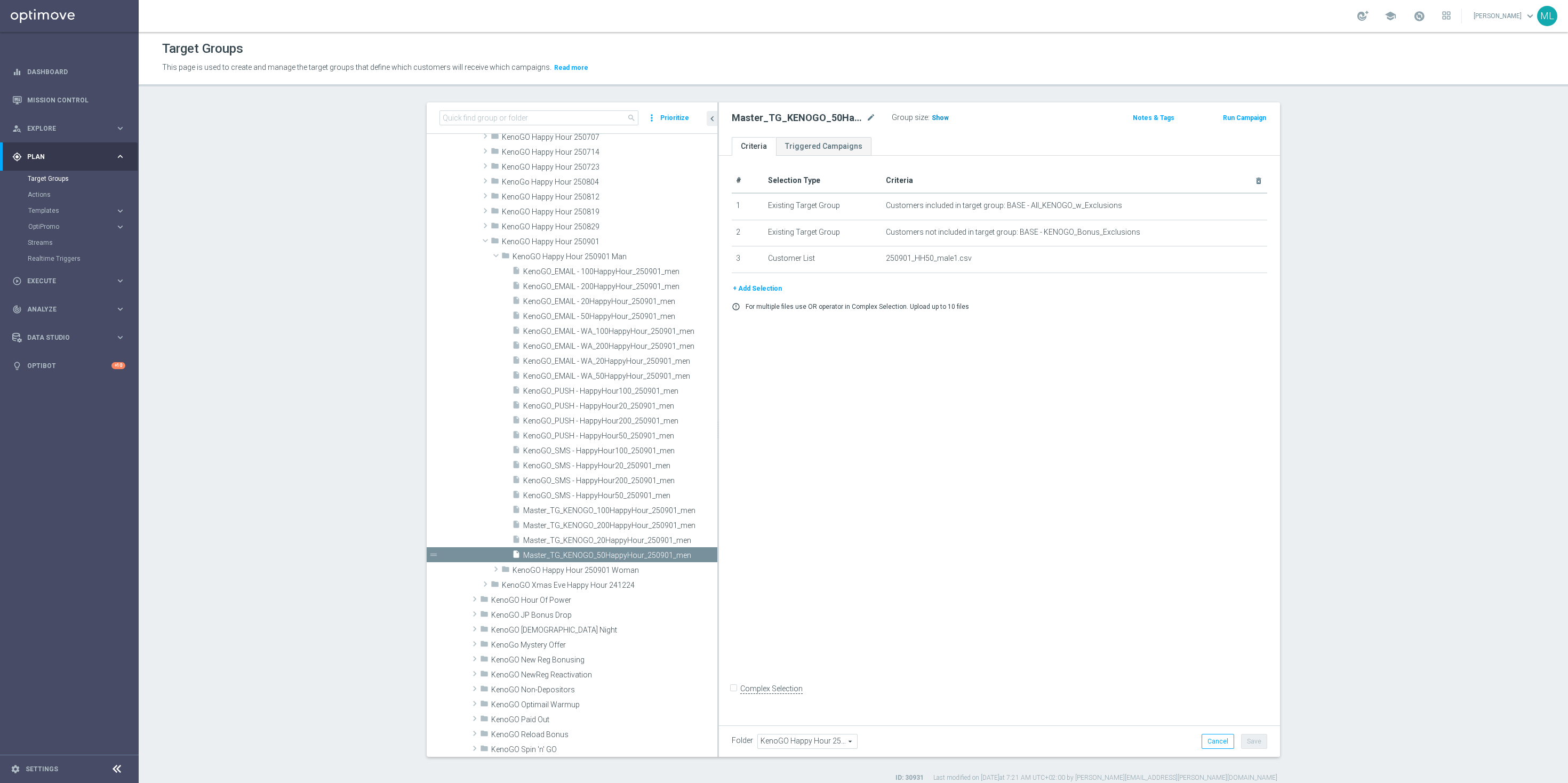
click at [933, 119] on span "Show" at bounding box center [940, 118] width 17 height 8
click at [940, 118] on span "3,111" at bounding box center [941, 119] width 19 height 10
click at [637, 542] on span "Master_TG_KENOGO_20HappyHour_250901_men" at bounding box center [607, 541] width 169 height 9
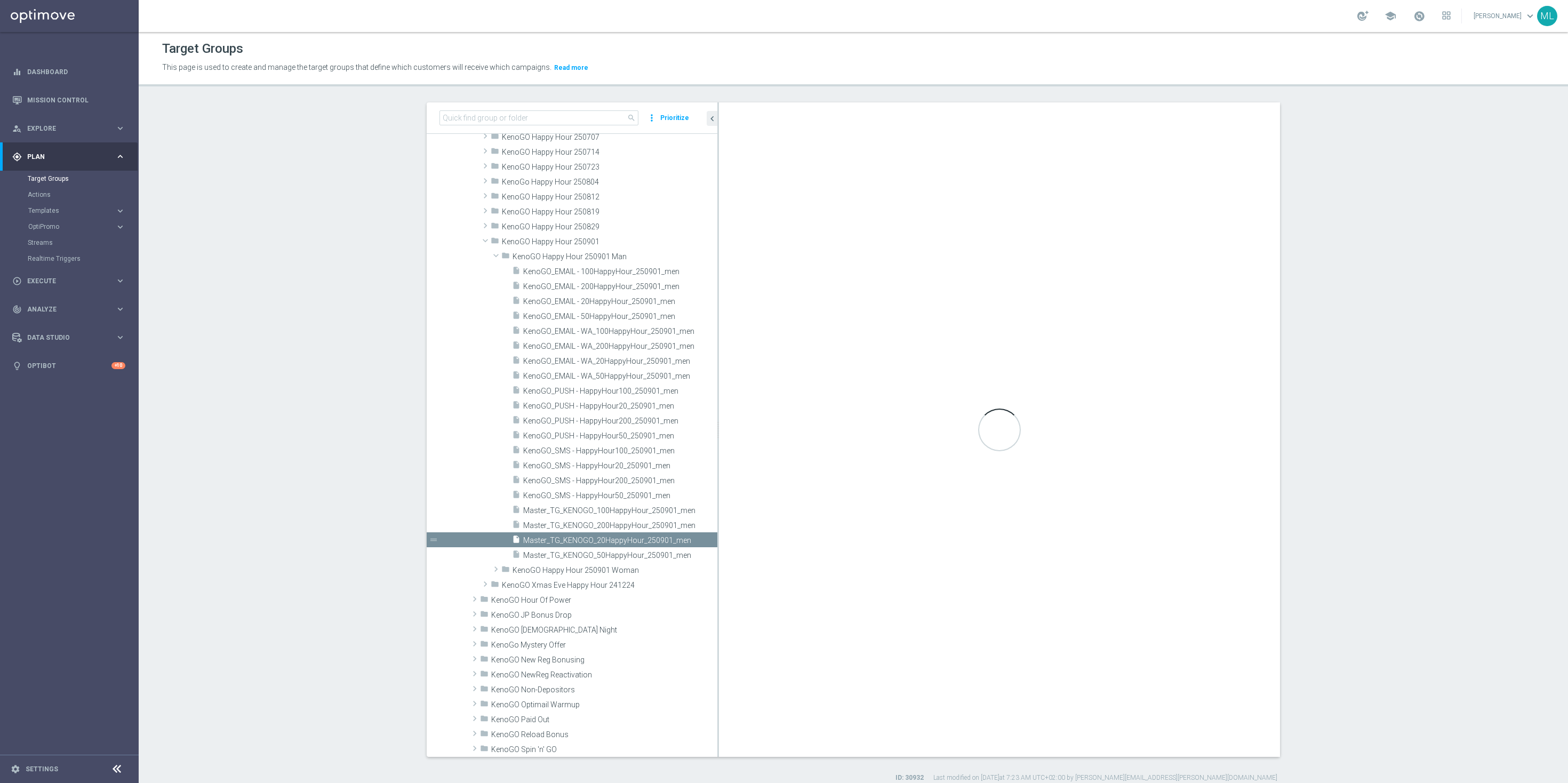
checkbox input "true"
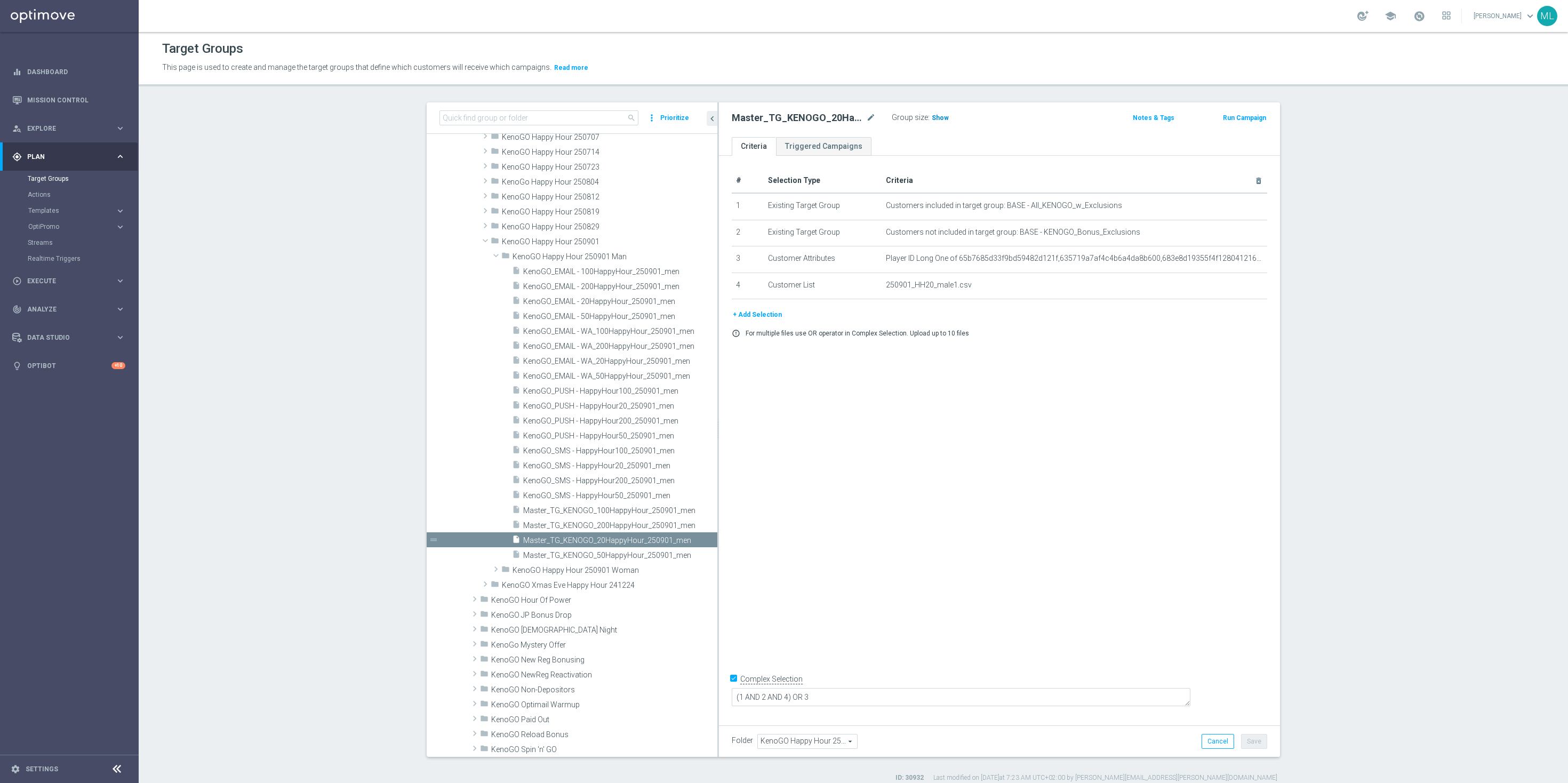
click at [930, 117] on h3 "Show" at bounding box center [939, 118] width 19 height 12
click at [939, 116] on span "2,906" at bounding box center [941, 119] width 19 height 10
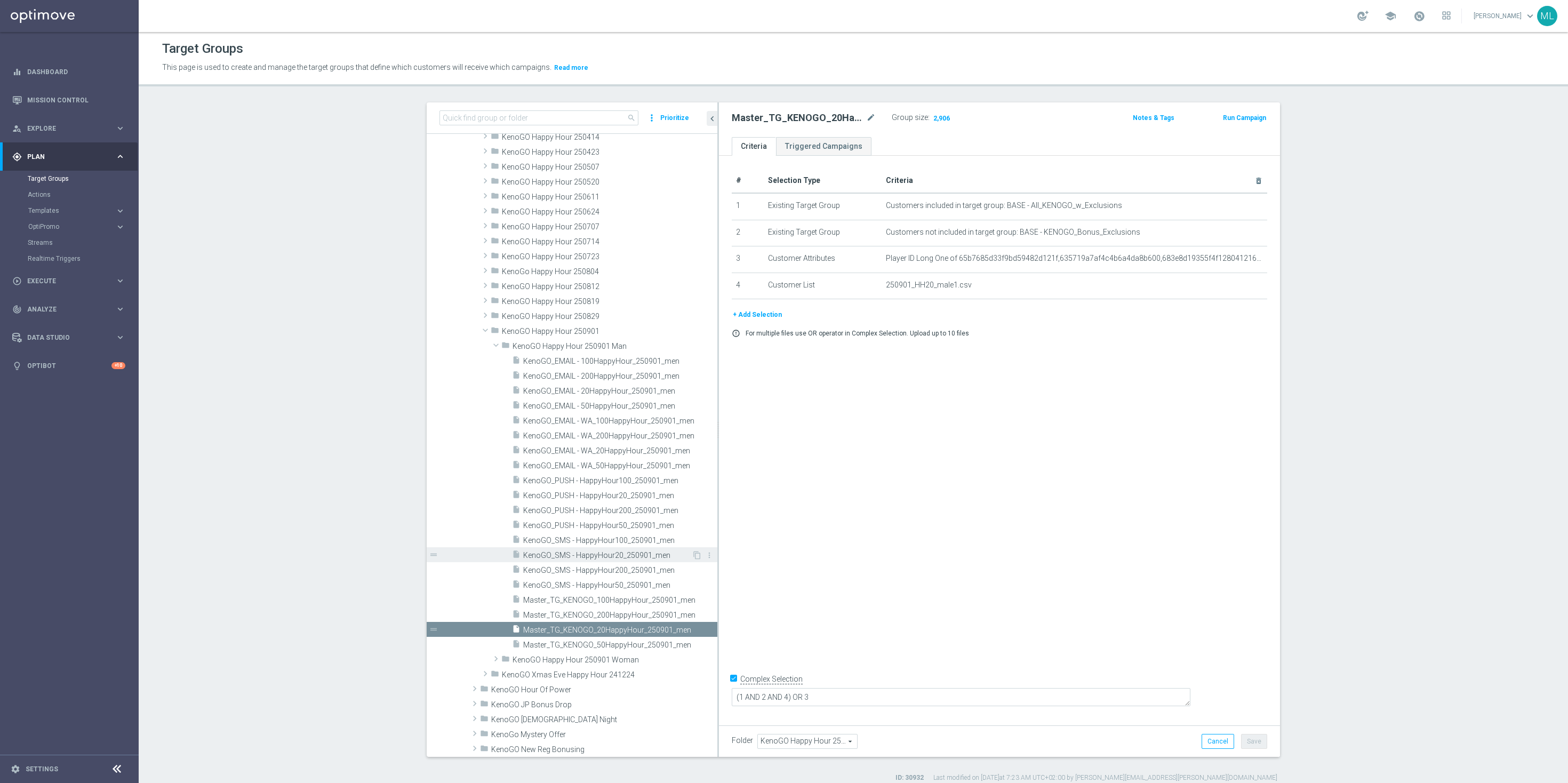
scroll to position [1021, 0]
click at [488, 121] on input at bounding box center [539, 118] width 199 height 15
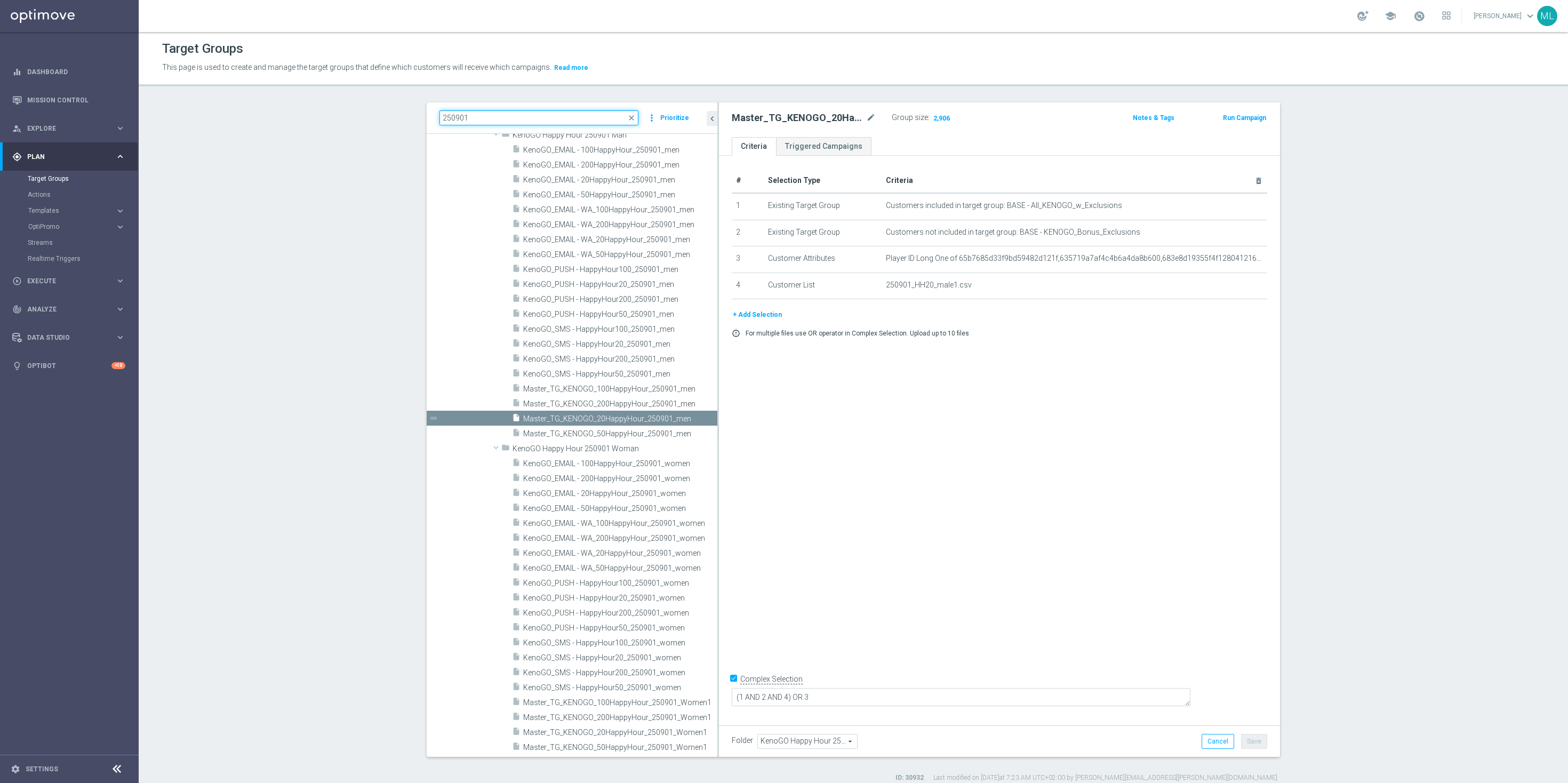
scroll to position [92, 0]
type input "250901"
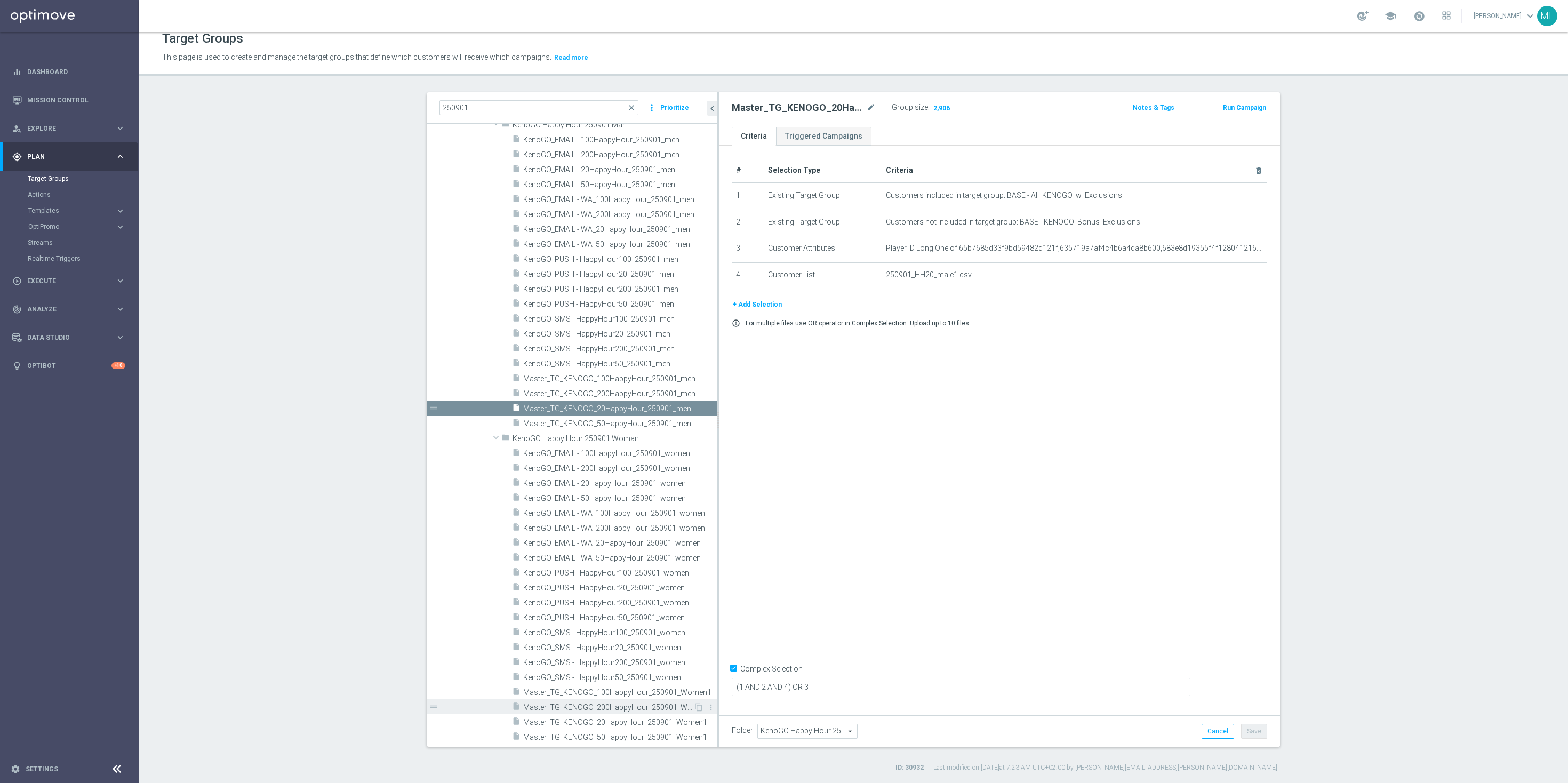
click at [628, 704] on span "Master_TG_KENOGO_200HappyHour_250901_Women1" at bounding box center [608, 707] width 170 height 9
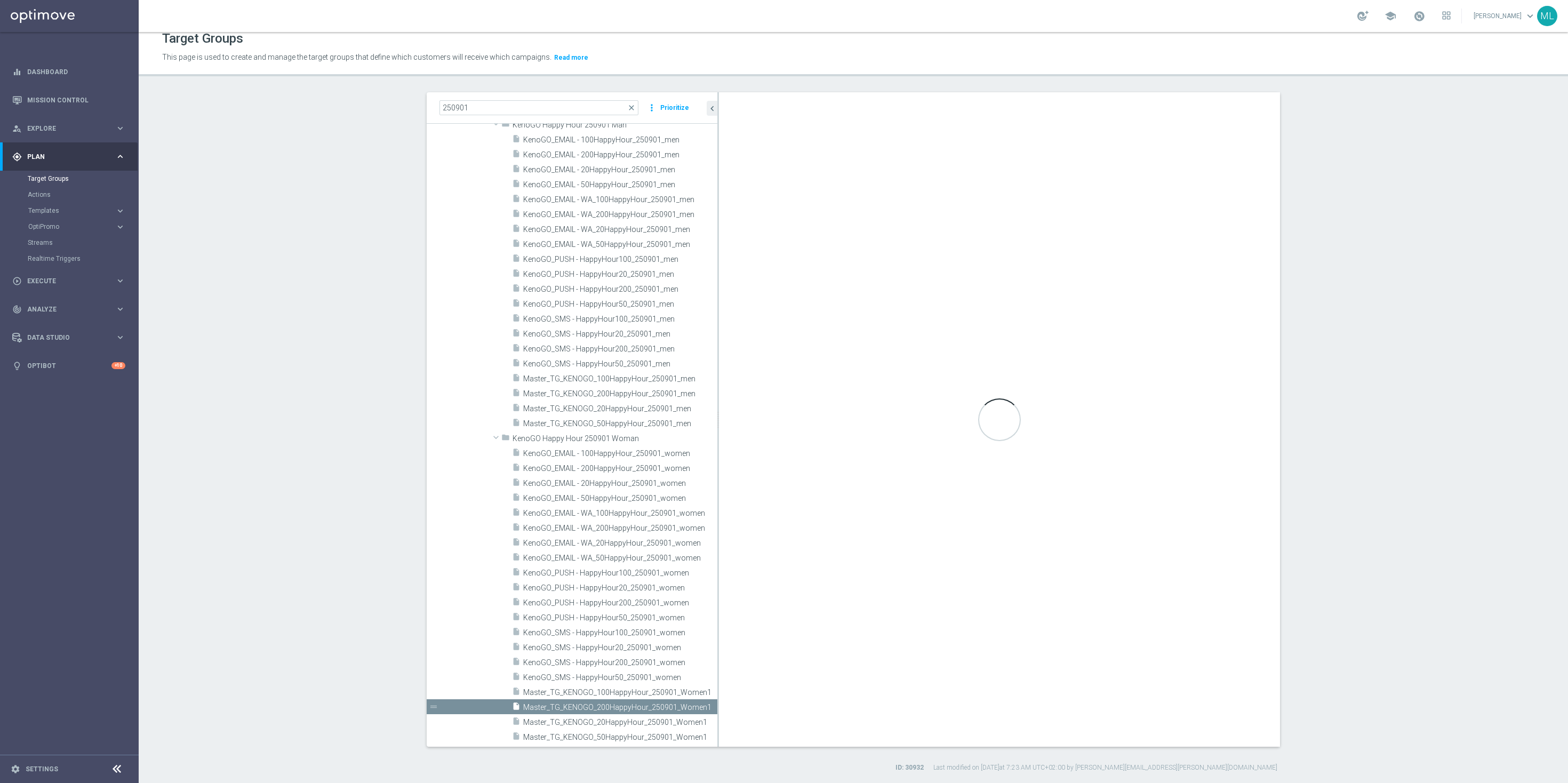
checkbox input "false"
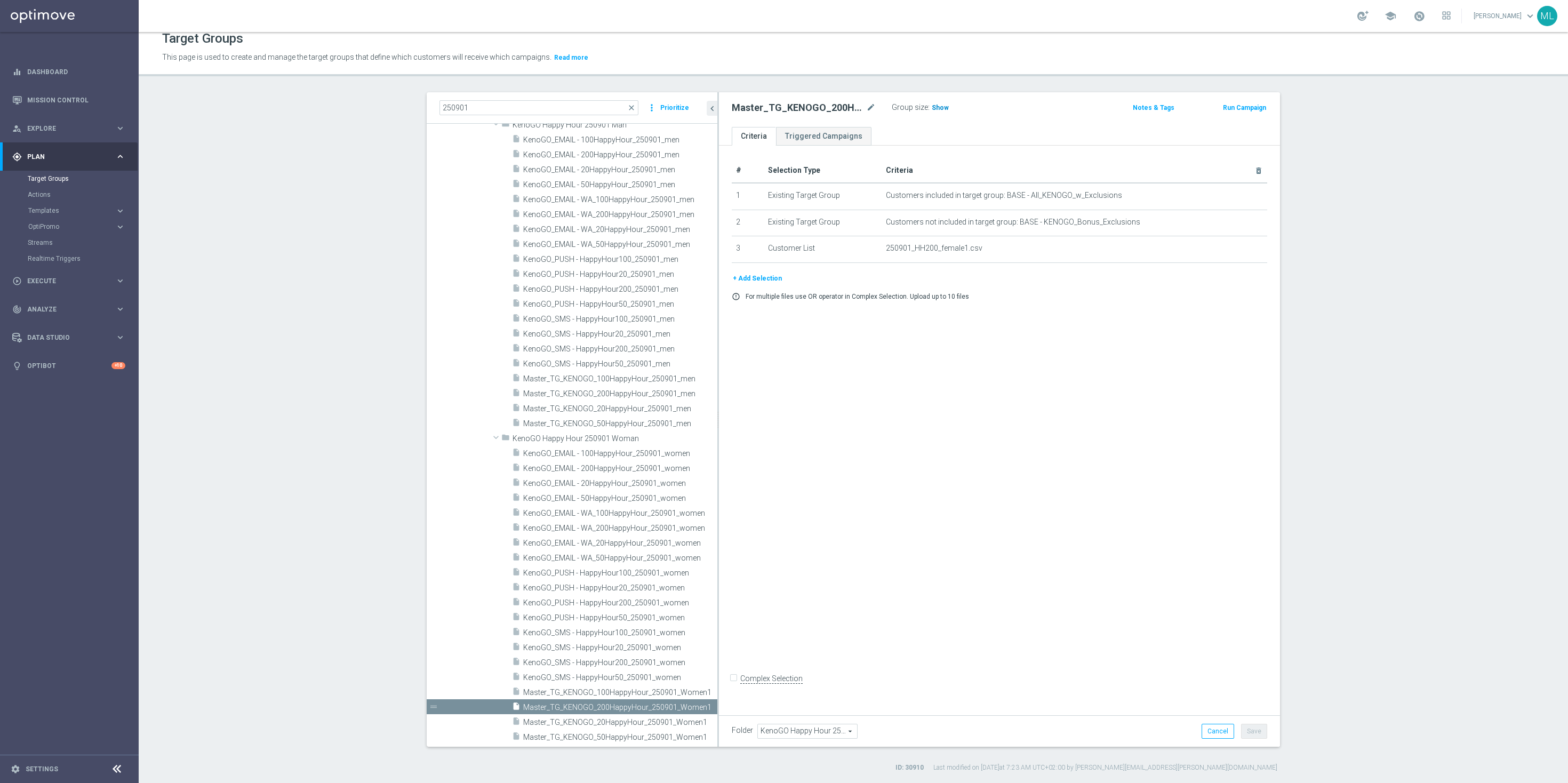
click at [939, 110] on span "Show" at bounding box center [940, 107] width 17 height 8
click at [936, 106] on span "241" at bounding box center [939, 108] width 14 height 10
drag, startPoint x: 709, startPoint y: 430, endPoint x: 859, endPoint y: 428, distance: 150.0
click at [859, 428] on as-split "250901 close more_vert Prioritize Customer Target Groups library_add create_new…" at bounding box center [853, 419] width 853 height 654
click at [619, 382] on span "Master_TG_KENOGO_100HappyHour_250901_men" at bounding box center [608, 379] width 170 height 9
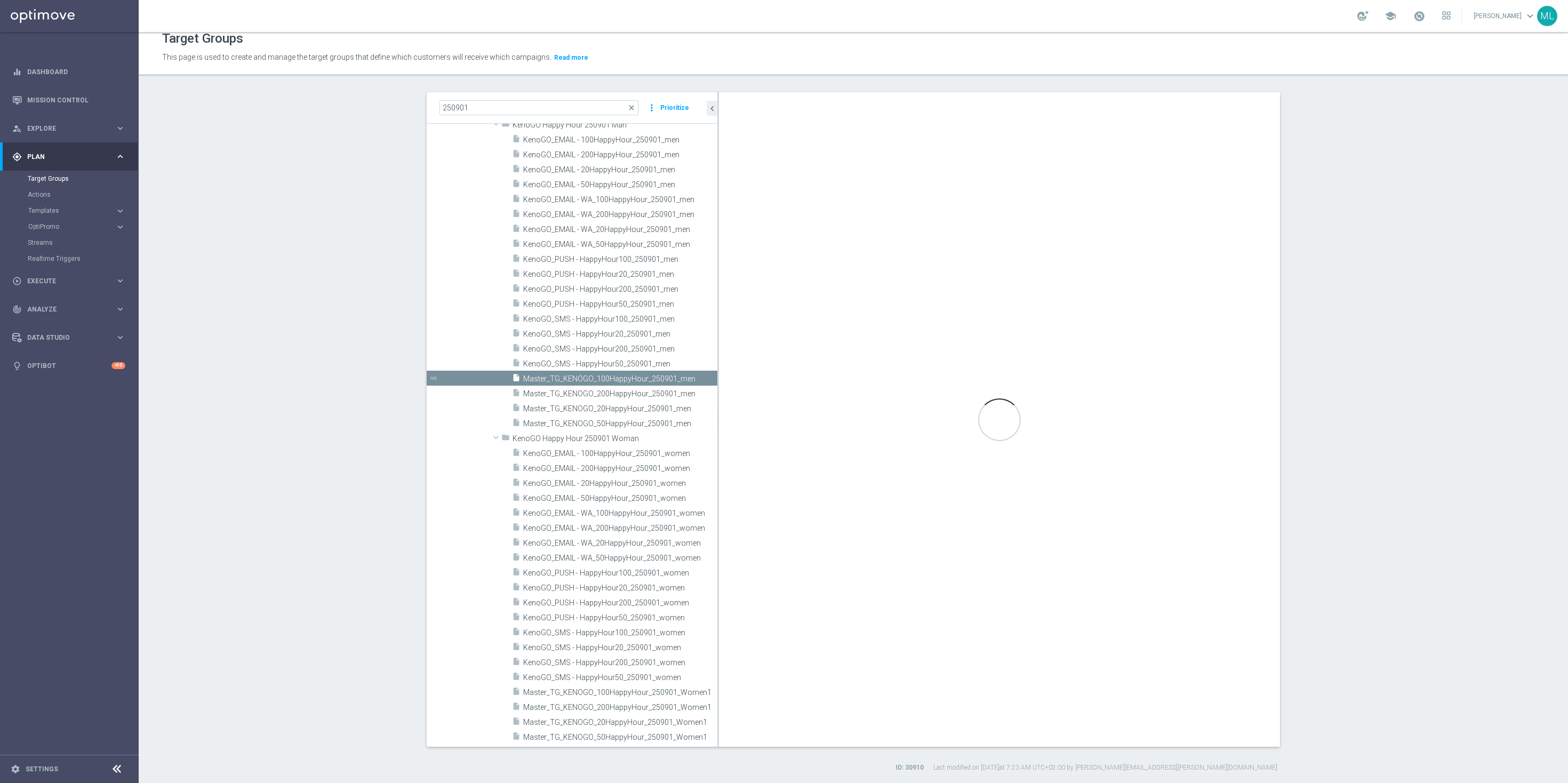
type input "KenoGO Happy Hour 250901 Man"
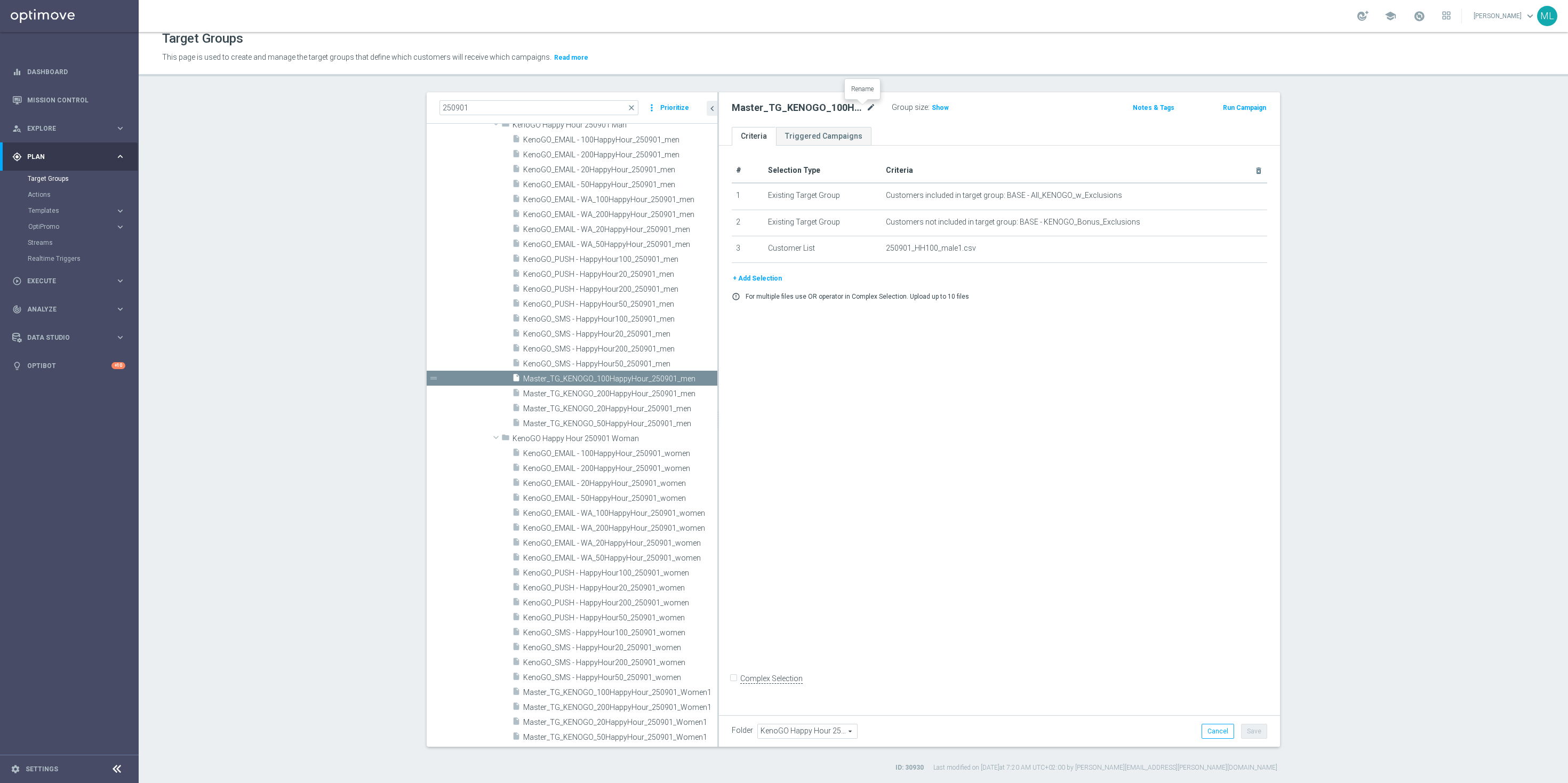
click at [866, 106] on icon "mode_edit" at bounding box center [871, 107] width 10 height 13
click at [806, 107] on input "Master_TG_KENOGO_100HappyHour_250901_men" at bounding box center [803, 109] width 144 height 15
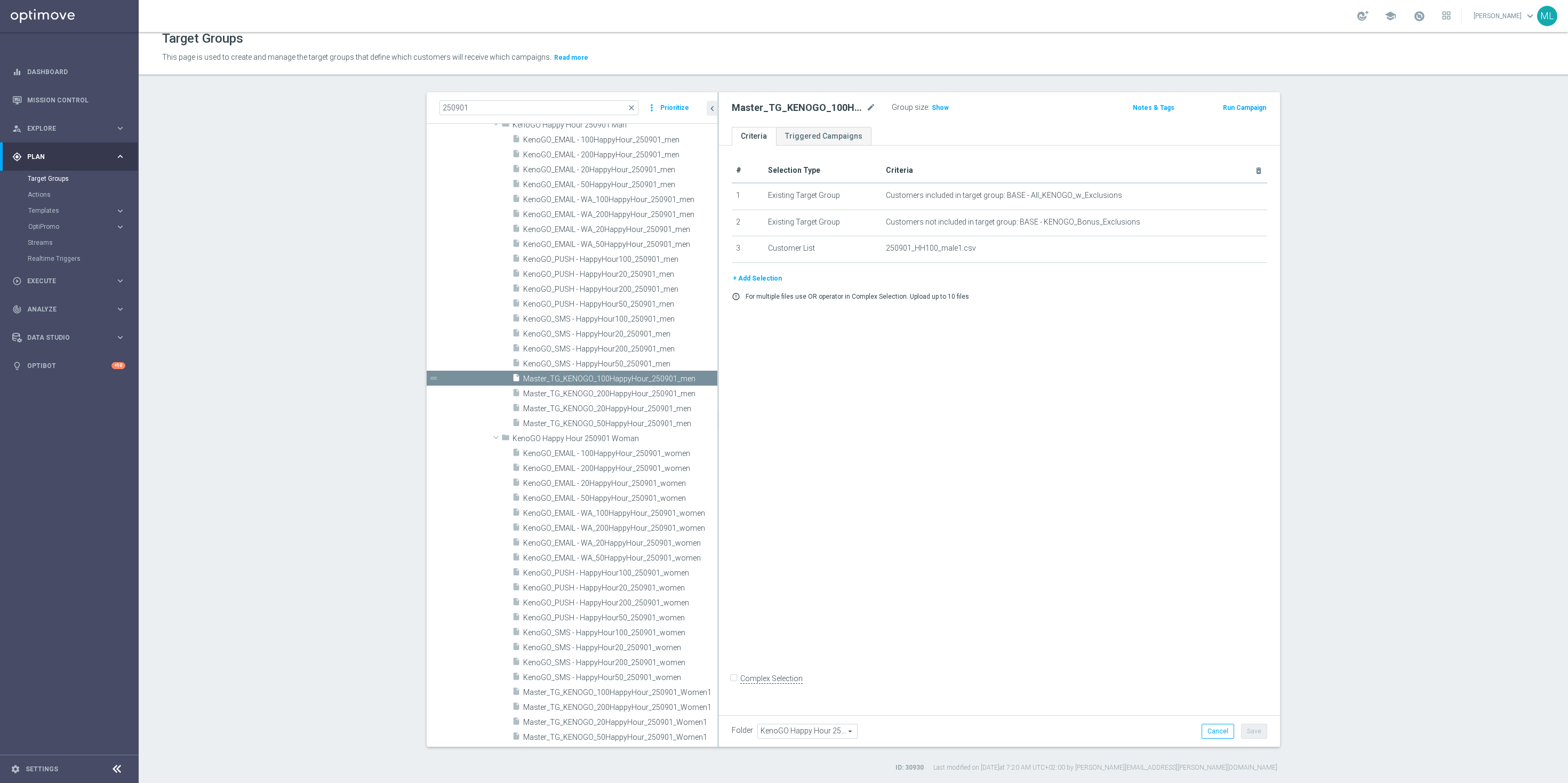
drag, startPoint x: 709, startPoint y: 416, endPoint x: 769, endPoint y: 418, distance: 60.0
click at [769, 418] on as-split "250901 close more_vert Prioritize Customer Target Groups library_add create_new…" at bounding box center [853, 419] width 853 height 654
click at [604, 399] on div "insert_drive_file Master_TG_KENOGO_200HappyHour_250901_men" at bounding box center [603, 393] width 182 height 15
click at [694, 393] on icon "content_copy" at bounding box center [698, 393] width 8 height 8
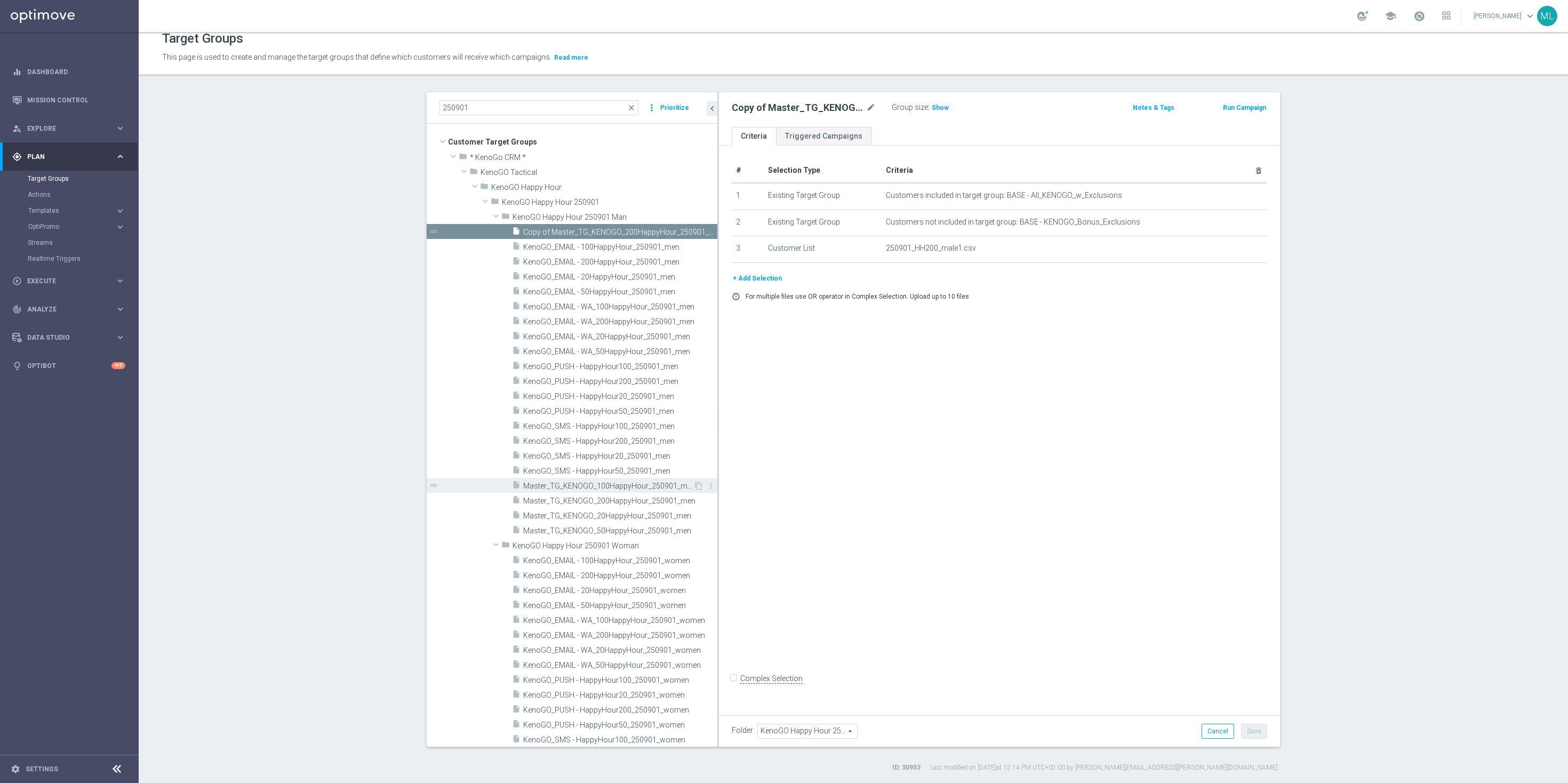
click at [638, 487] on span "Master_TG_KENOGO_100HappyHour_250901_men" at bounding box center [608, 486] width 170 height 9
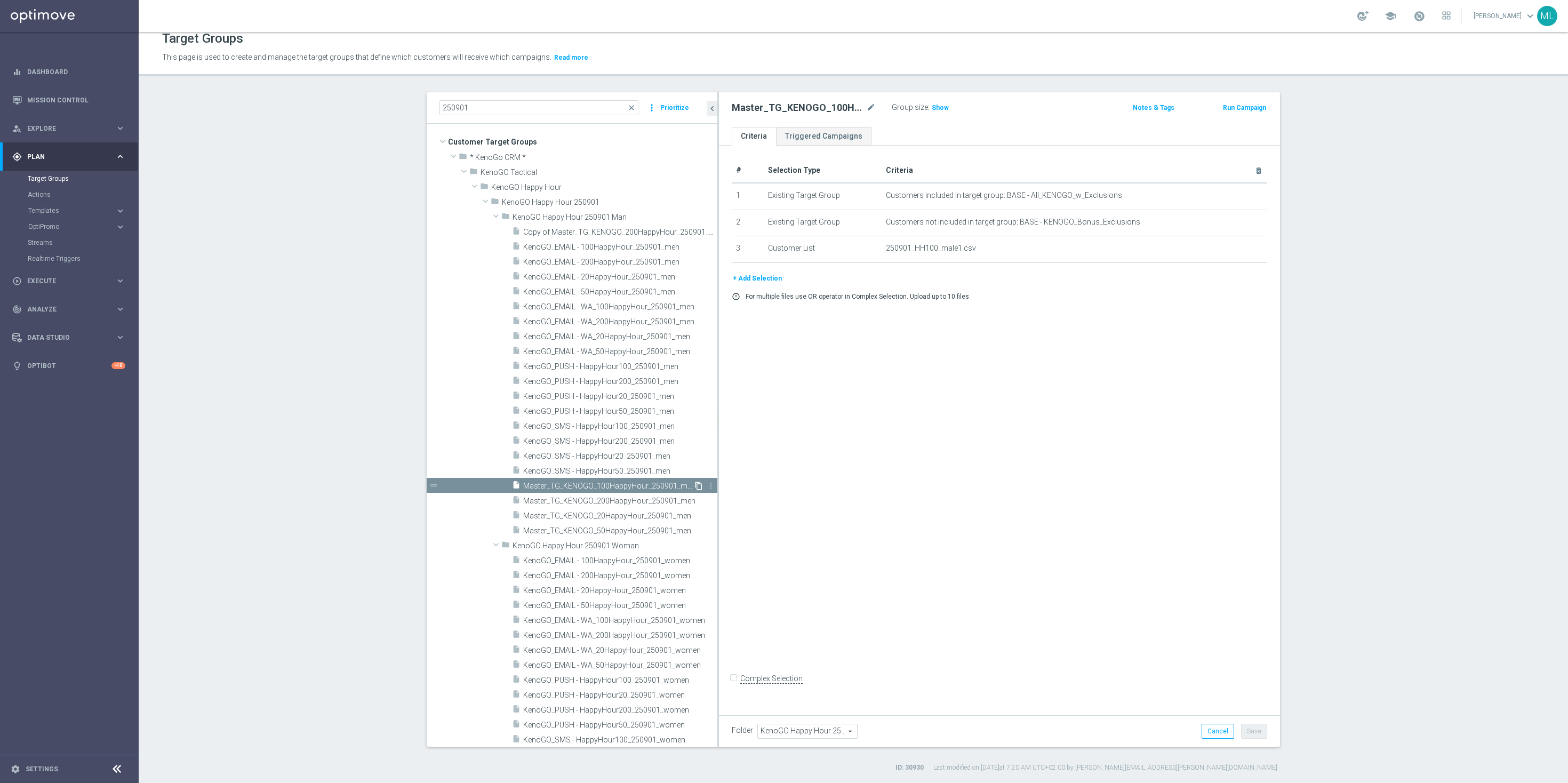
click at [694, 485] on icon "content_copy" at bounding box center [698, 486] width 8 height 8
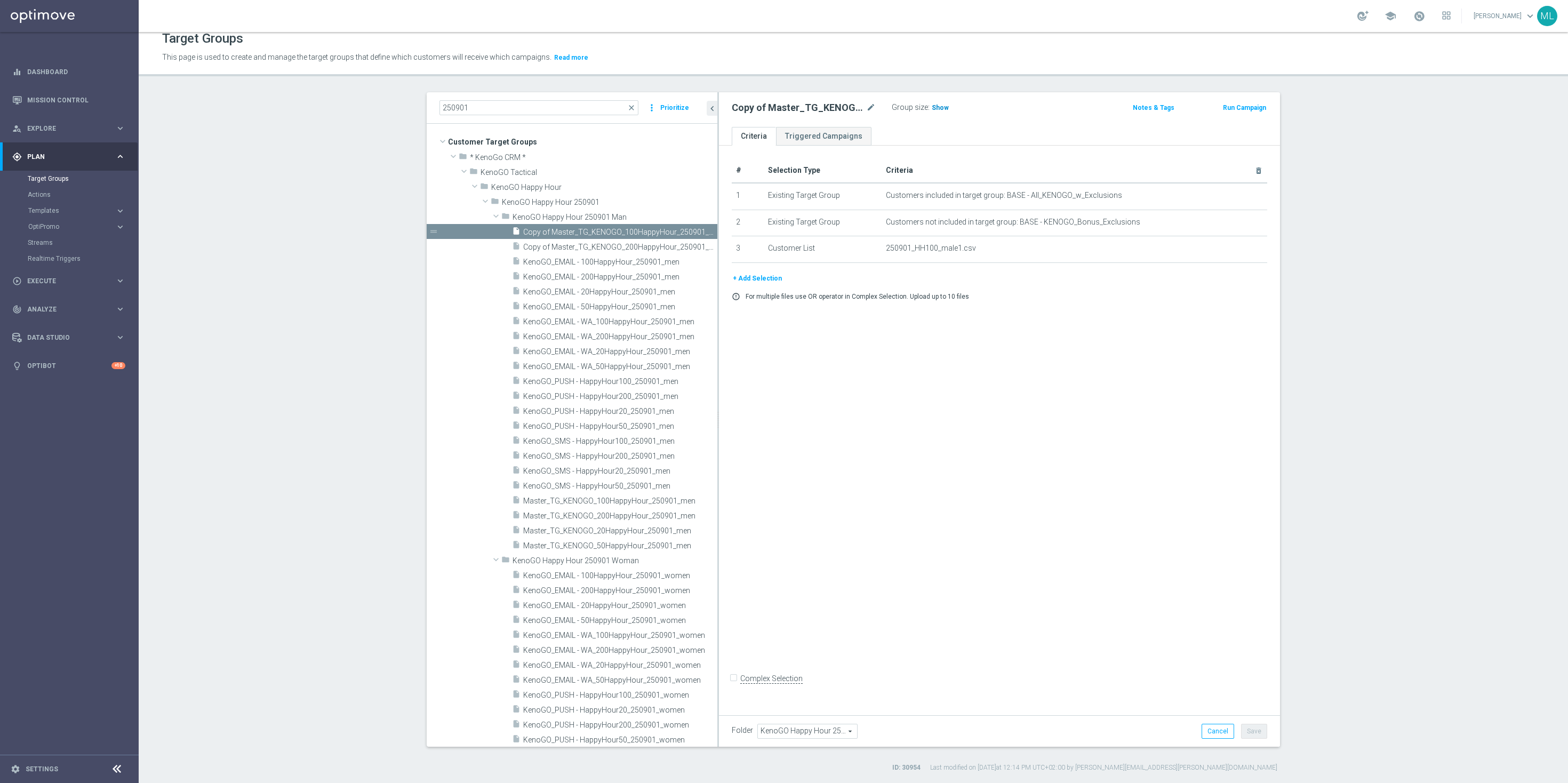
click at [932, 107] on span "Show" at bounding box center [940, 107] width 17 height 8
click at [932, 107] on span "962" at bounding box center [939, 108] width 14 height 10
click at [706, 247] on icon "more_vert" at bounding box center [710, 247] width 8 height 8
click at [711, 275] on span "Delete" at bounding box center [716, 278] width 23 height 8
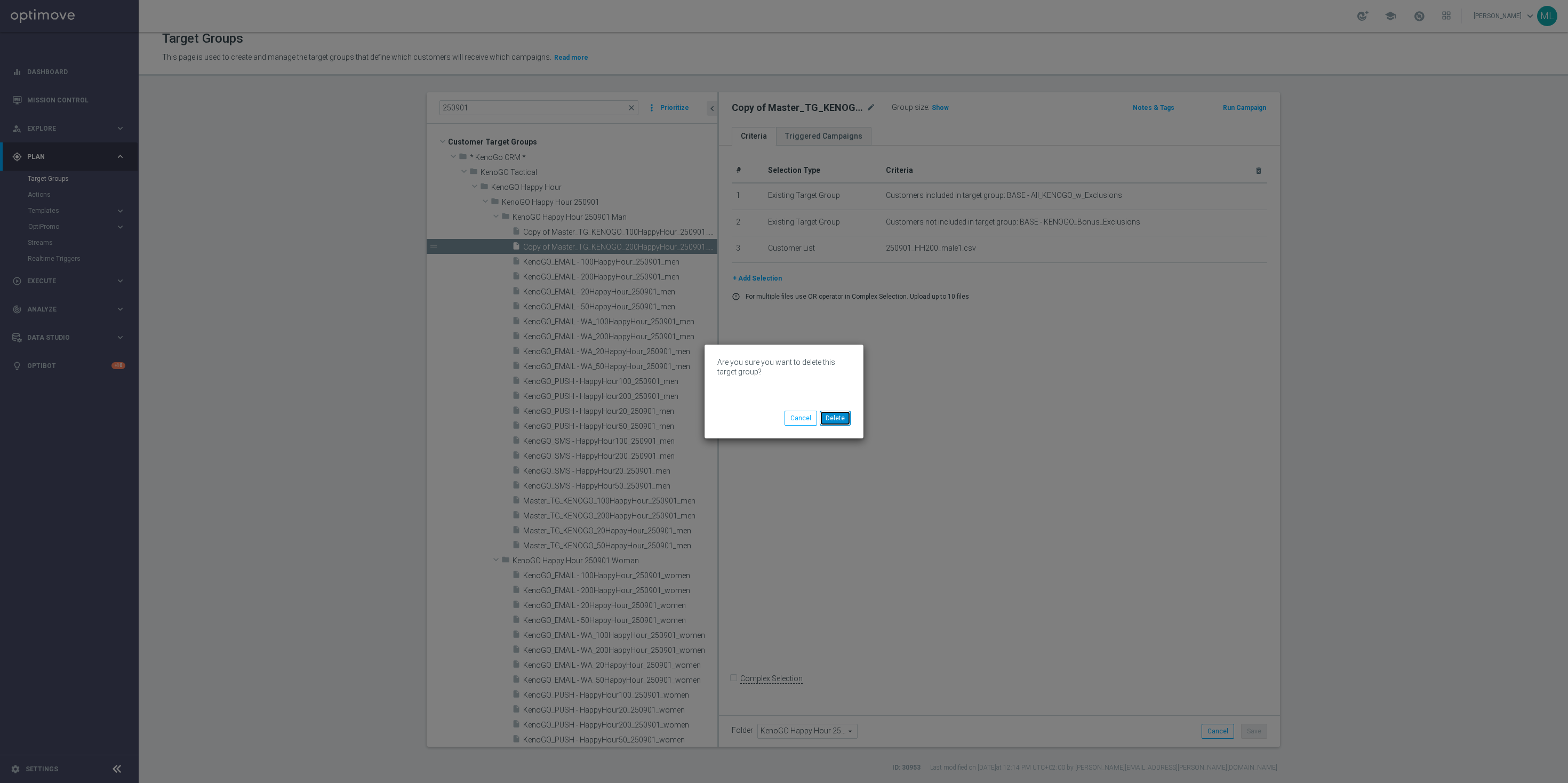
click at [833, 417] on button "Delete" at bounding box center [835, 418] width 31 height 15
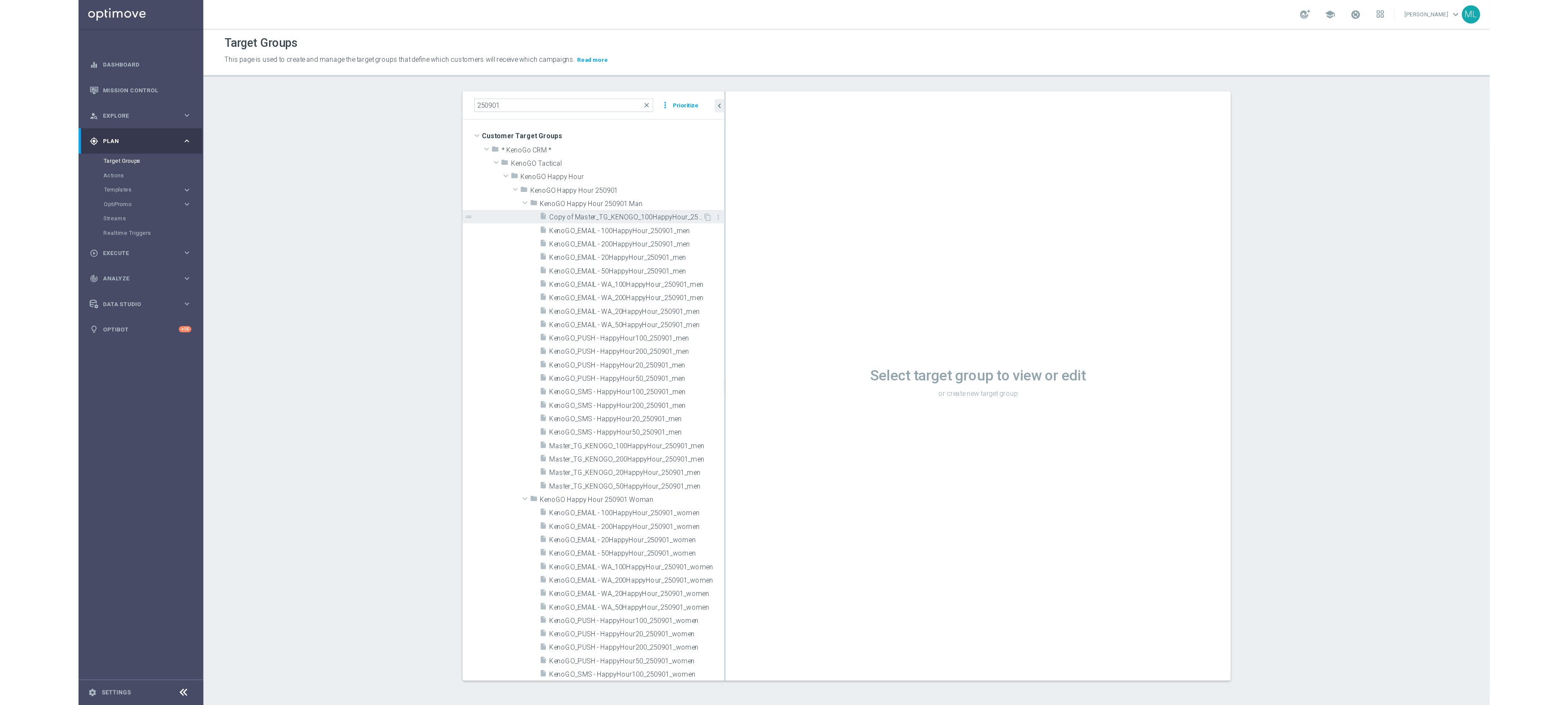
scroll to position [1, 0]
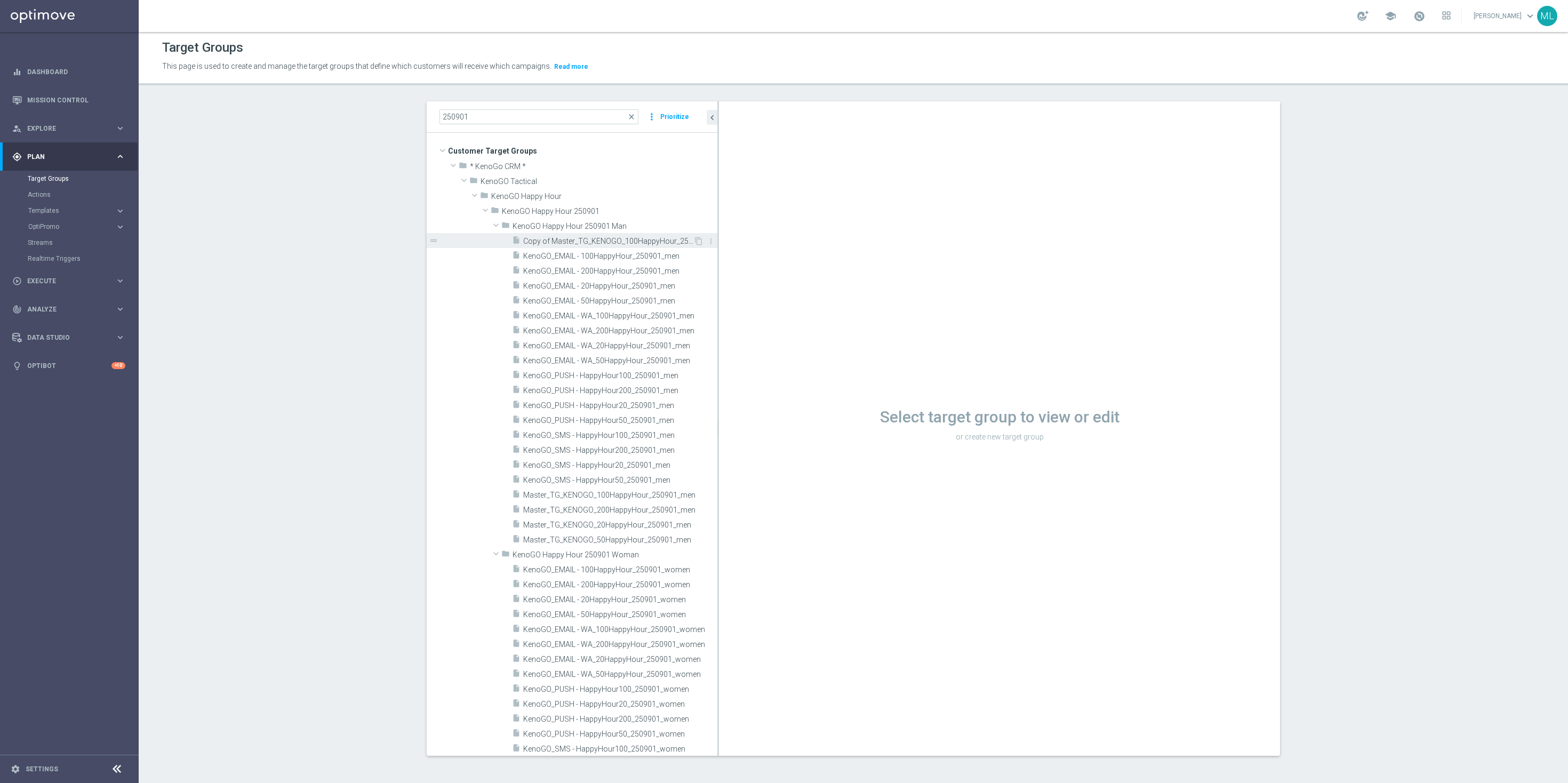
click at [636, 241] on span "Copy of Master_TG_KENOGO_100HappyHour_250901_men (1)" at bounding box center [608, 241] width 170 height 9
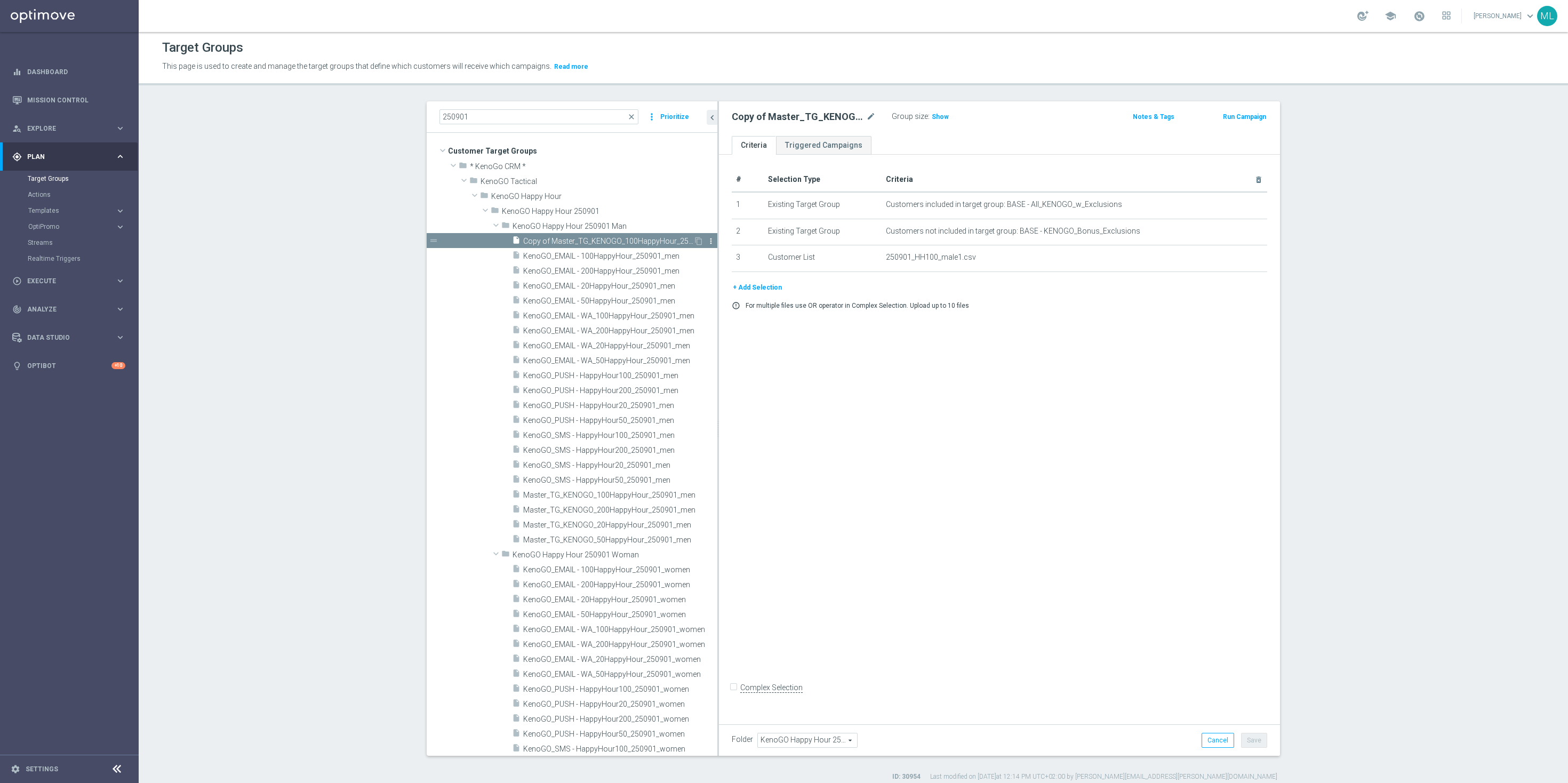
click at [706, 241] on icon "more_vert" at bounding box center [710, 241] width 8 height 8
click at [710, 274] on span "Delete" at bounding box center [716, 272] width 23 height 8
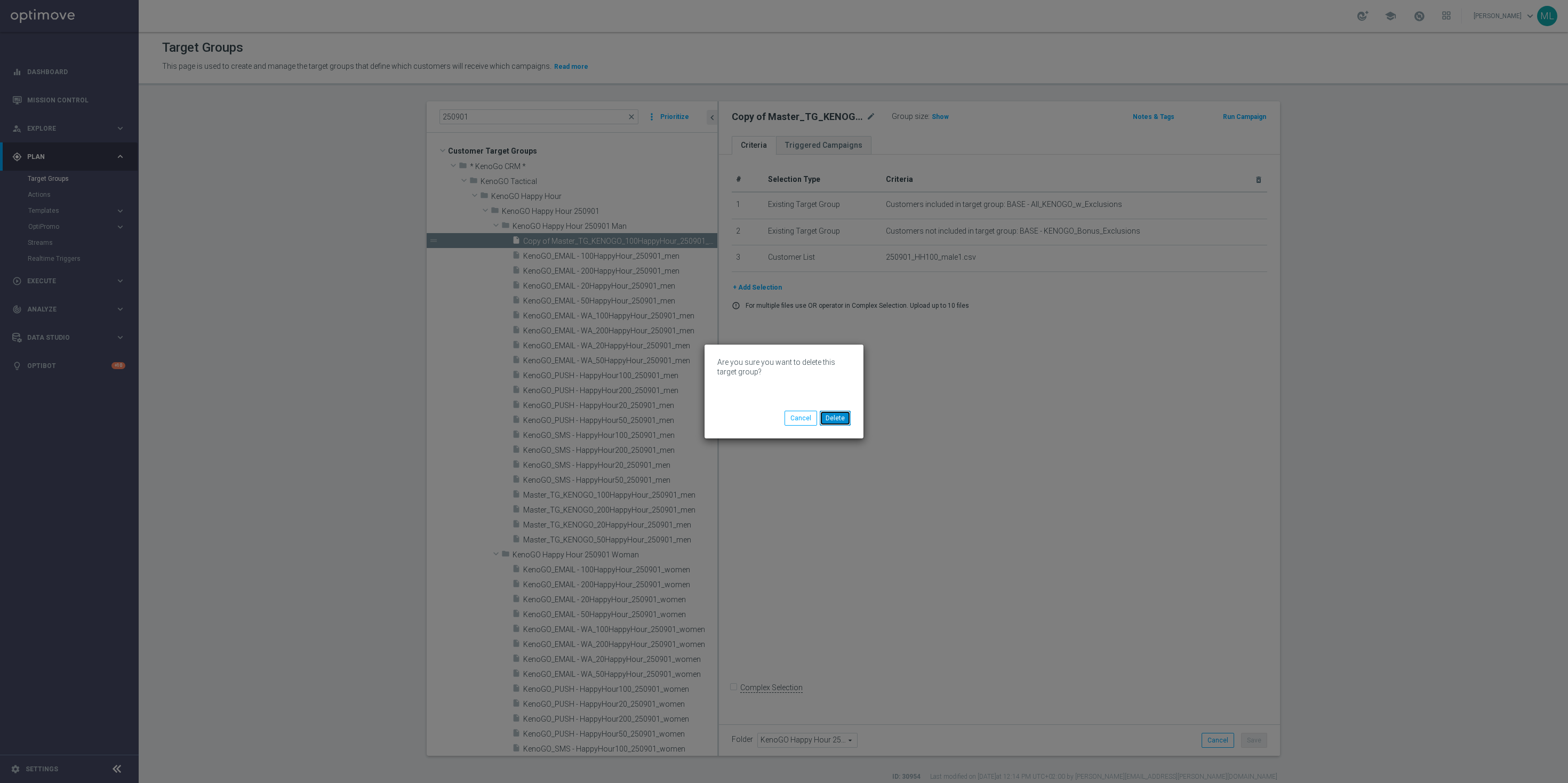
click at [838, 418] on button "Delete" at bounding box center [835, 418] width 31 height 15
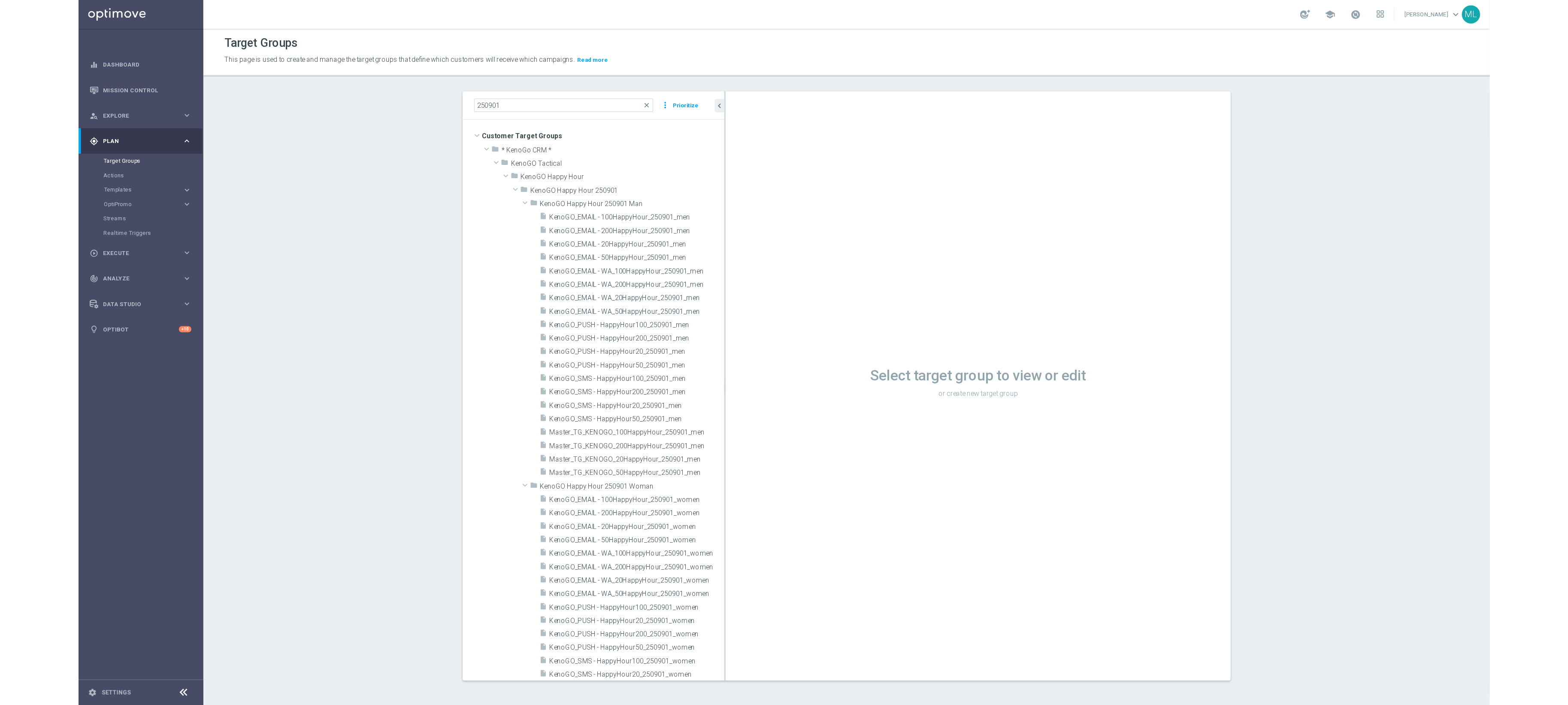
scroll to position [1, 0]
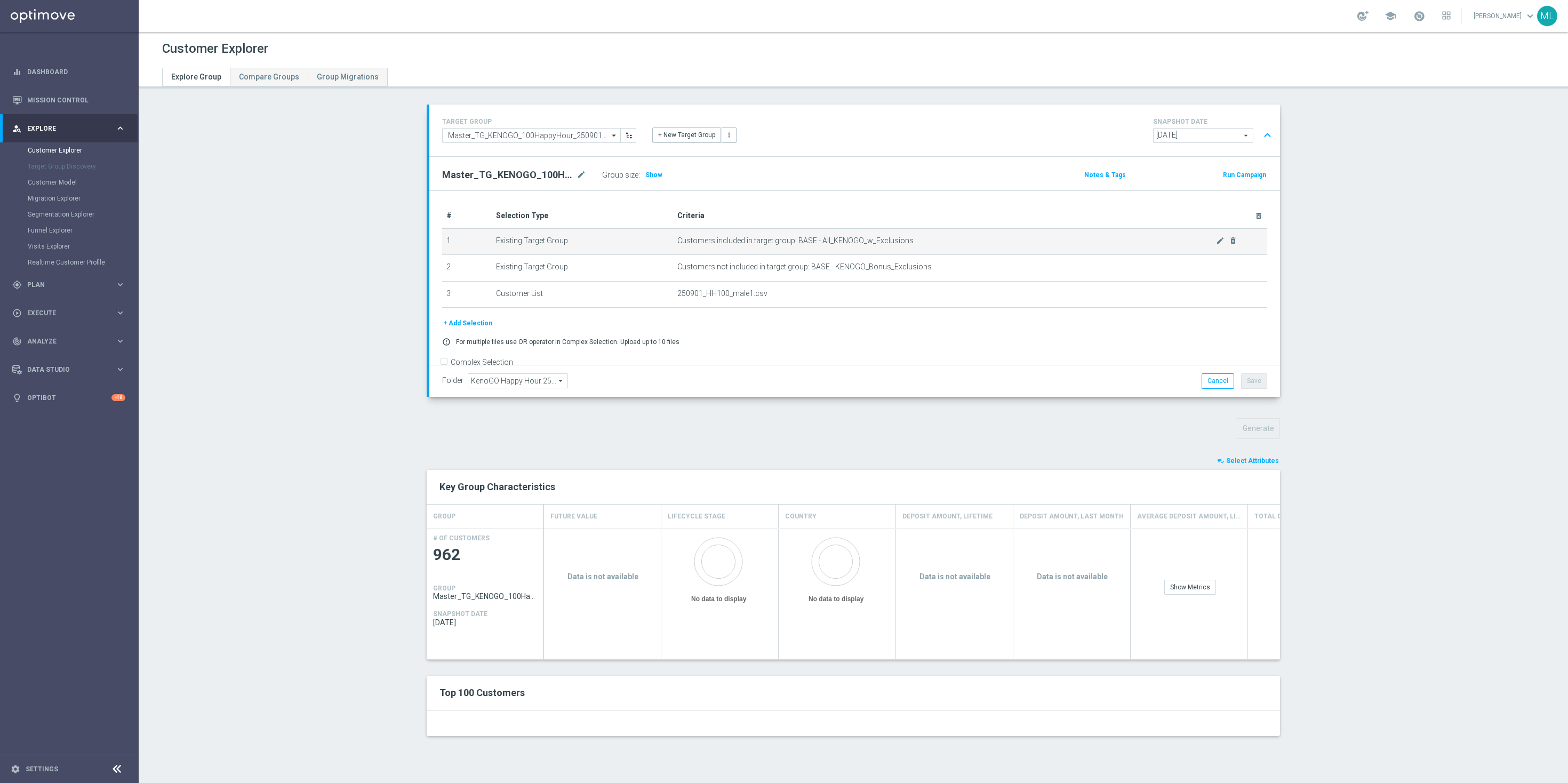
scroll to position [17, 0]
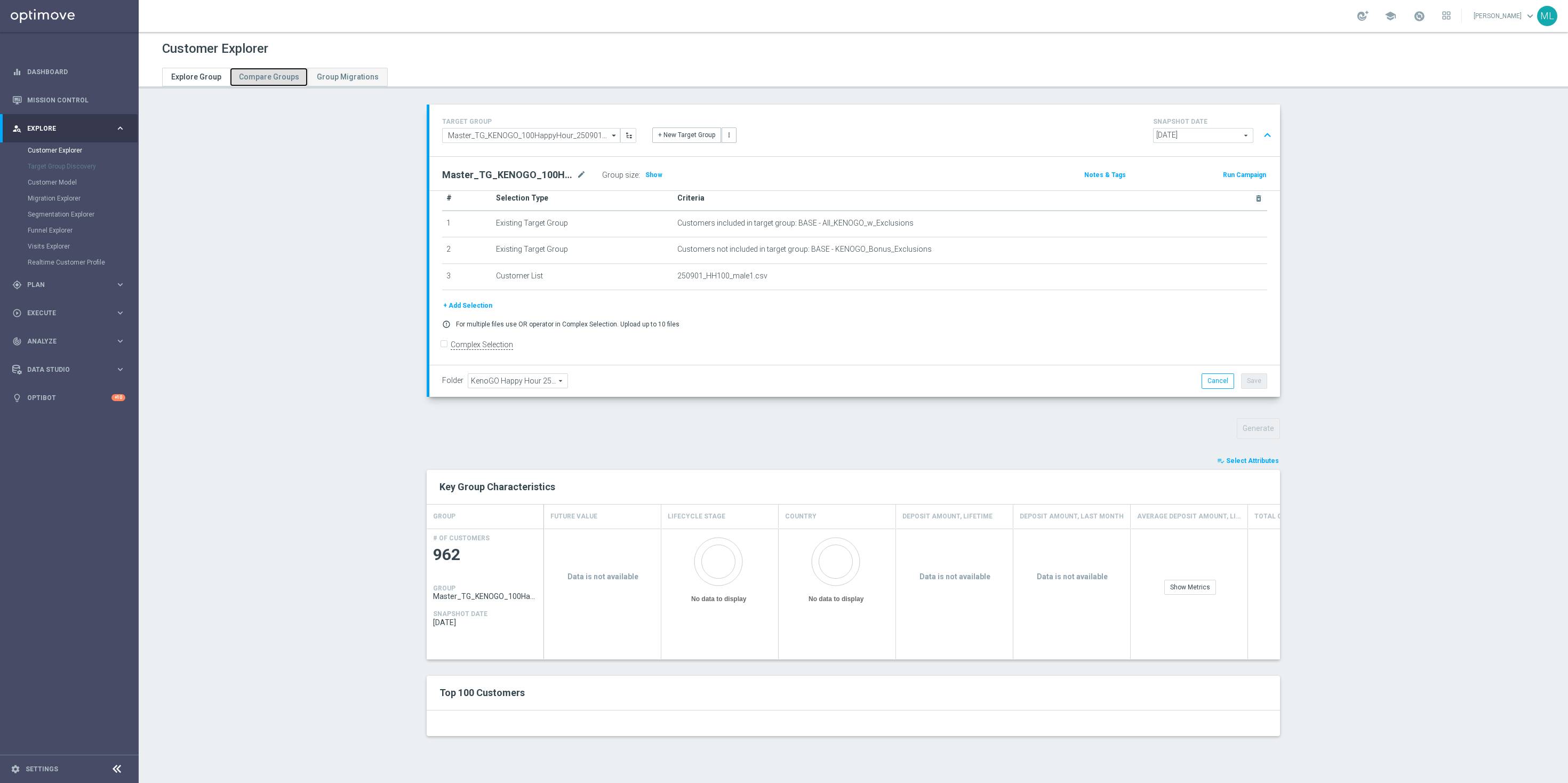
click at [259, 81] on link "Compare Groups" at bounding box center [269, 77] width 78 height 19
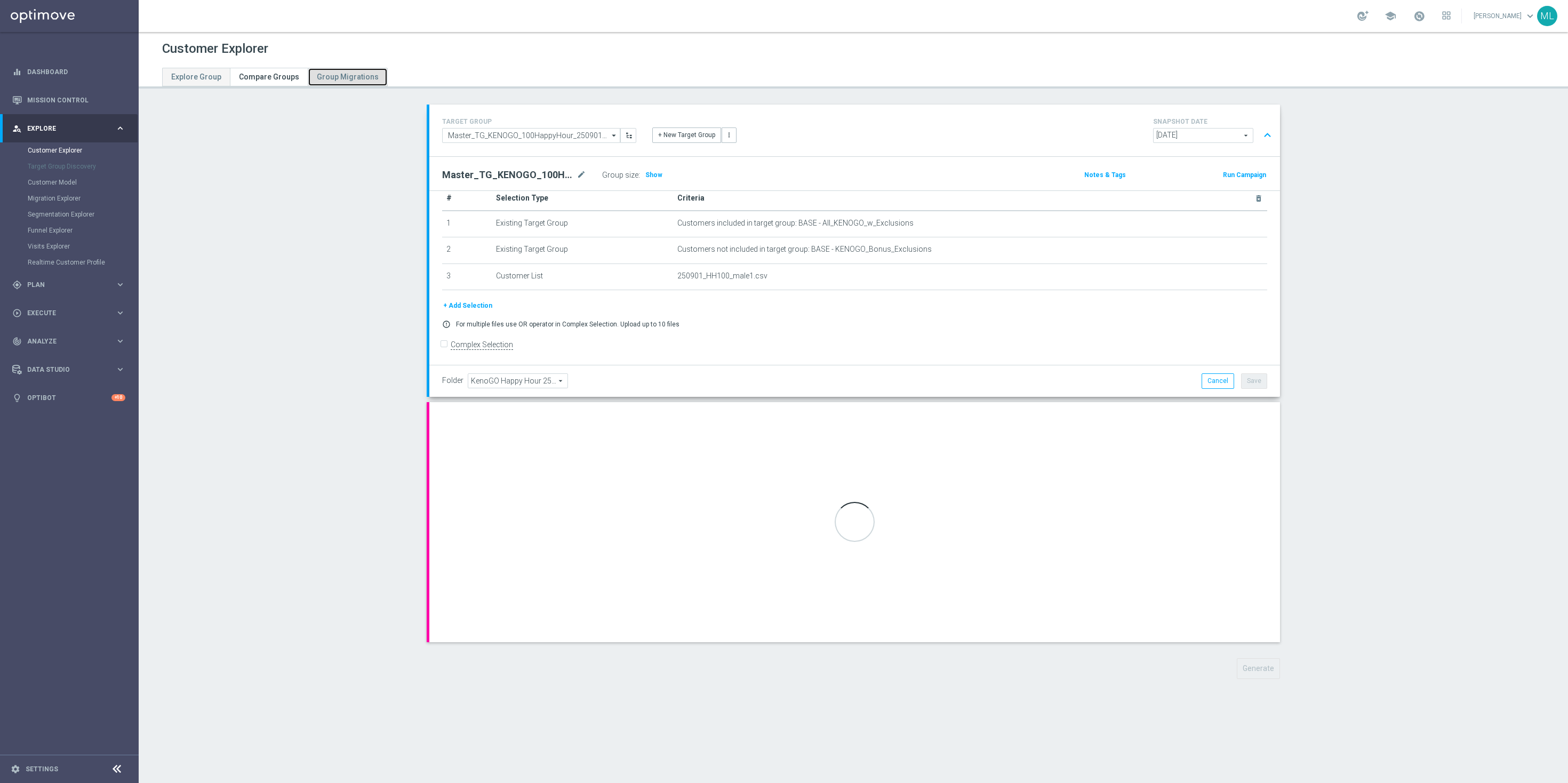
click at [334, 79] on span "Group Migrations" at bounding box center [348, 76] width 62 height 8
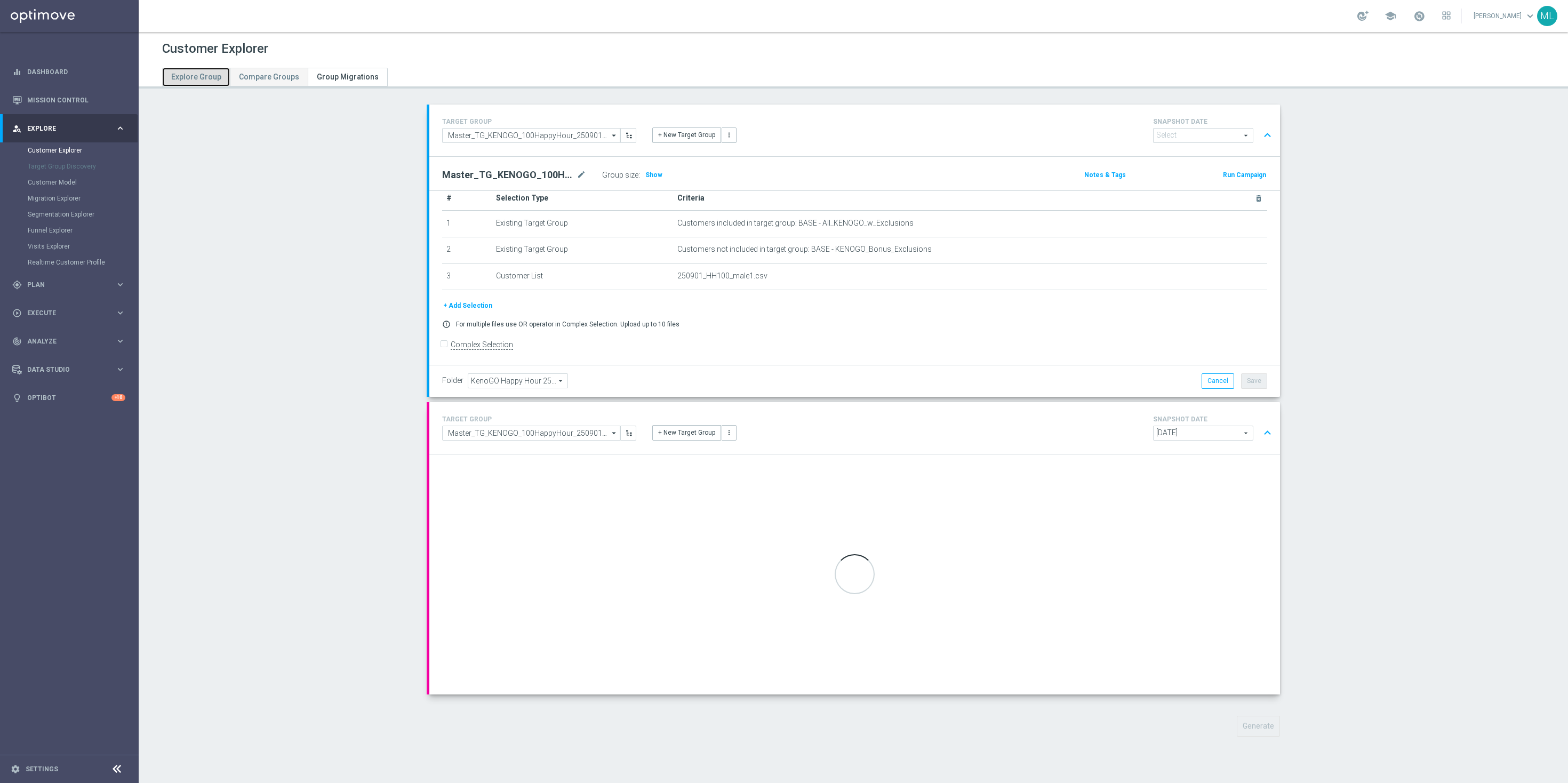
click at [193, 79] on span "Explore Group" at bounding box center [196, 76] width 50 height 8
type input "[DATE]"
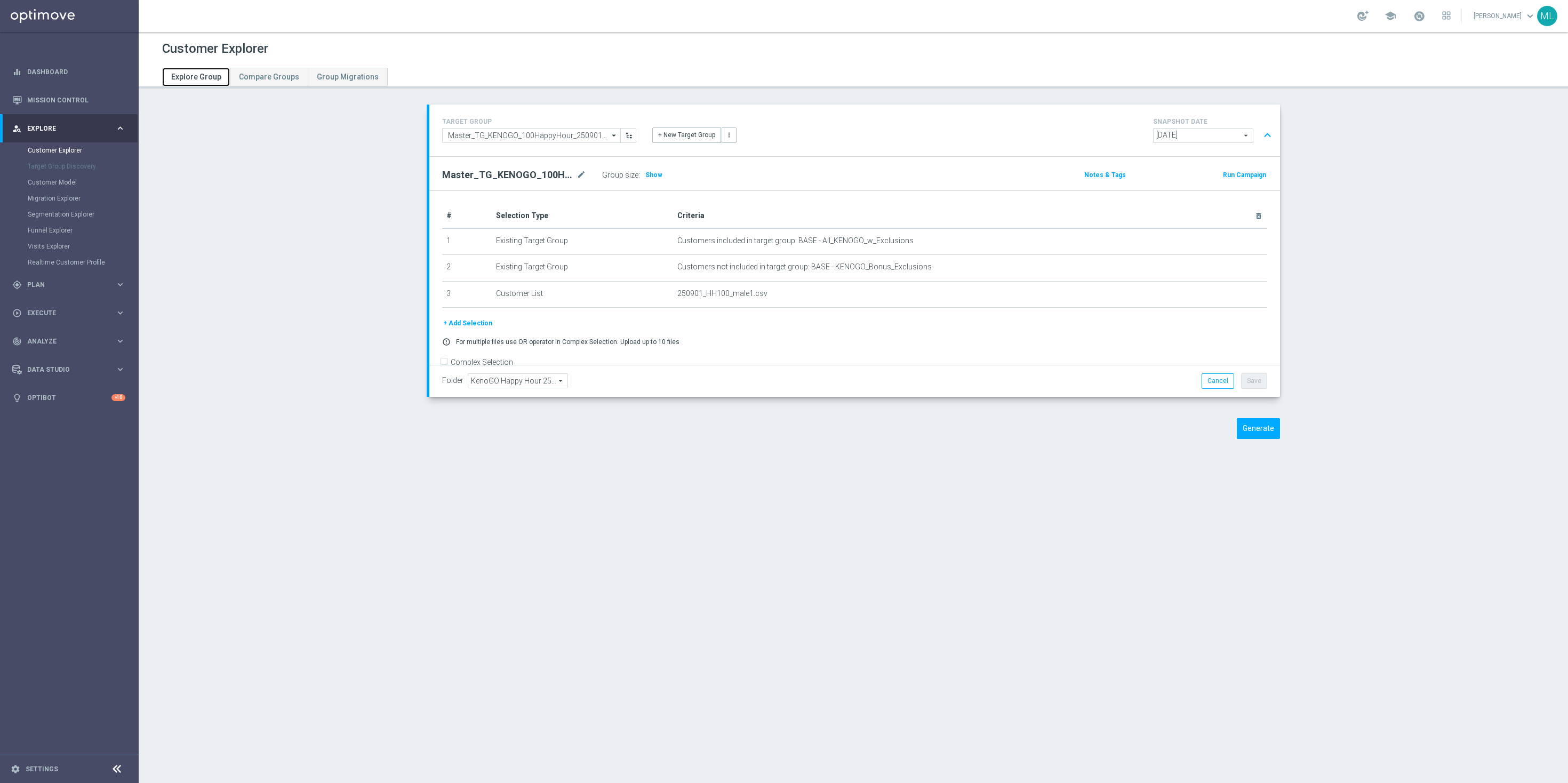
scroll to position [17, 0]
click at [1256, 424] on button "Generate" at bounding box center [1258, 428] width 43 height 20
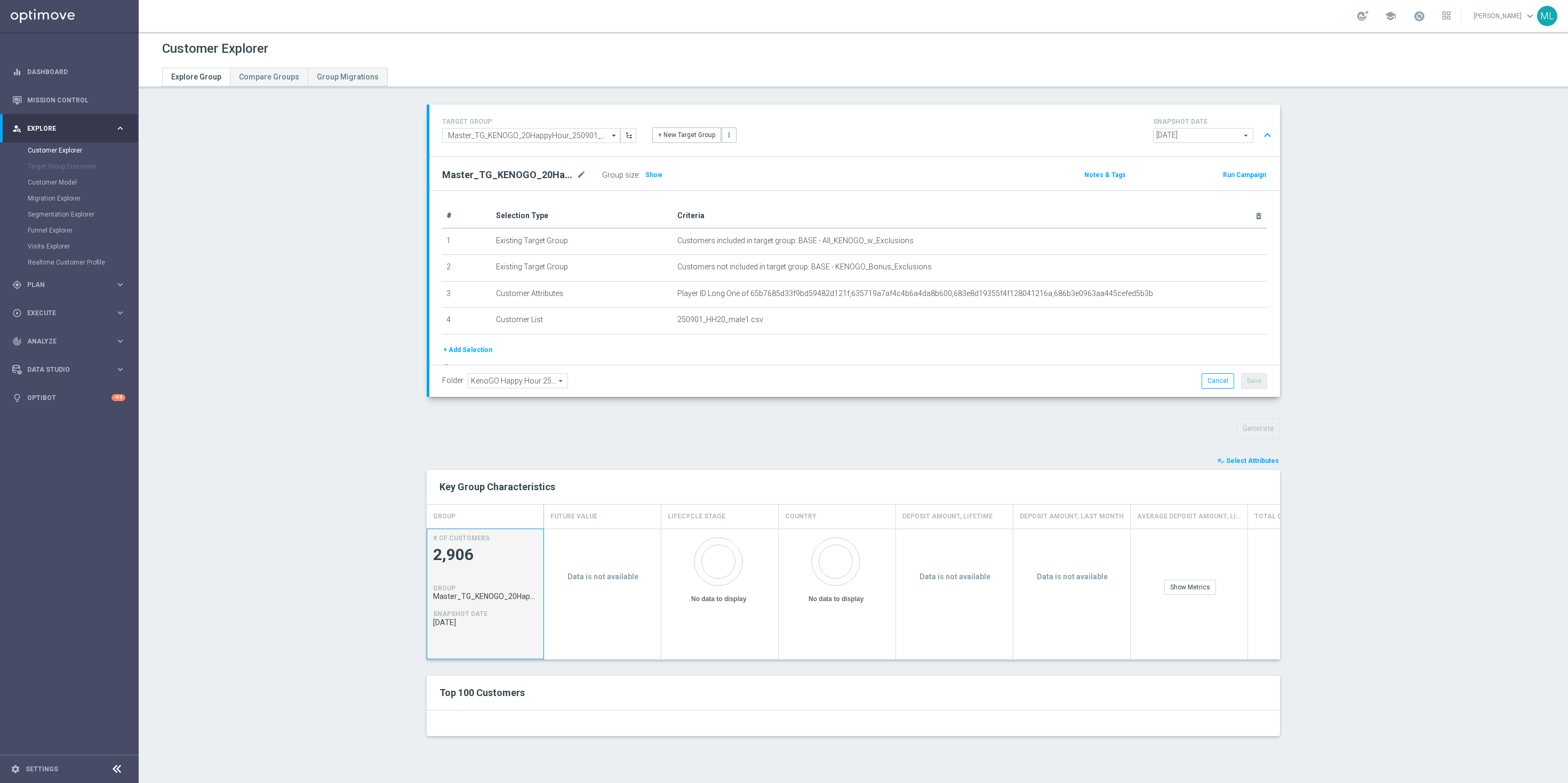
click at [466, 558] on span "2,906" at bounding box center [485, 555] width 104 height 20
click at [450, 552] on span "2,906" at bounding box center [485, 555] width 104 height 20
click at [372, 542] on section "TARGET GROUP Master_TG_KENOGO_20HappyHour_250901_men Master_TG_KENOGO_20HappyHo…" at bounding box center [852, 428] width 1429 height 648
click at [855, 436] on div "Generate" at bounding box center [852, 428] width 869 height 20
click at [816, 424] on div "Generate" at bounding box center [852, 428] width 869 height 20
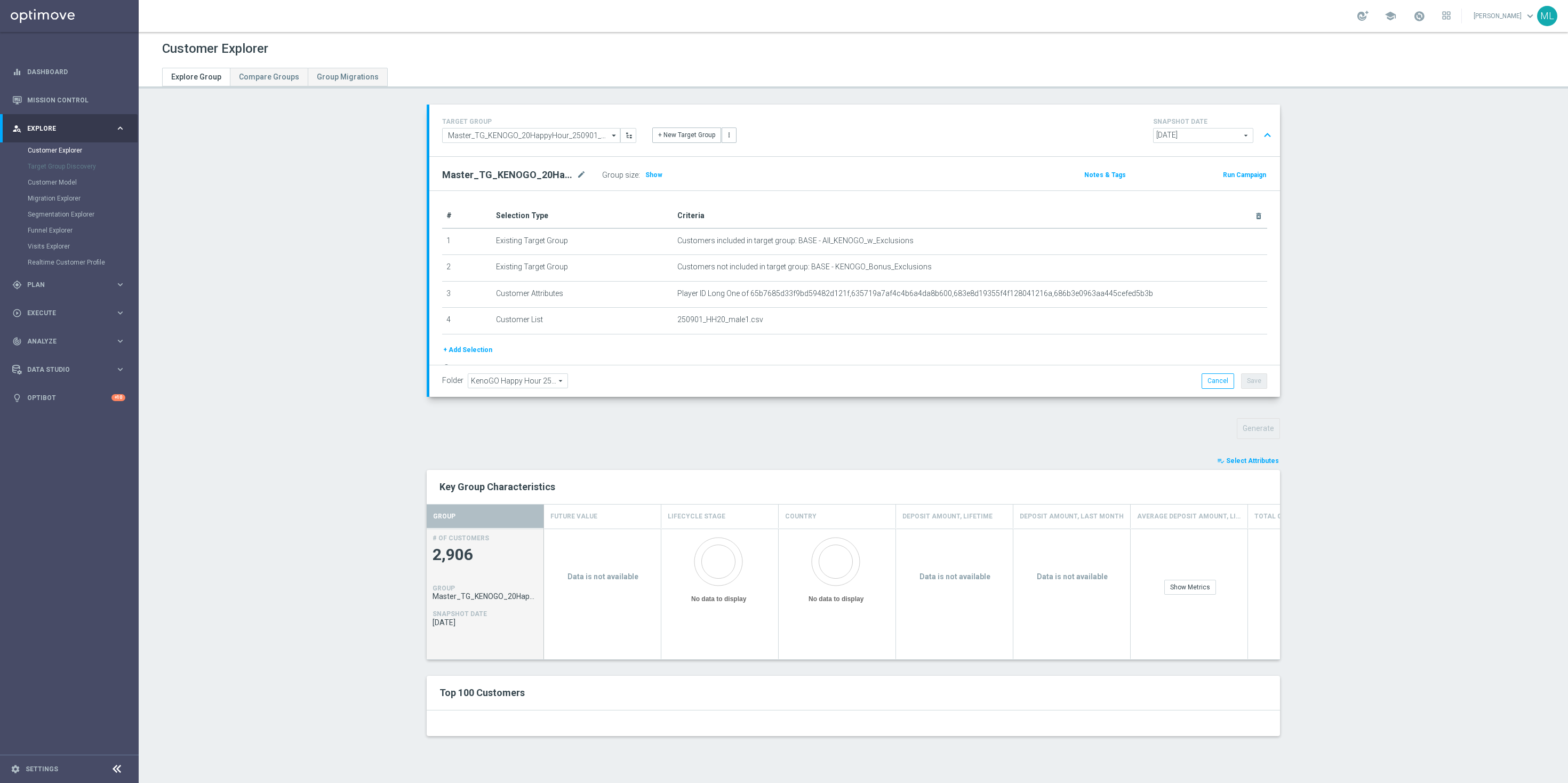
click at [1253, 462] on span "Select Attributes" at bounding box center [1253, 461] width 53 height 8
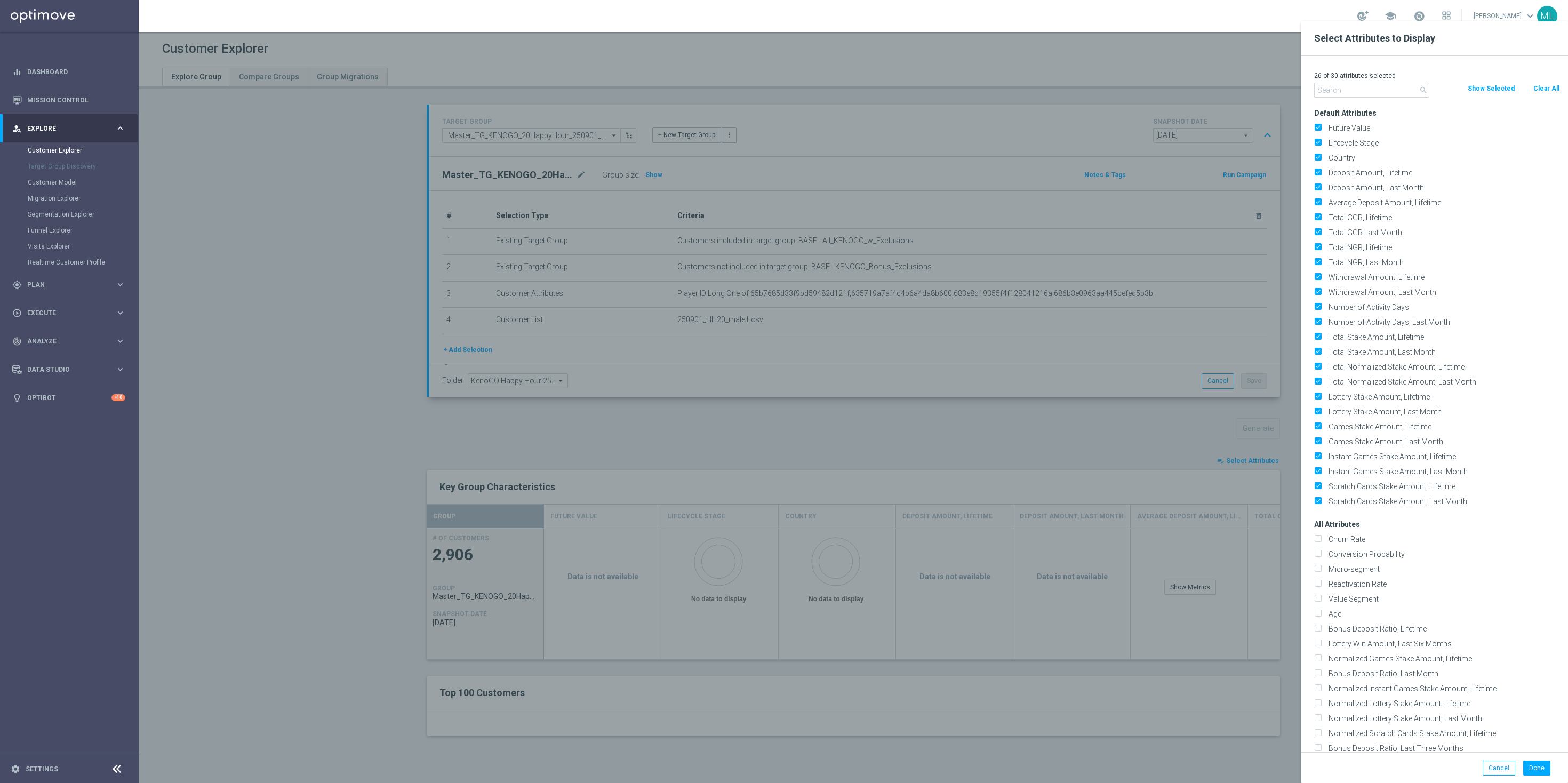
click at [1119, 438] on div at bounding box center [922, 412] width 1568 height 783
click at [1499, 765] on button "Cancel" at bounding box center [1498, 768] width 33 height 15
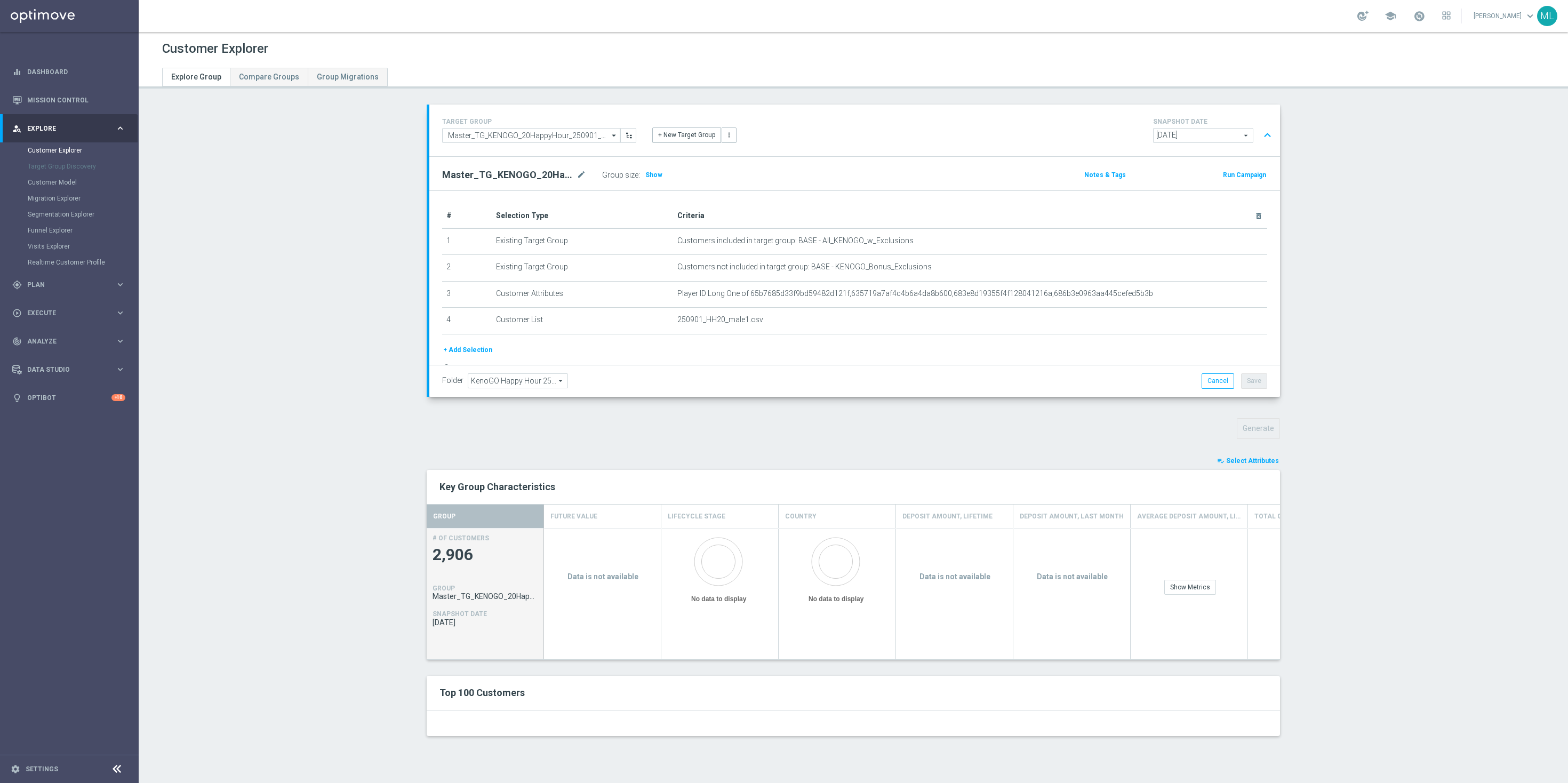
click at [1118, 442] on div "TARGET GROUP Master_TG_KENOGO_20HappyHour_250901_men Master_TG_KENOGO_20HappyHo…" at bounding box center [853, 428] width 896 height 648
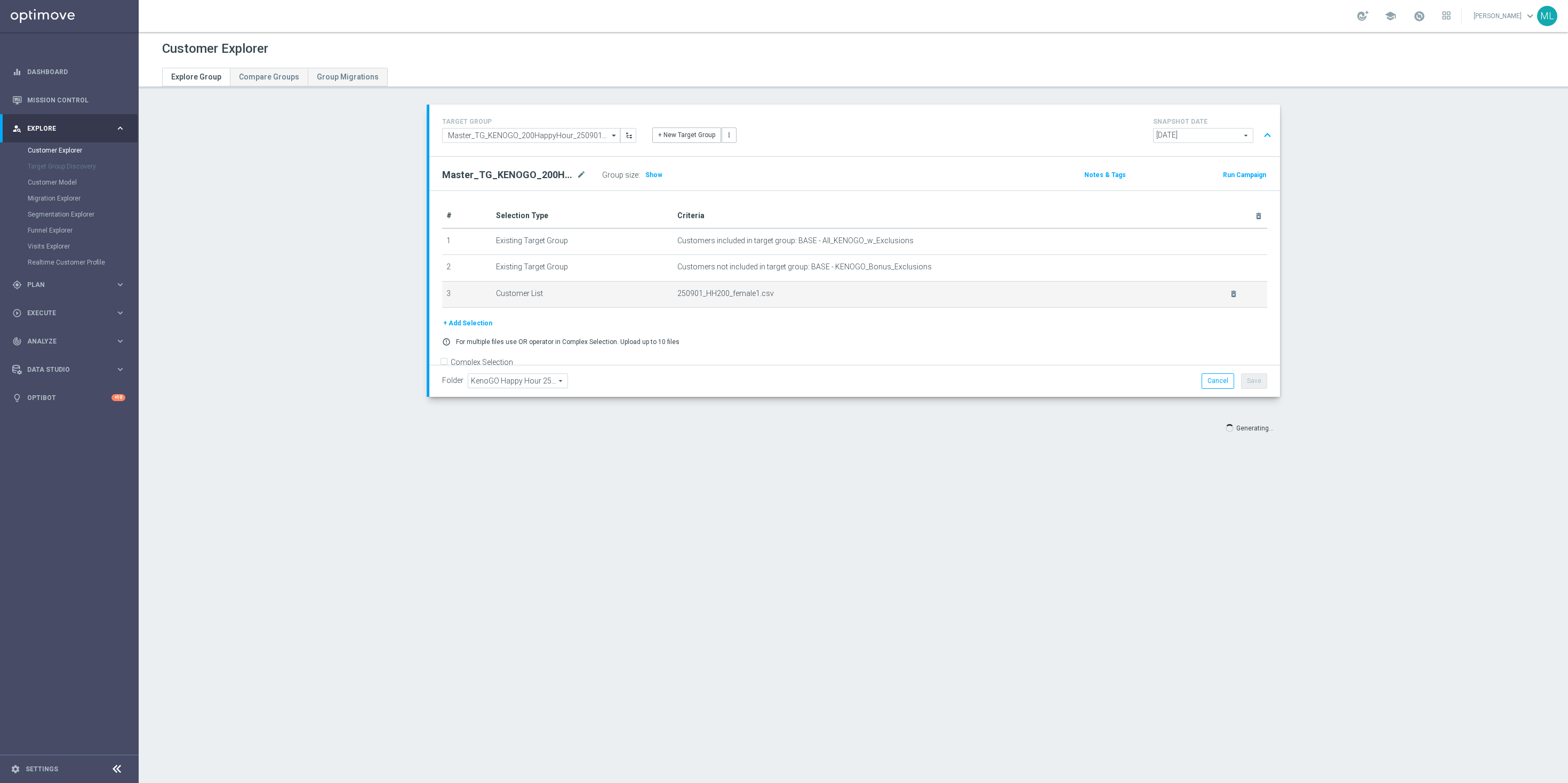
scroll to position [17, 0]
